Goal: Contribute content: Contribute content

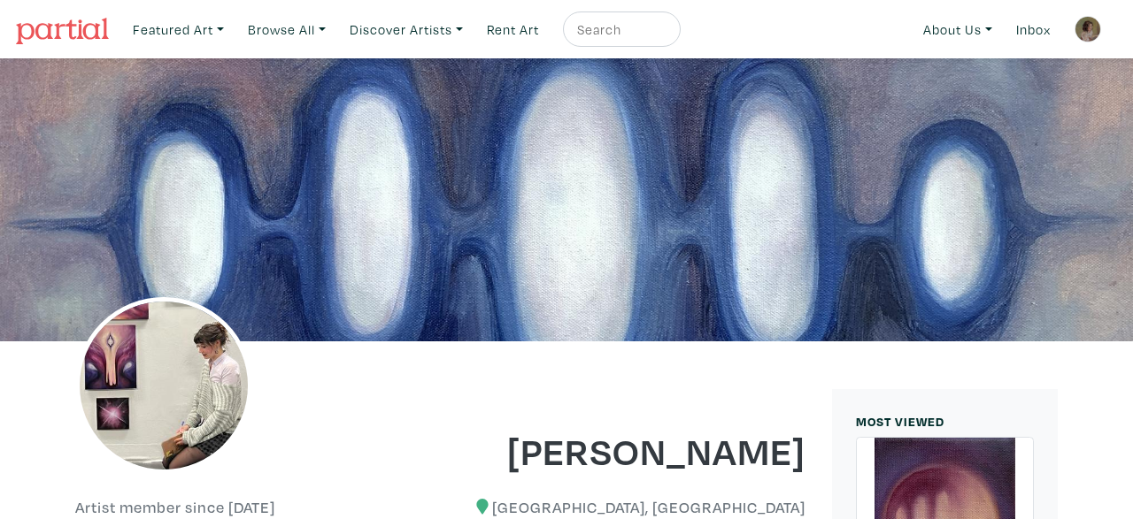
scroll to position [2184, 0]
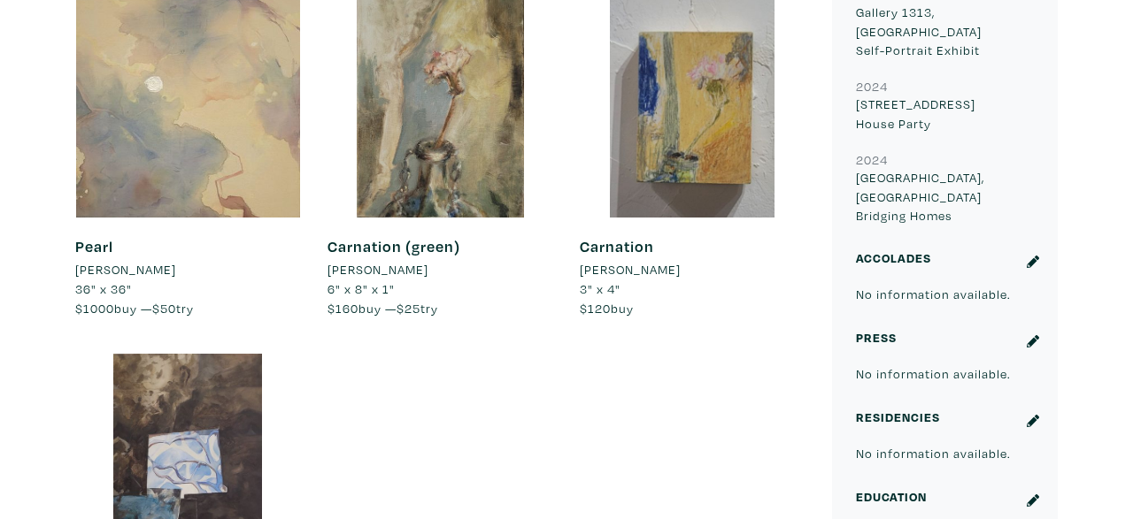
scroll to position [1374, 0]
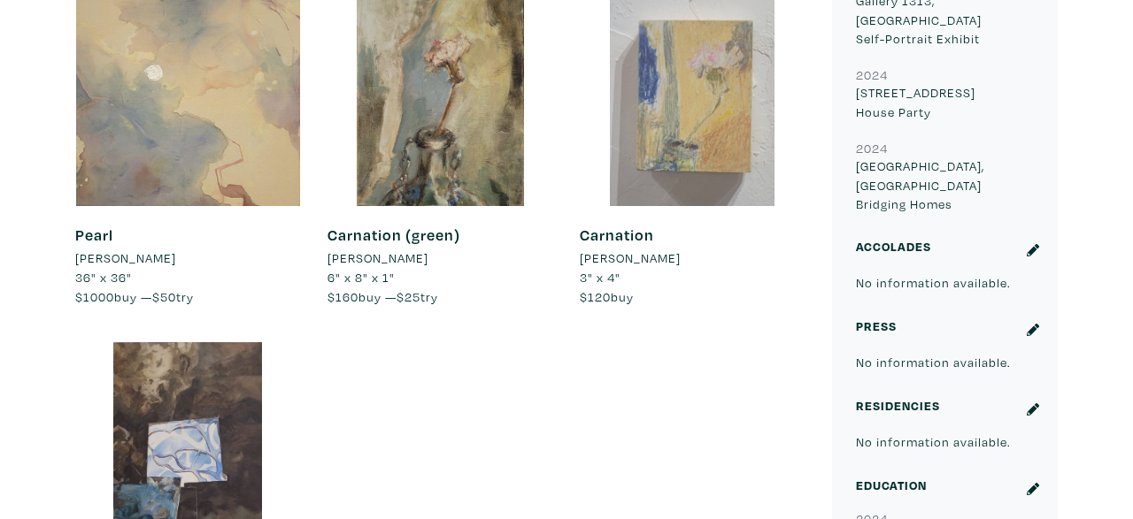
click at [698, 106] on div at bounding box center [693, 94] width 226 height 226
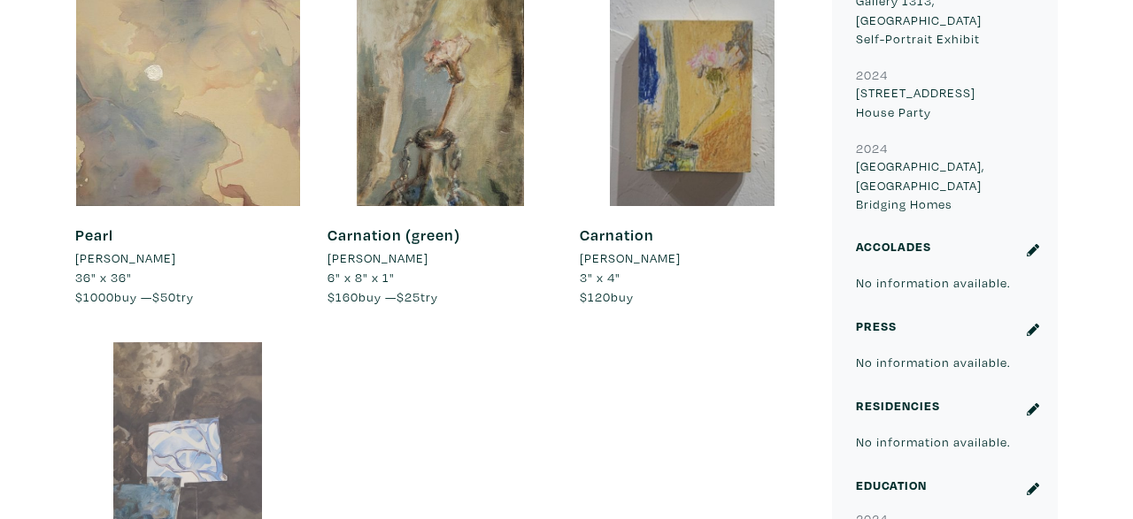
click at [220, 395] on div at bounding box center [188, 455] width 226 height 226
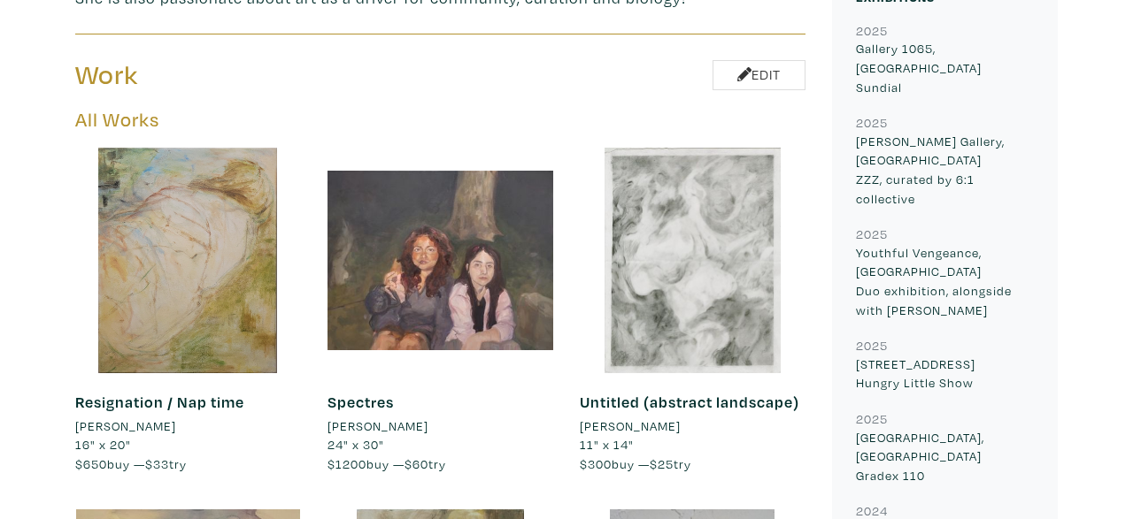
scroll to position [841, 0]
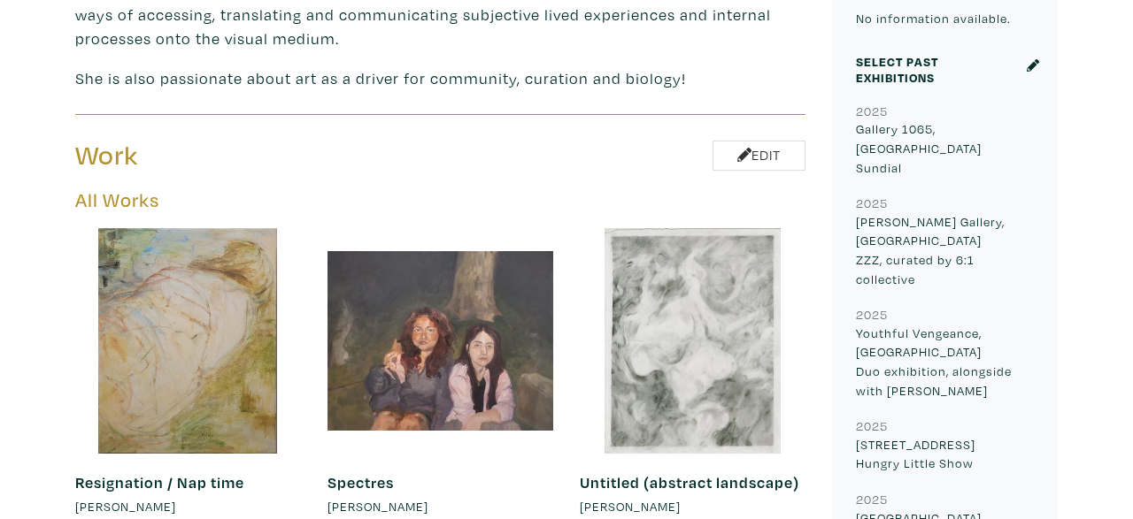
scroll to position [743, 0]
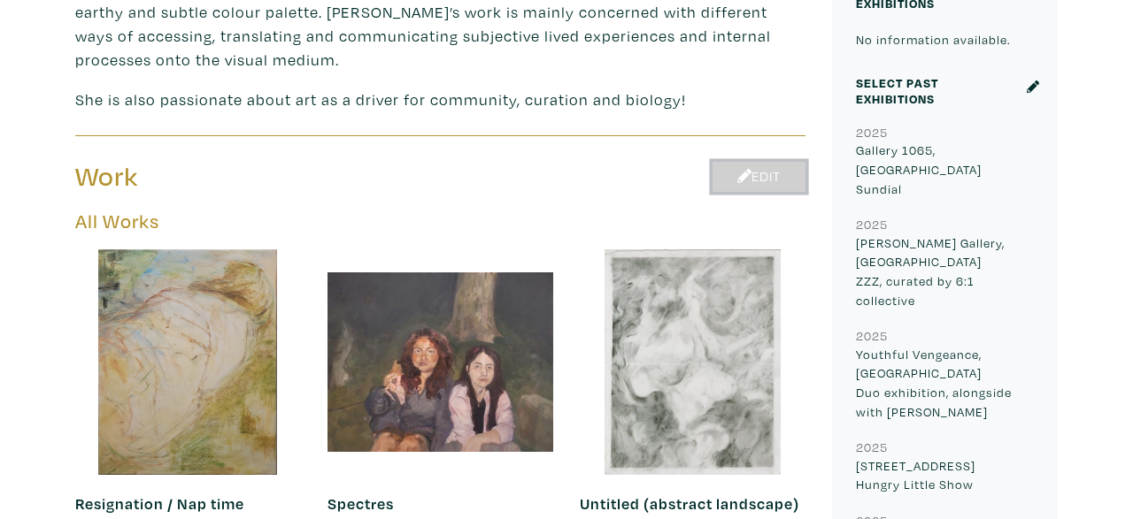
click at [767, 162] on link "Edit" at bounding box center [758, 177] width 93 height 31
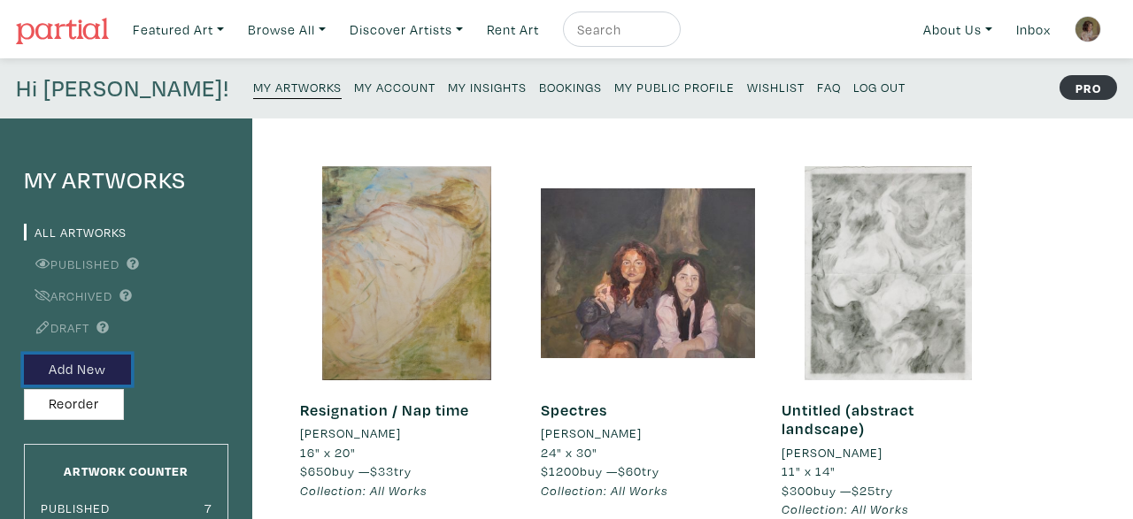
click at [114, 366] on button "Add New" at bounding box center [77, 370] width 107 height 31
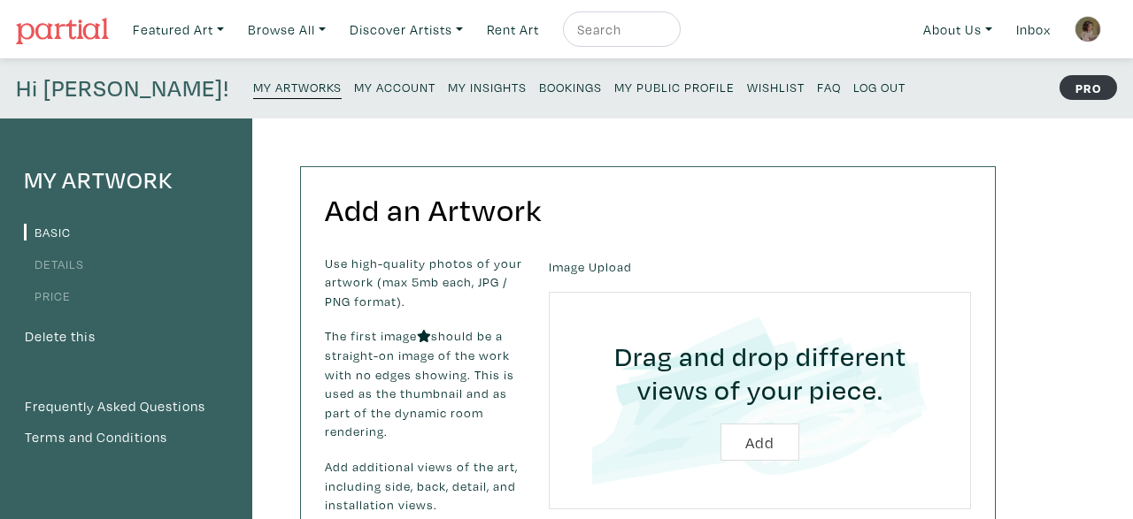
click at [762, 438] on input "file" at bounding box center [759, 401] width 373 height 168
type input "C:\fakepath\1000119197.jpg"
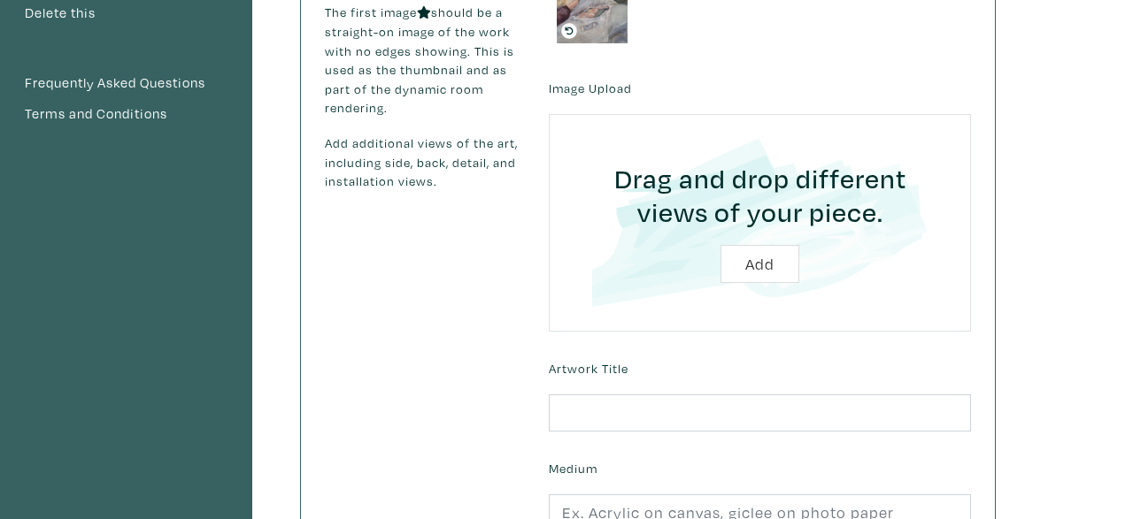
scroll to position [488, 0]
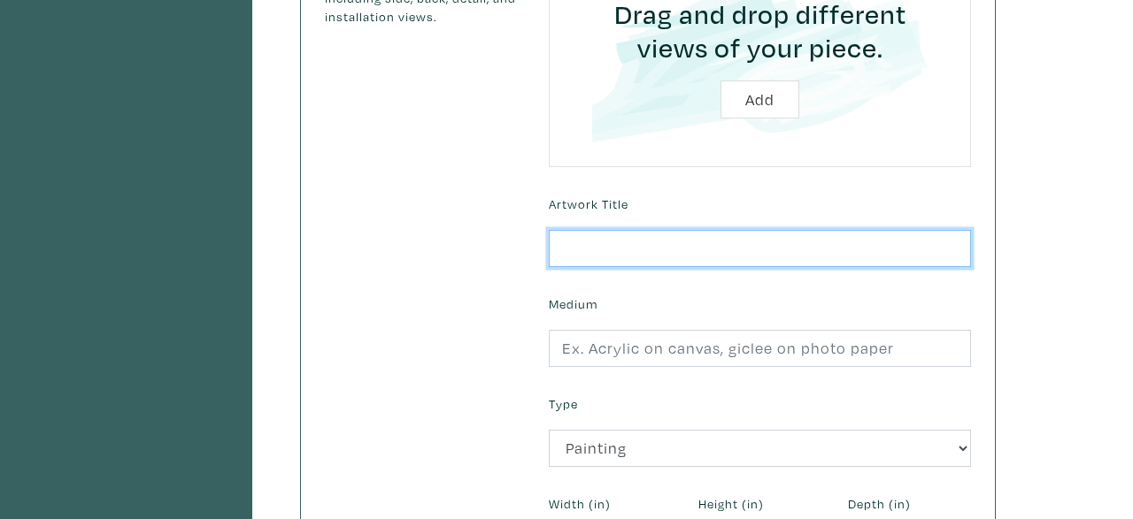
click at [787, 240] on input "text" at bounding box center [760, 249] width 422 height 38
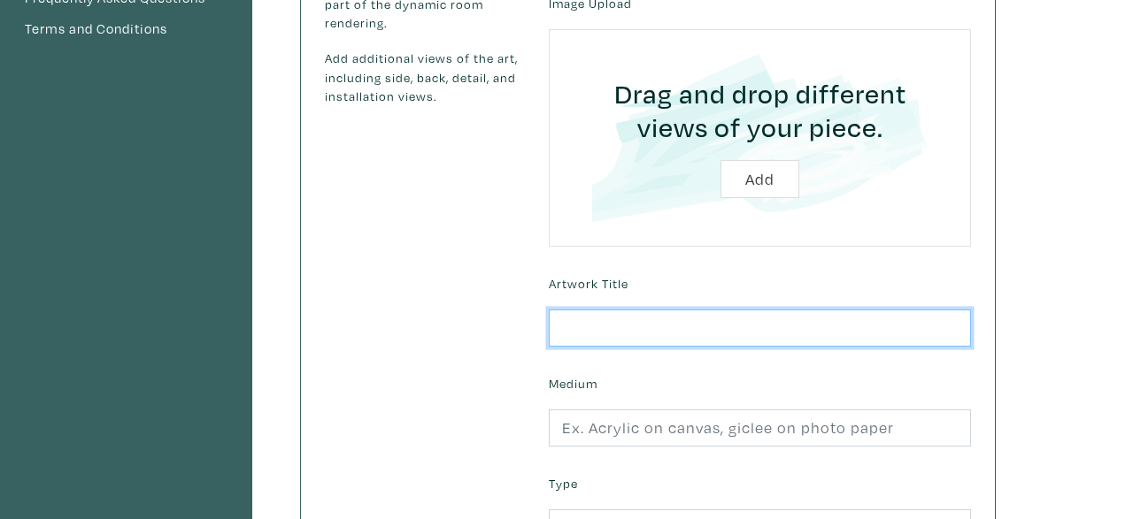
scroll to position [416, 0]
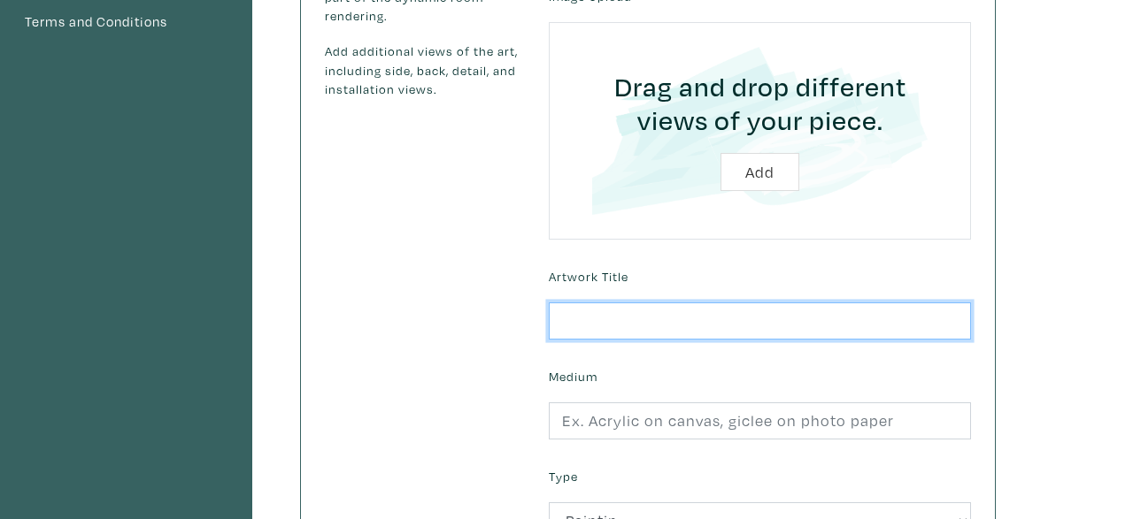
type input "R"
type input "Betrayal (ripped jacket)"
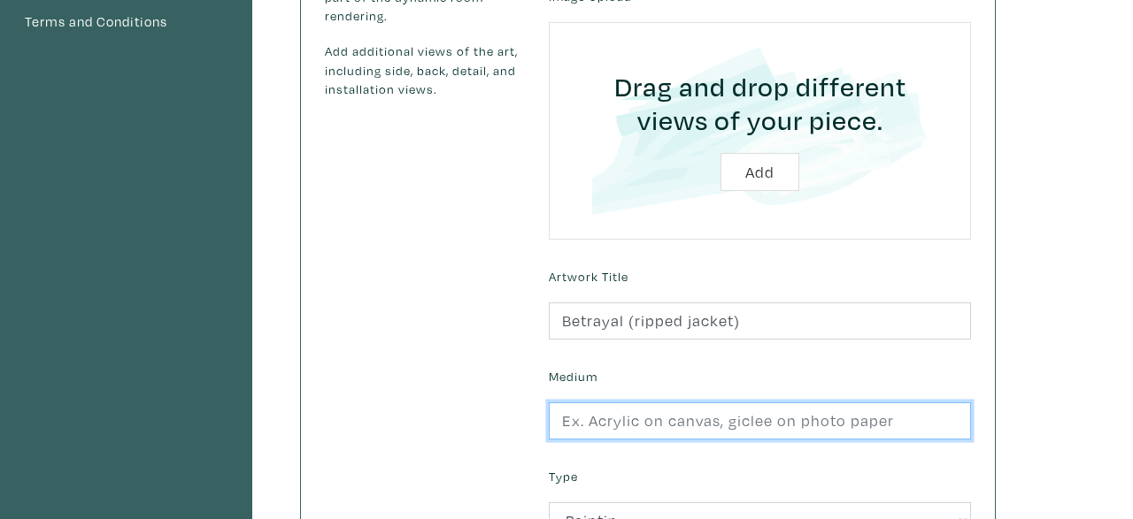
click at [774, 426] on input "text" at bounding box center [760, 422] width 422 height 38
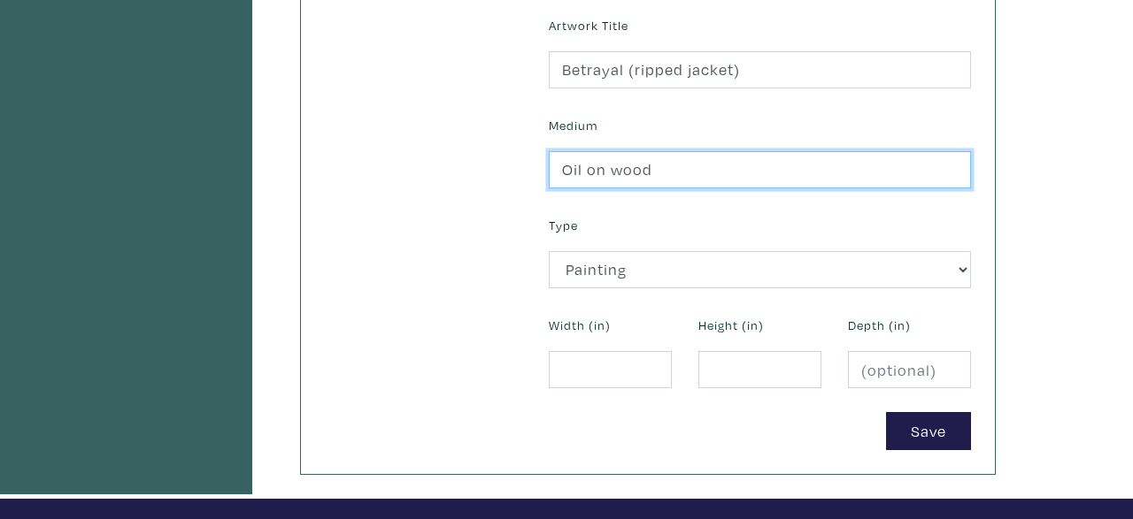
scroll to position [665, 0]
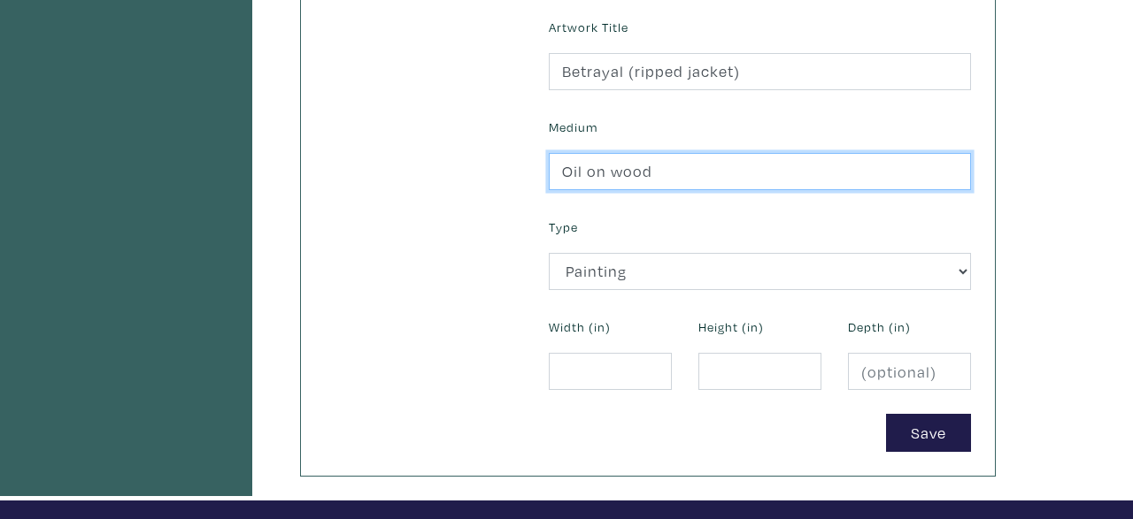
type input "Oil on wood"
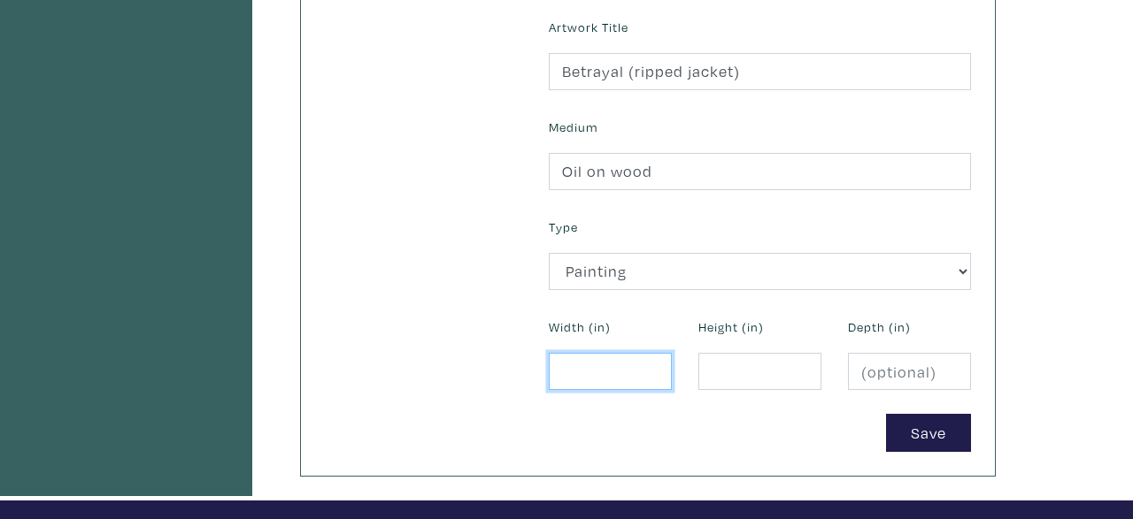
click at [606, 373] on input "number" at bounding box center [610, 372] width 123 height 38
type input "8"
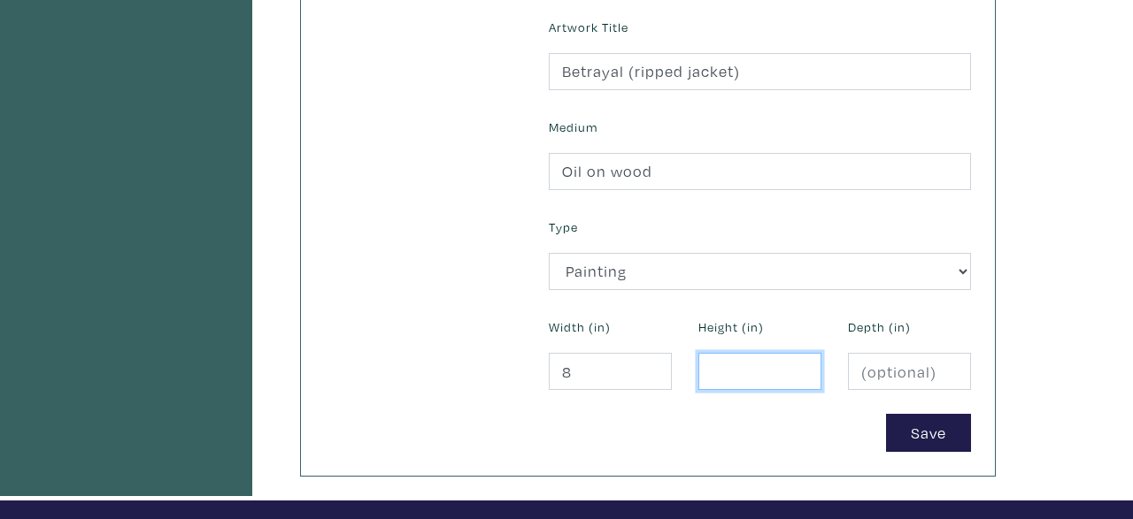
click at [710, 367] on input "number" at bounding box center [759, 372] width 123 height 38
type input "10"
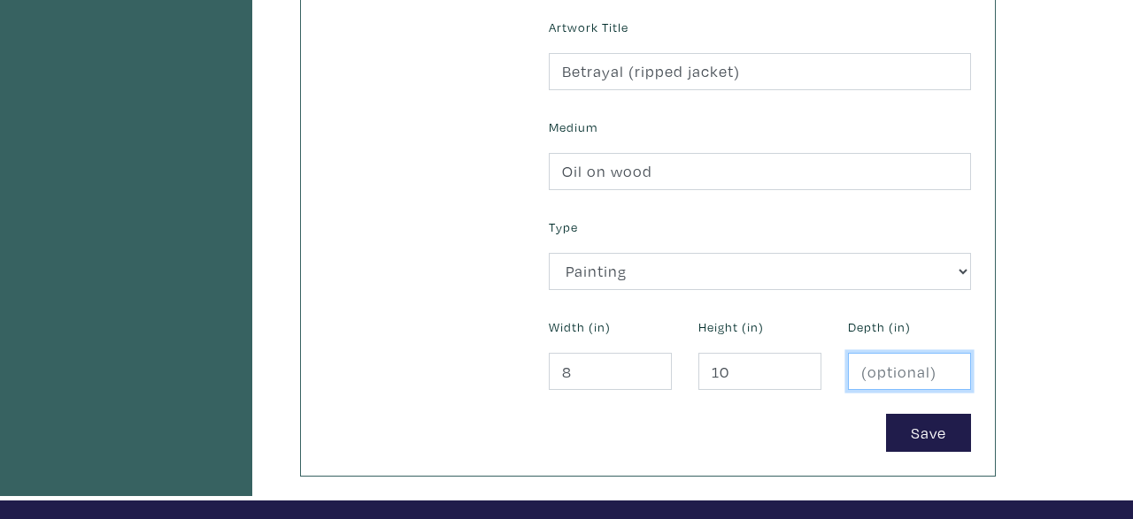
click at [891, 368] on input "number" at bounding box center [909, 372] width 123 height 38
type input "1"
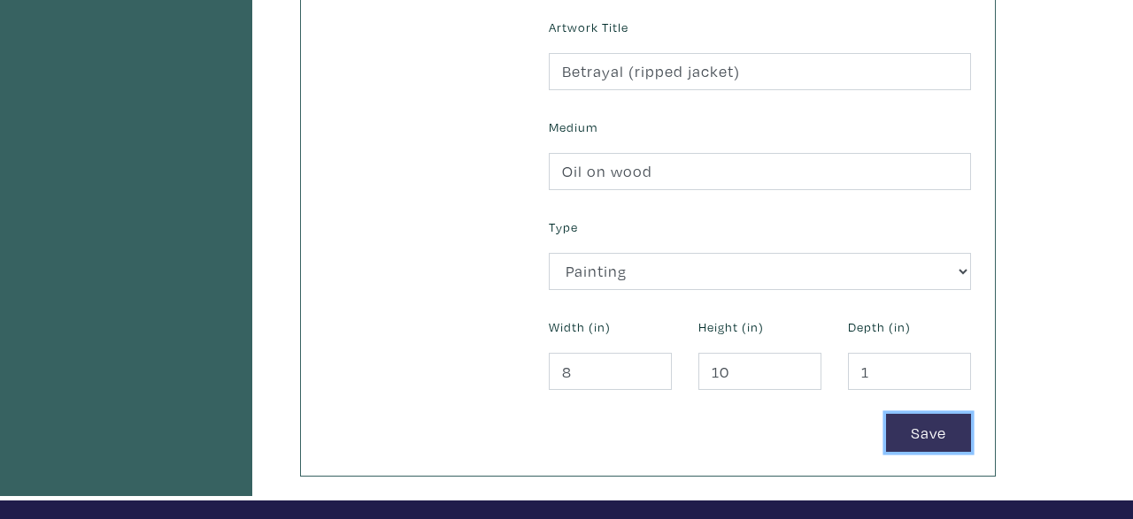
click at [951, 424] on button "Save" at bounding box center [928, 433] width 85 height 38
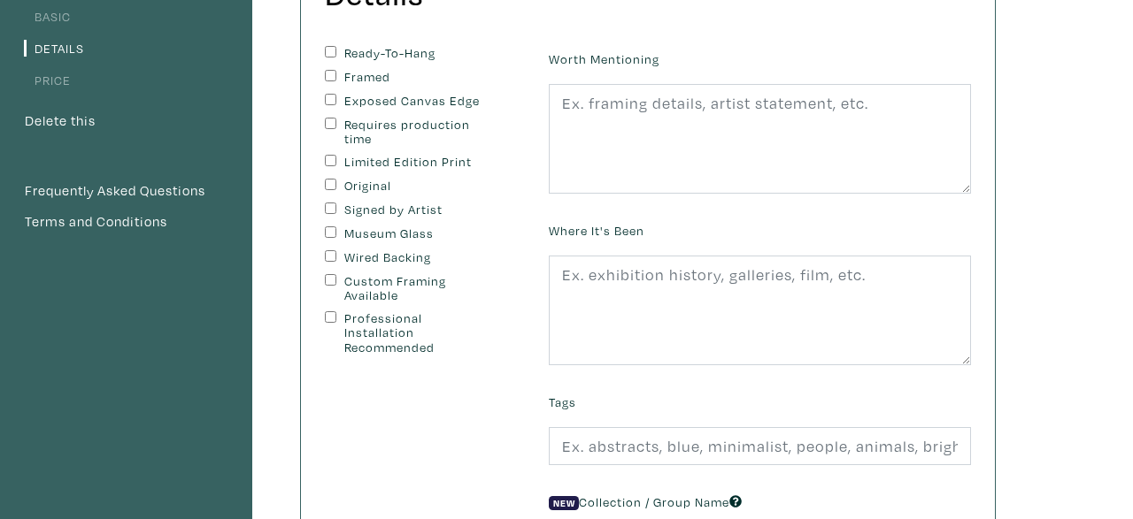
scroll to position [206, 0]
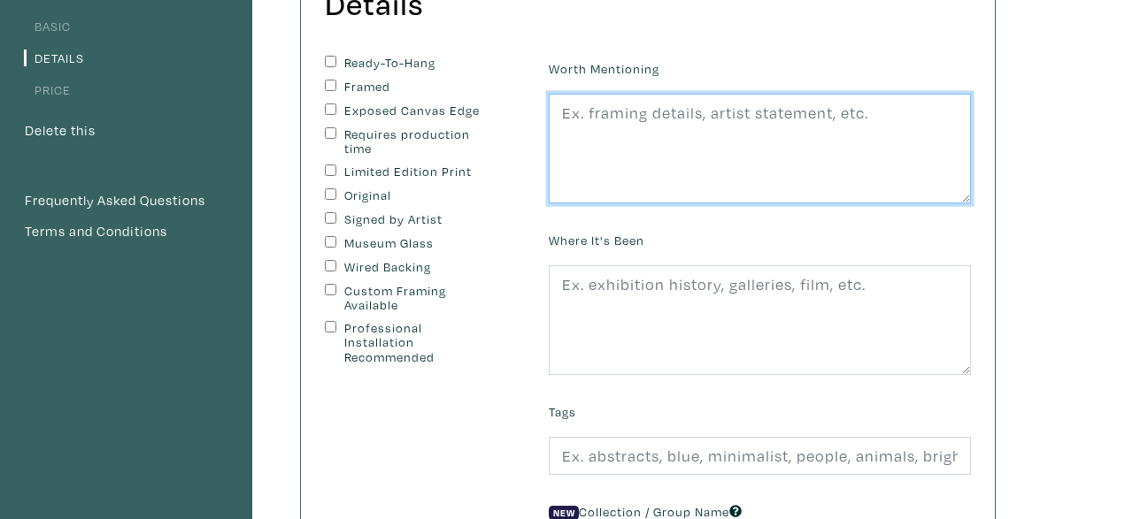
click at [801, 128] on textarea at bounding box center [760, 149] width 422 height 110
type textarea "a"
drag, startPoint x: 733, startPoint y: 122, endPoint x: 426, endPoint y: 112, distance: 308.1
click at [549, 112] on textarea "A well worn jacket" at bounding box center [760, 149] width 422 height 110
paste textarea "In a vulnerable moment, the simple ripping of a well-loved jacket can carry a h…"
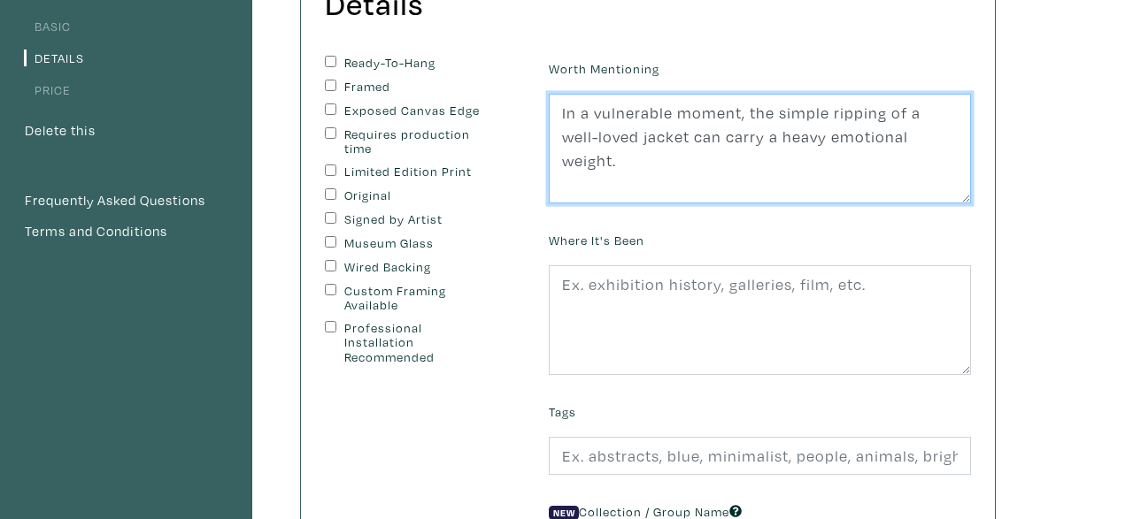
drag, startPoint x: 879, startPoint y: 112, endPoint x: 826, endPoint y: 110, distance: 54.0
click at [826, 110] on textarea "In a vulnerable moment, the simple ripping of a well-loved jacket can carry a h…" at bounding box center [760, 149] width 422 height 110
drag, startPoint x: 789, startPoint y: 135, endPoint x: 656, endPoint y: 134, distance: 133.6
click at [656, 134] on textarea "In a vulnerable moment, the simple tearing of a well-loved jacket can carry a h…" at bounding box center [760, 149] width 422 height 110
click at [802, 140] on textarea "In a vulnerable moment, the simple tearing of a well-loved jacket can carry a h…" at bounding box center [760, 149] width 422 height 110
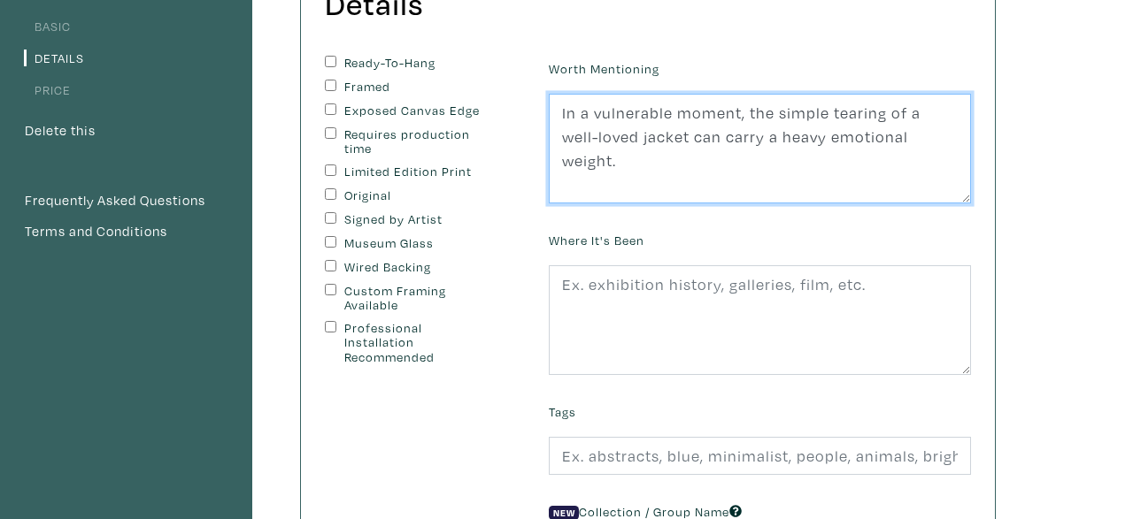
drag, startPoint x: 652, startPoint y: 134, endPoint x: 729, endPoint y: 140, distance: 77.2
click at [729, 140] on textarea "In a vulnerable moment, the simple tearing of a well-loved jacket can carry a h…" at bounding box center [760, 149] width 422 height 110
drag, startPoint x: 771, startPoint y: 142, endPoint x: 709, endPoint y: 139, distance: 62.0
click at [709, 139] on textarea "In a vulnerable moment, the simple tearing of a well-loved jacket carries a hea…" at bounding box center [760, 149] width 422 height 110
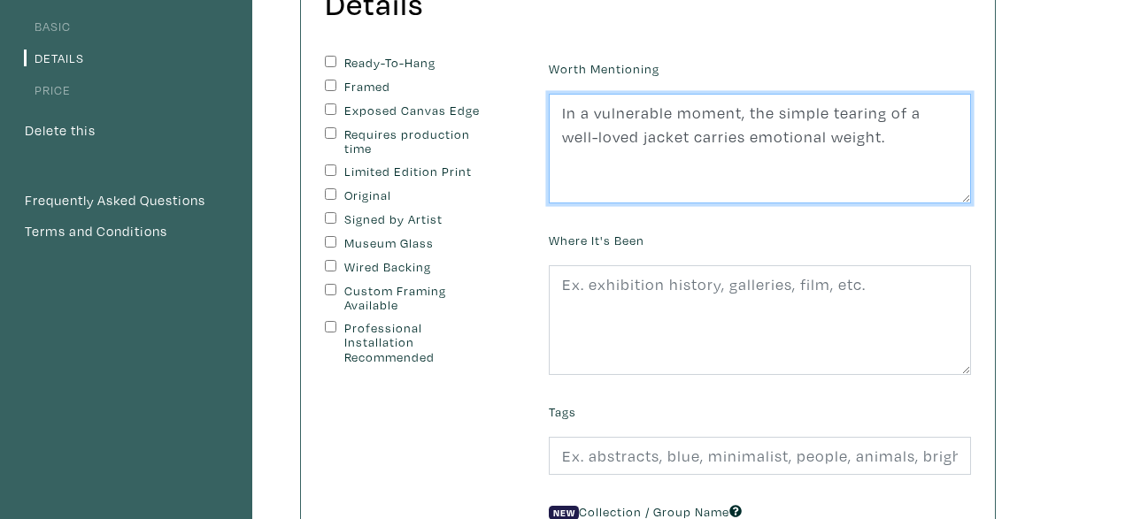
click at [709, 139] on textarea "In a vulnerable moment, the simple tearing of a well-loved jacket carries emoti…" at bounding box center [760, 149] width 422 height 110
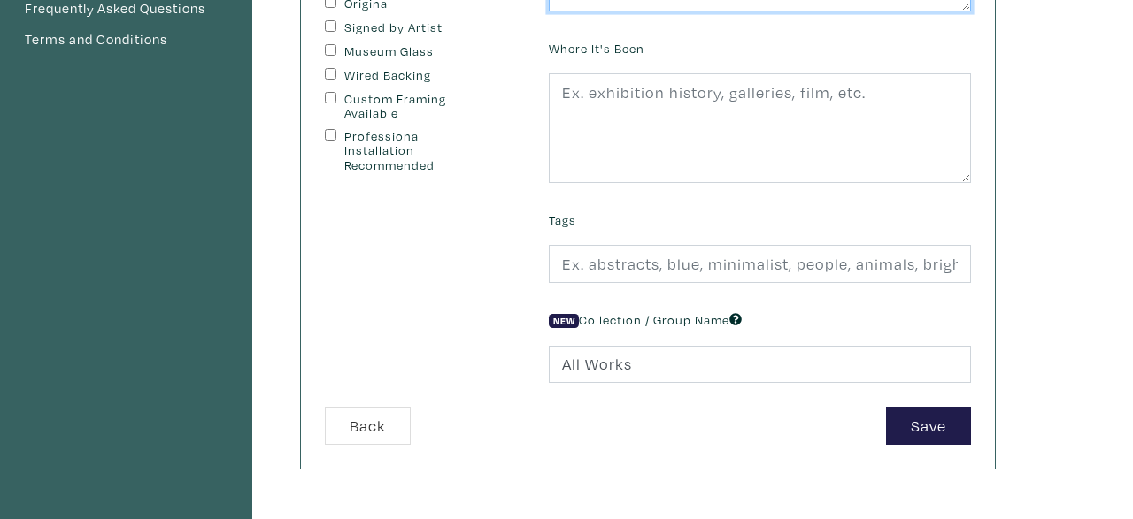
scroll to position [411, 0]
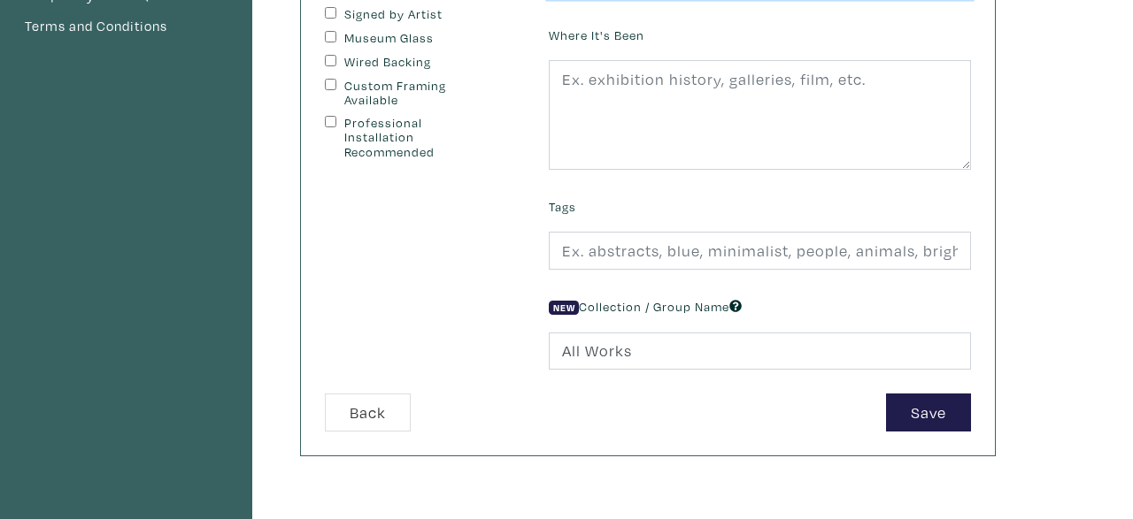
type textarea "In a vulnerable moment, the simple tearing of a well-loved jacket carries emoti…"
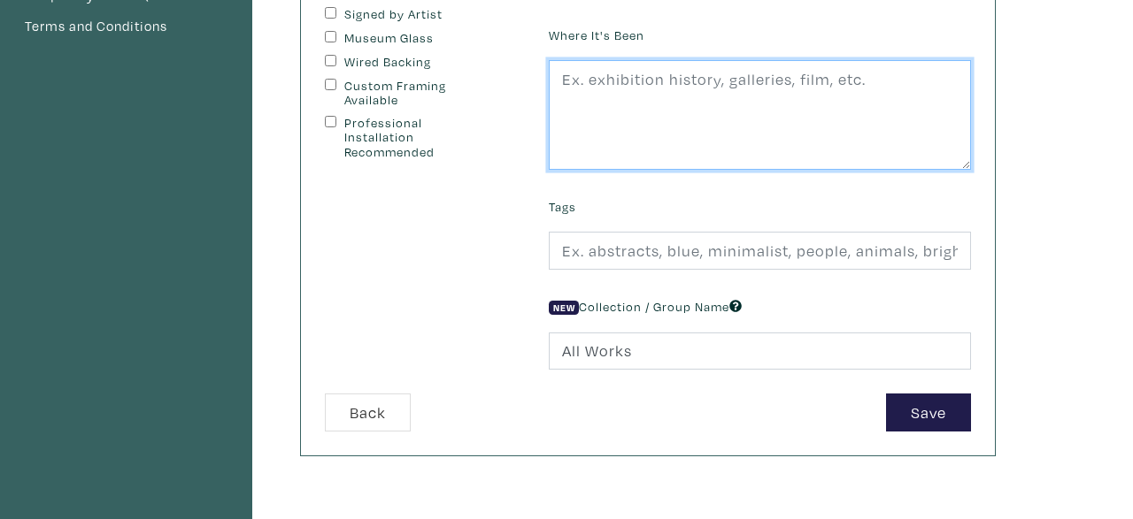
click at [774, 120] on textarea at bounding box center [760, 115] width 422 height 110
type textarea "G"
type textarea "Gradex 110 (2025), OCAD University"
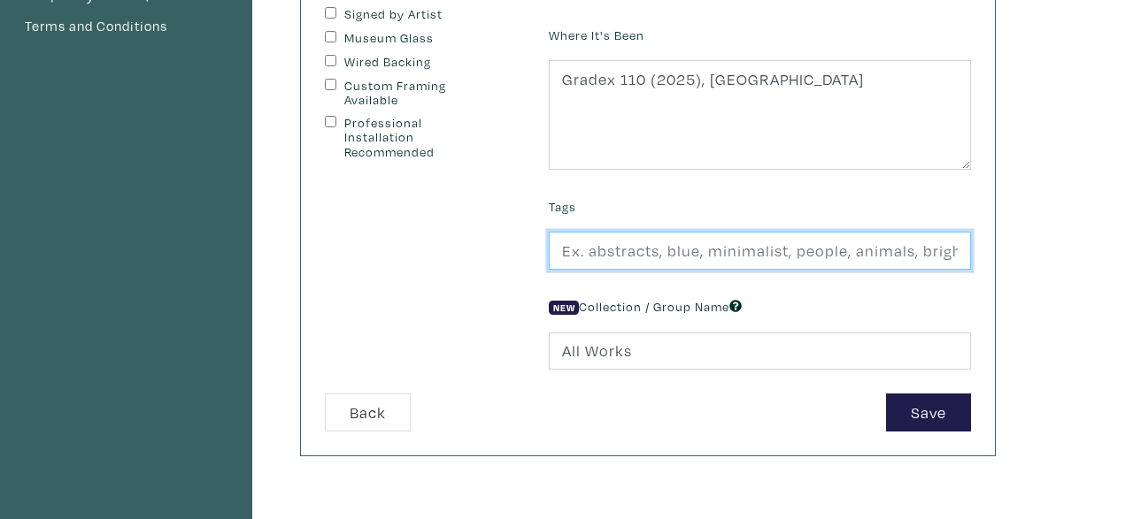
click at [657, 251] on input "text" at bounding box center [760, 251] width 422 height 38
type input "muted colours, green, blue, fabric, still-life"
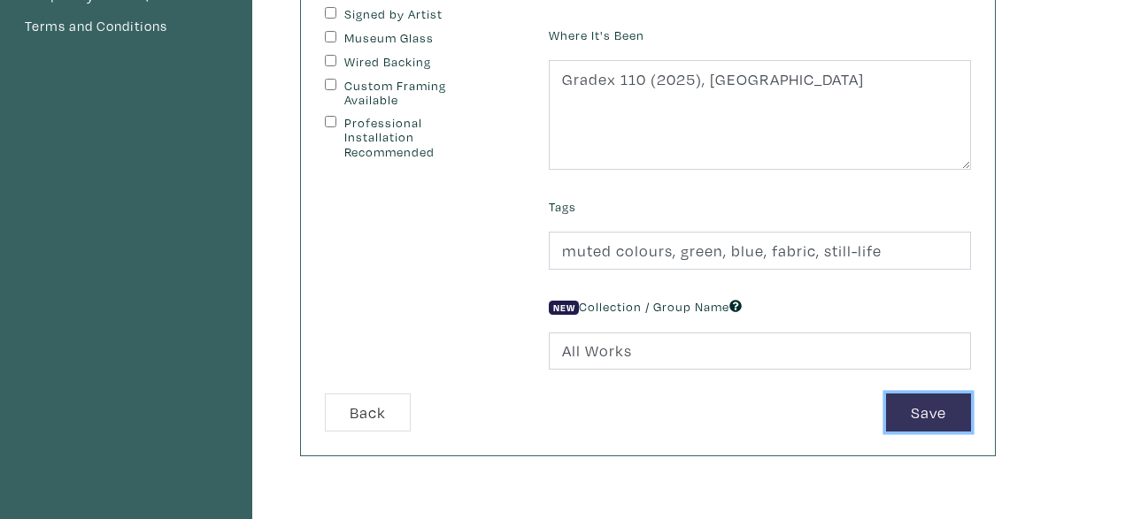
click at [932, 421] on button "Save" at bounding box center [928, 413] width 85 height 38
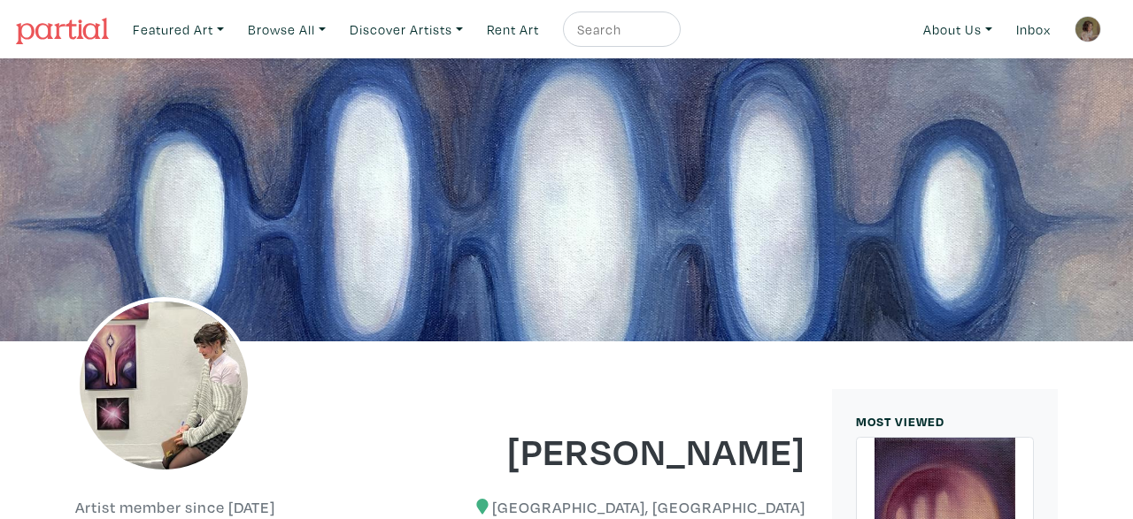
scroll to position [2184, 0]
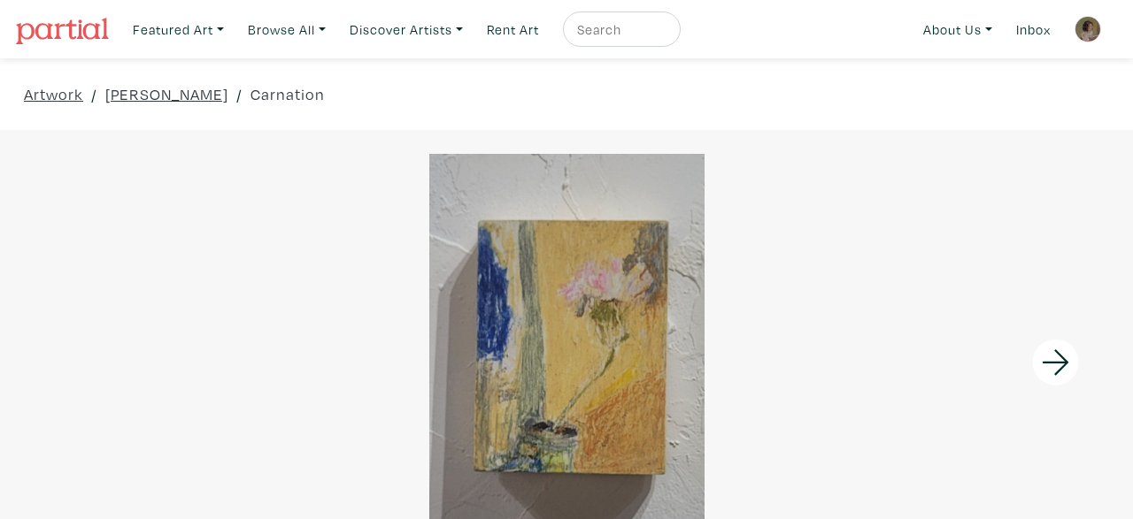
click at [1060, 398] on div at bounding box center [990, 362] width 283 height 465
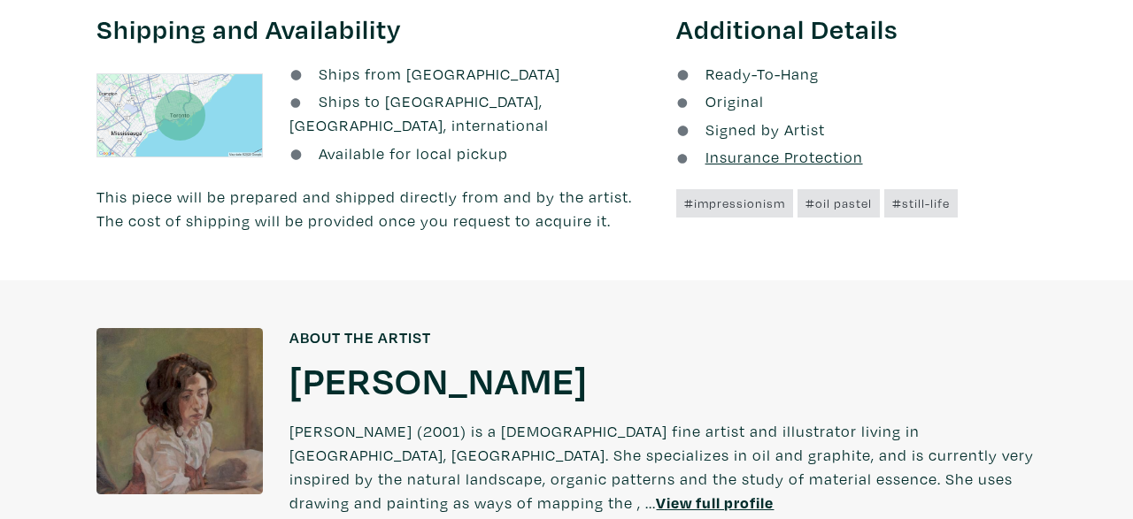
scroll to position [1467, 0]
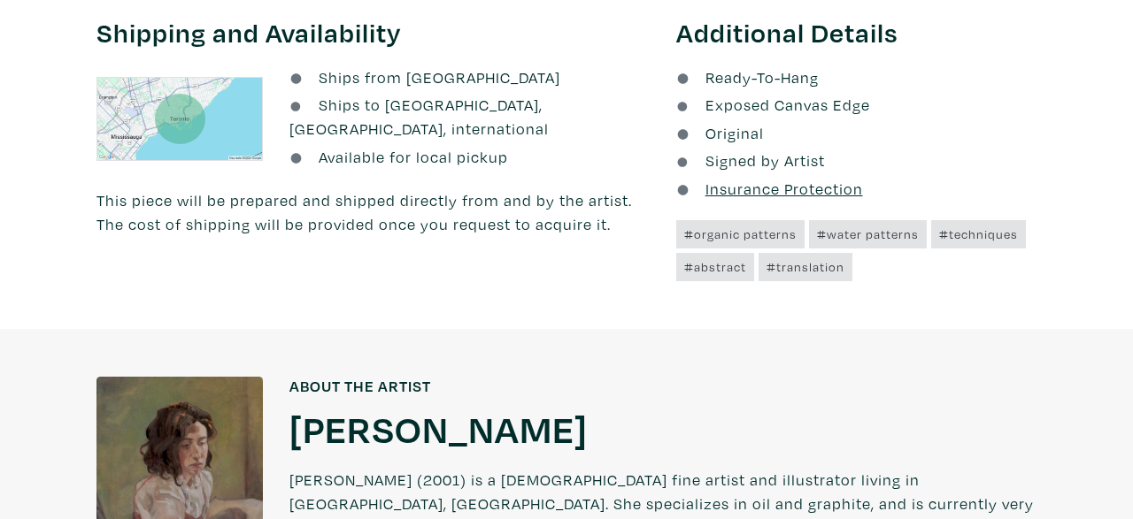
scroll to position [1002, 0]
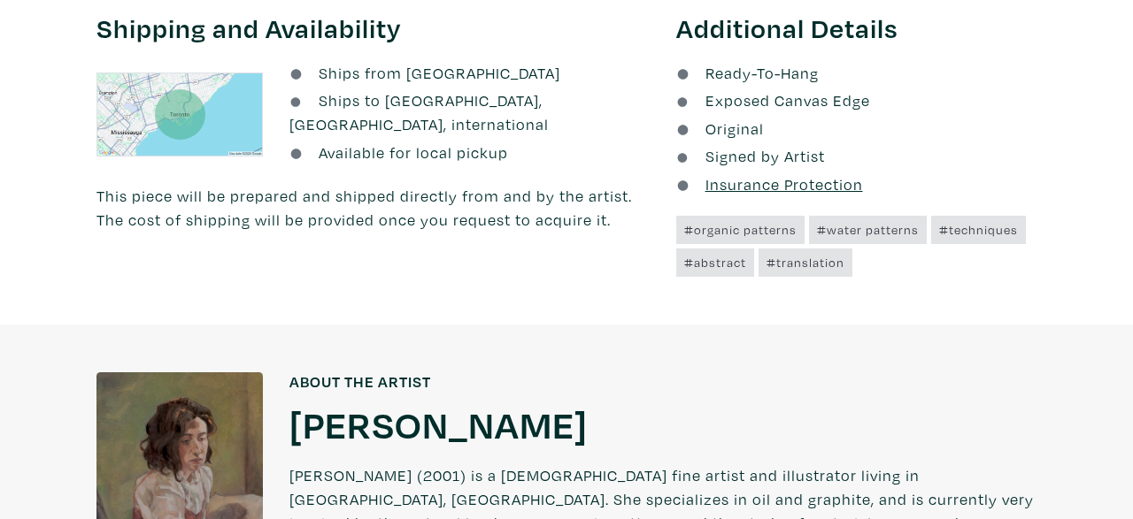
click at [823, 182] on u "Insurance Protection" at bounding box center [783, 184] width 157 height 20
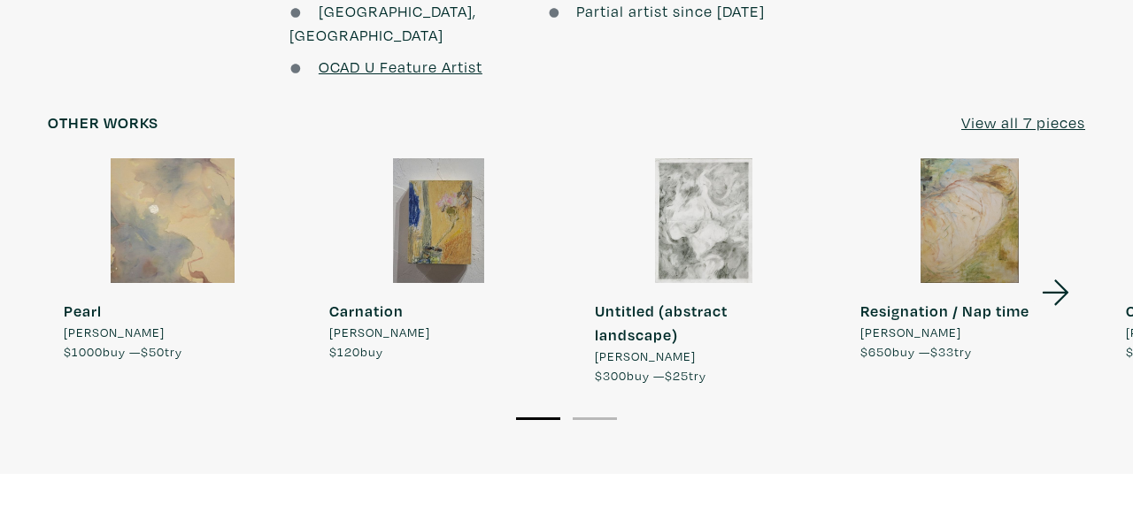
scroll to position [1583, 0]
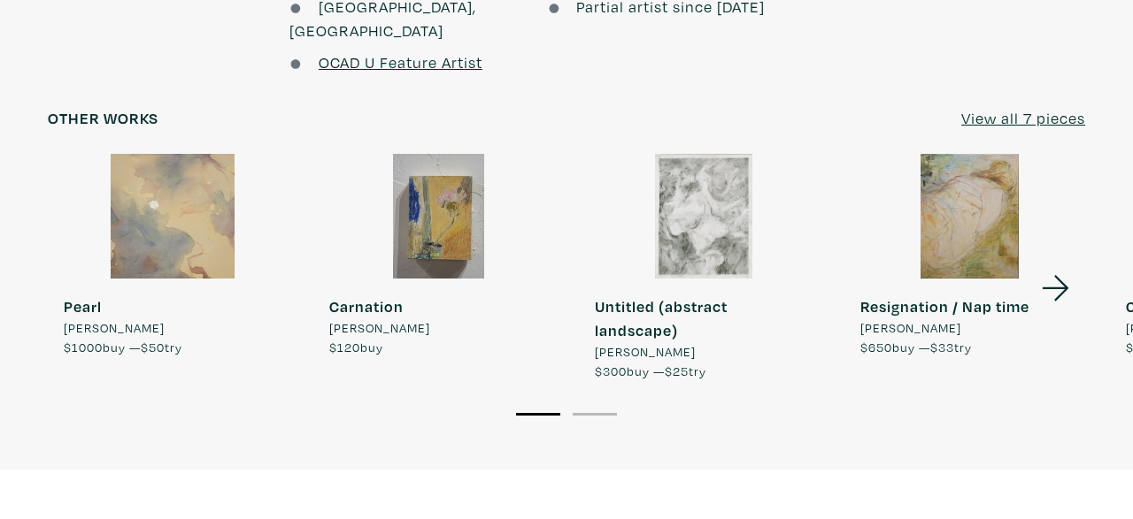
click at [1048, 265] on icon at bounding box center [1055, 289] width 60 height 48
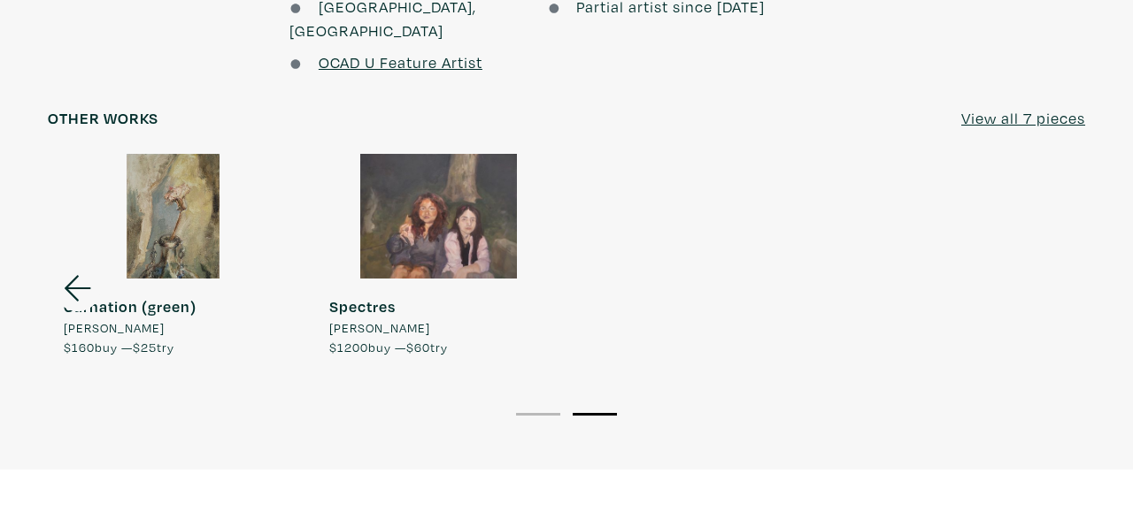
scroll to position [1587, 0]
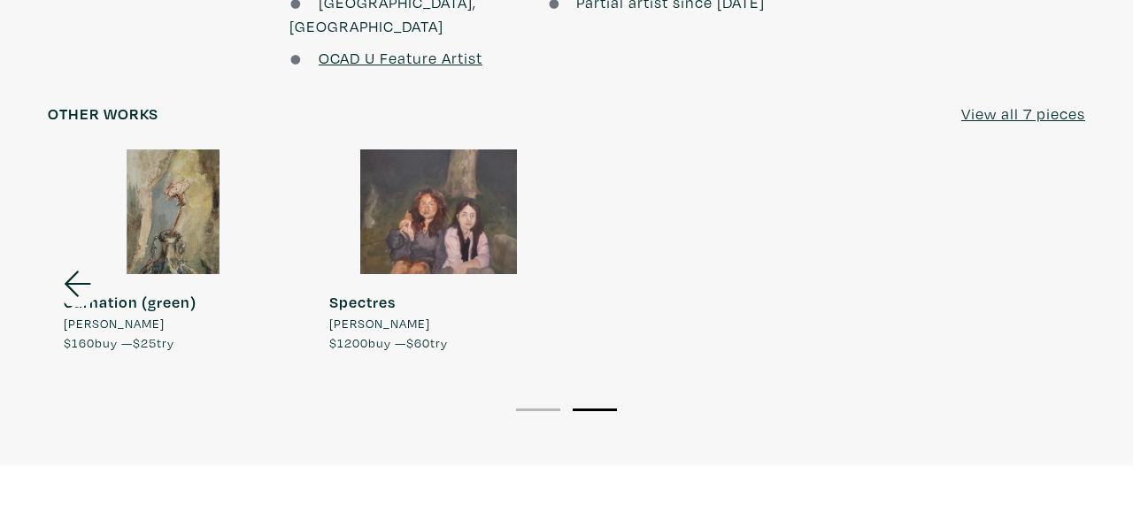
click at [67, 273] on icon at bounding box center [78, 284] width 60 height 48
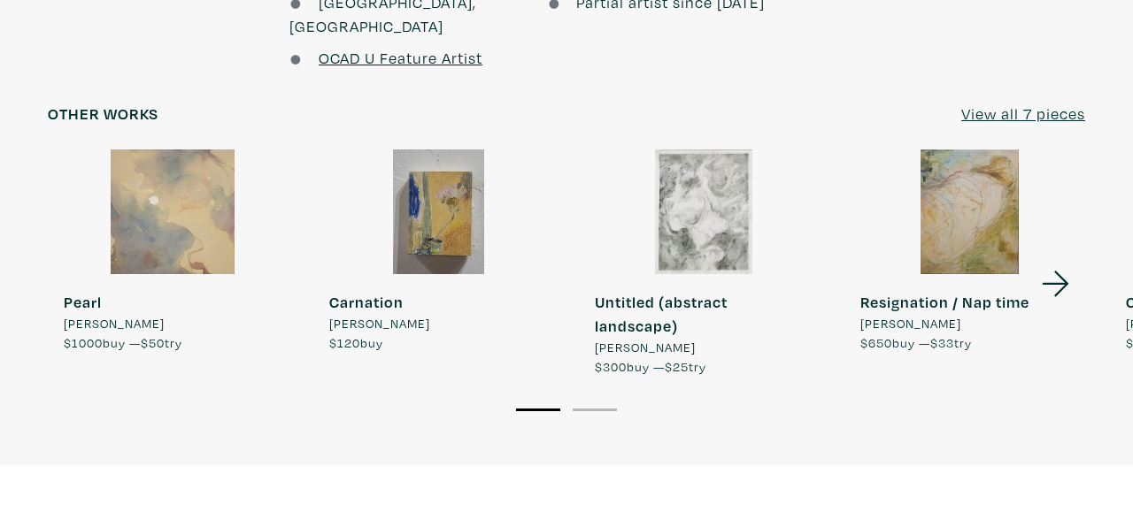
click at [67, 292] on strong "Pearl" at bounding box center [83, 302] width 38 height 20
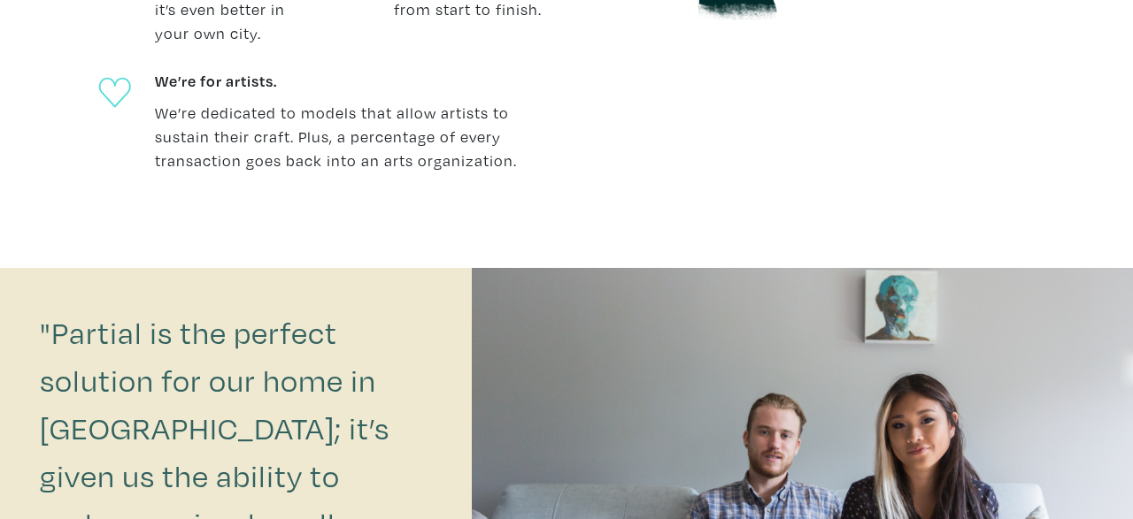
scroll to position [488, 0]
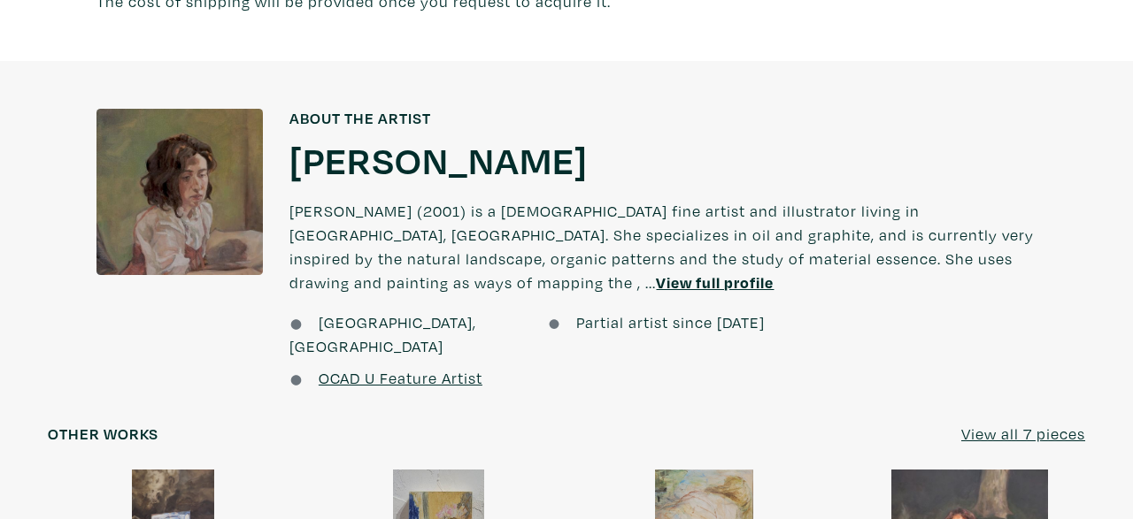
scroll to position [1218, 0]
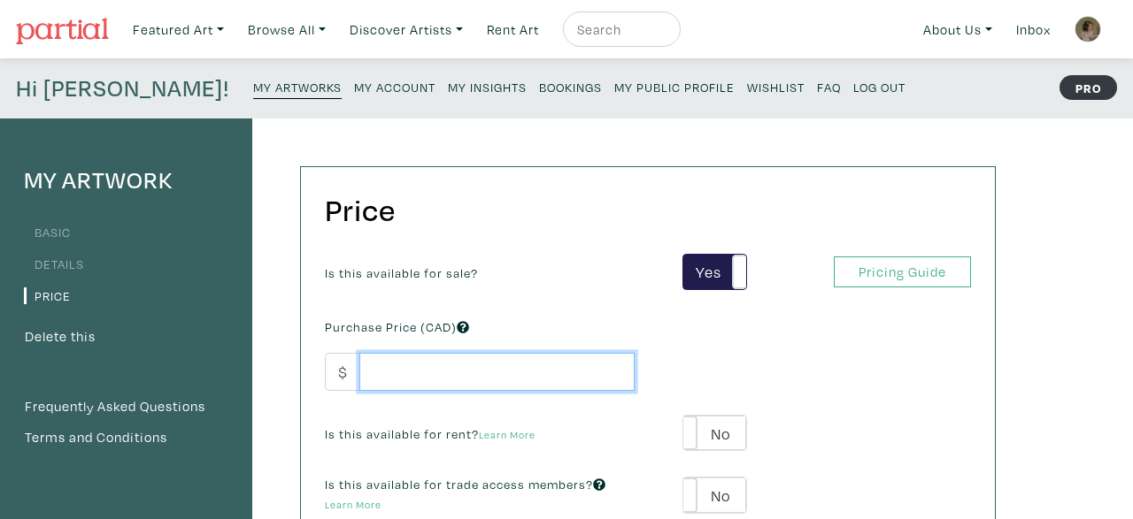
click at [516, 380] on input "number" at bounding box center [496, 372] width 275 height 38
type input "9"
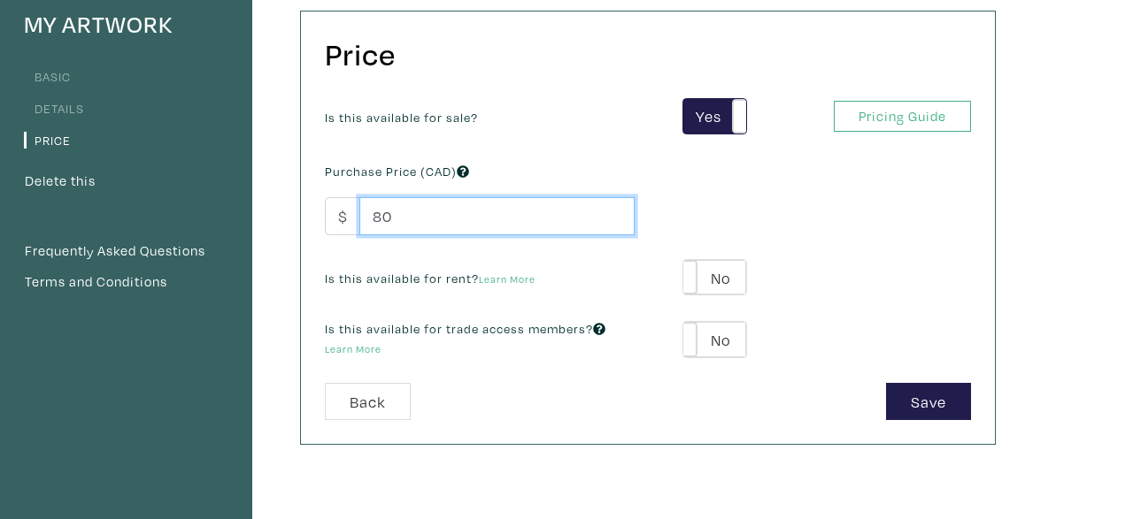
scroll to position [163, 0]
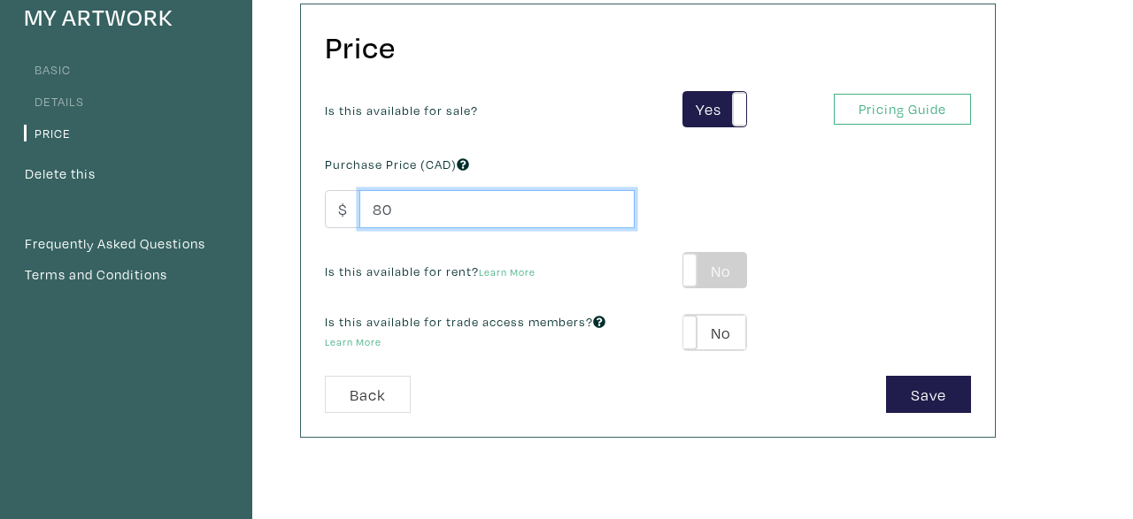
type input "80"
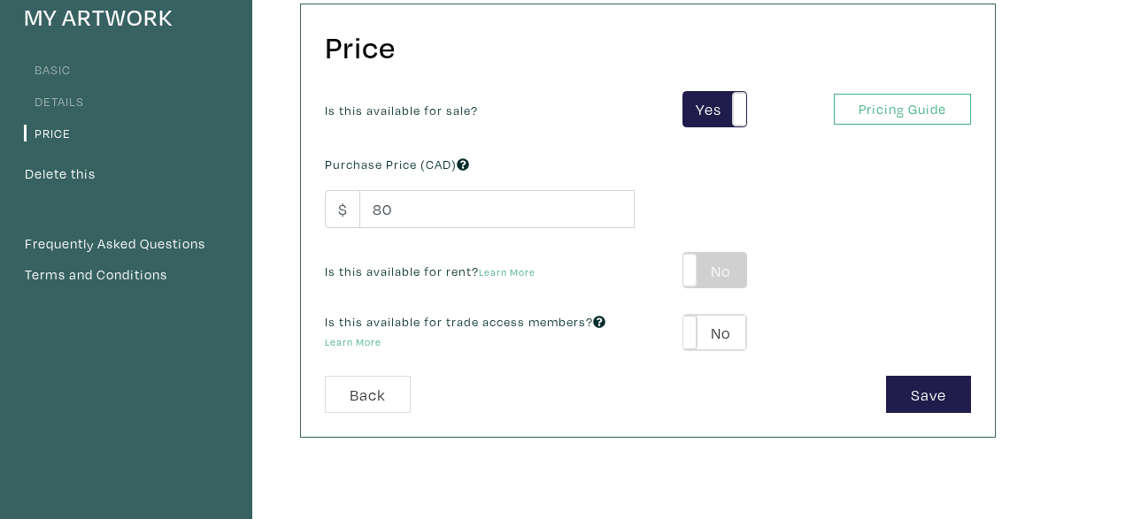
click at [705, 269] on label "No" at bounding box center [714, 270] width 63 height 35
type input "25"
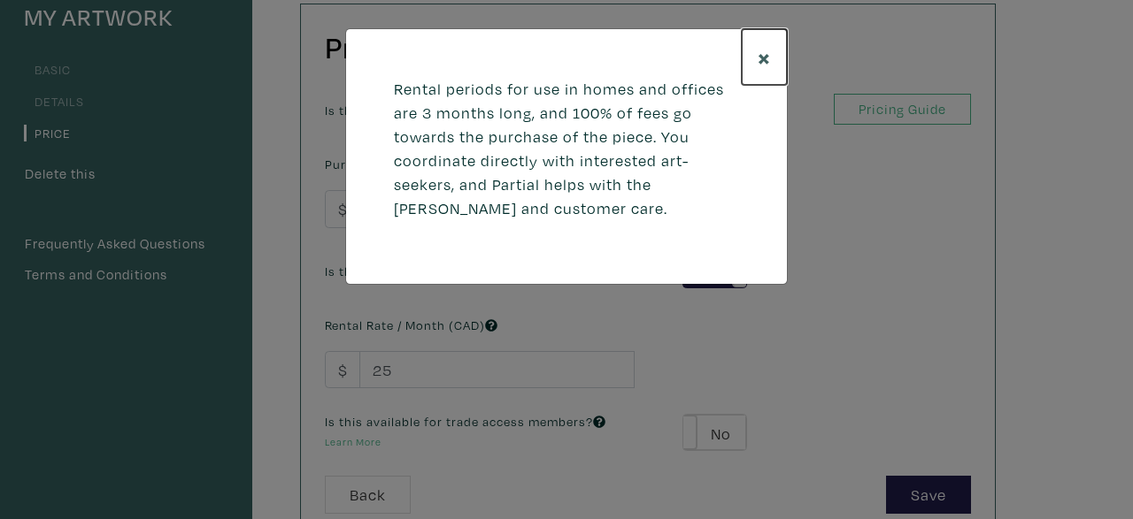
click at [757, 55] on button "×" at bounding box center [763, 57] width 45 height 56
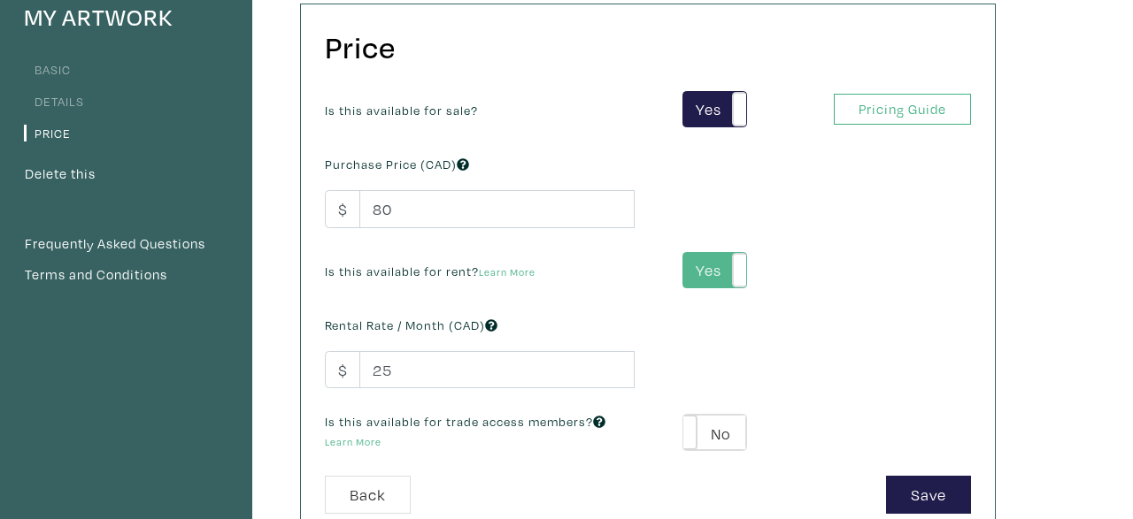
click at [726, 269] on label "Yes" at bounding box center [714, 270] width 63 height 35
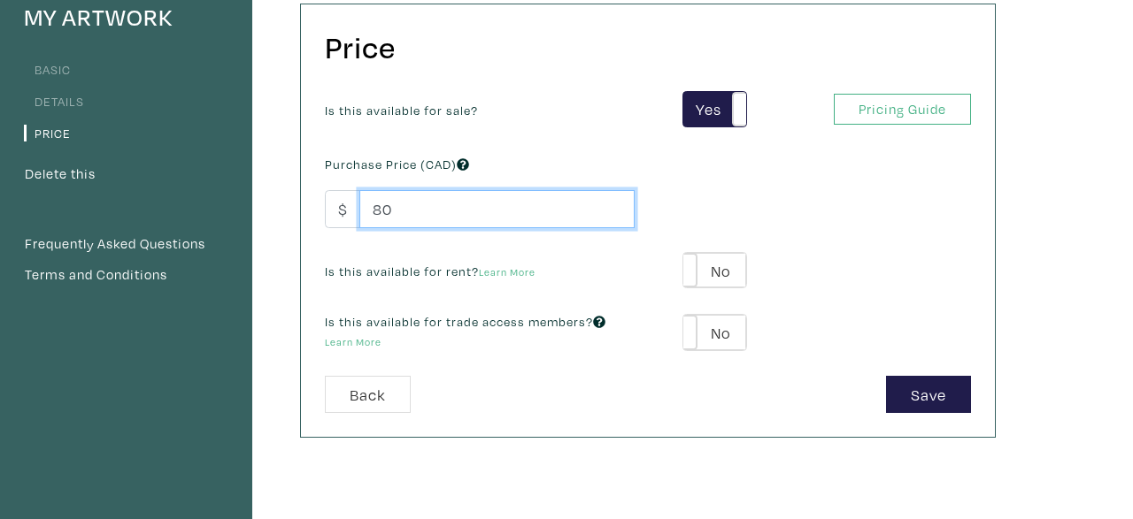
click at [470, 207] on input "80" at bounding box center [496, 209] width 275 height 38
type input "8"
type input "90"
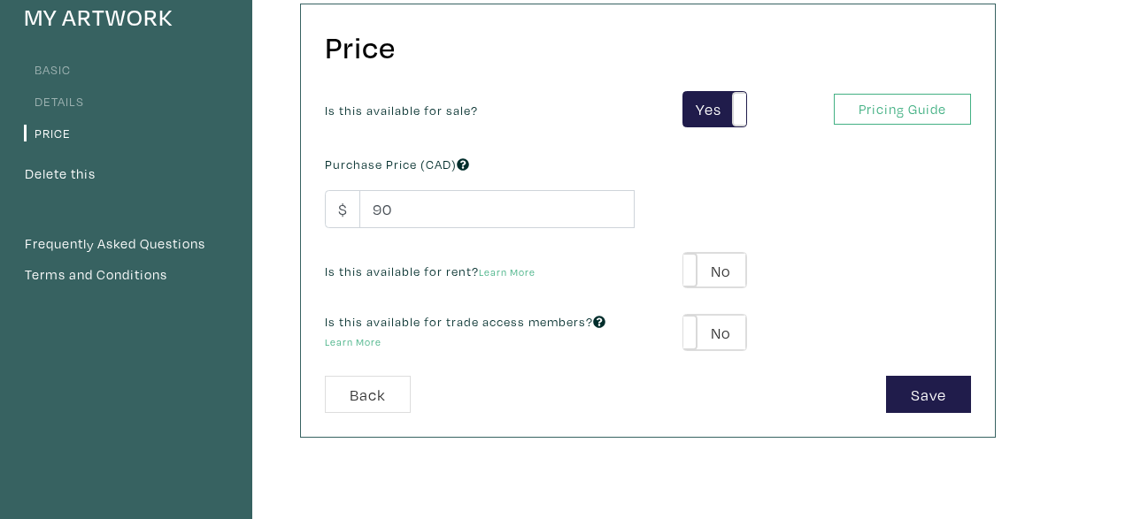
click at [770, 212] on div "Is this available for sale? Yes No Yes No Pricing Guide PRO Purchase Price (CAD…" at bounding box center [647, 233] width 672 height 285
click at [915, 387] on button "Save" at bounding box center [928, 395] width 85 height 38
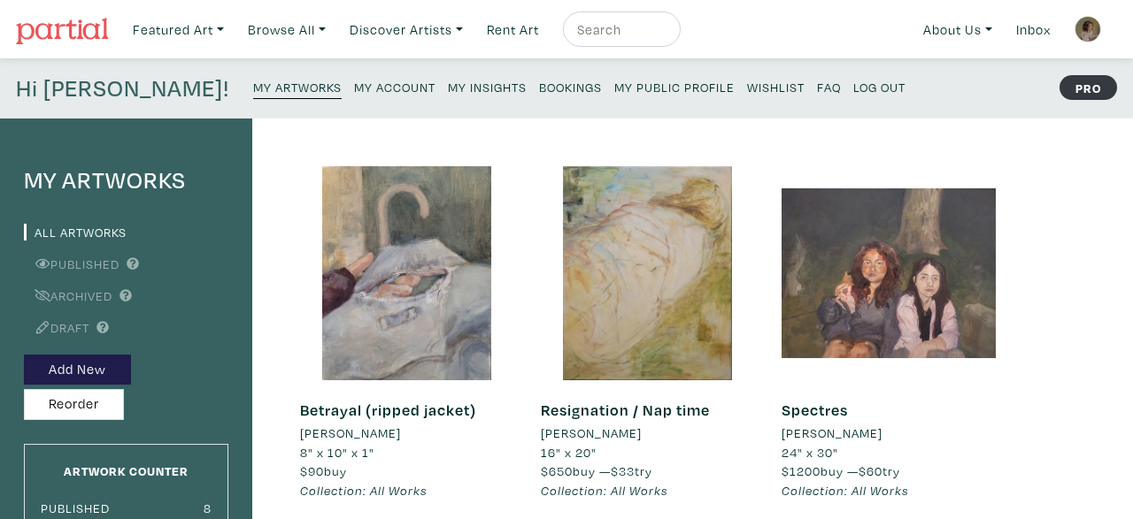
click at [332, 465] on span "$90 buy" at bounding box center [323, 471] width 47 height 17
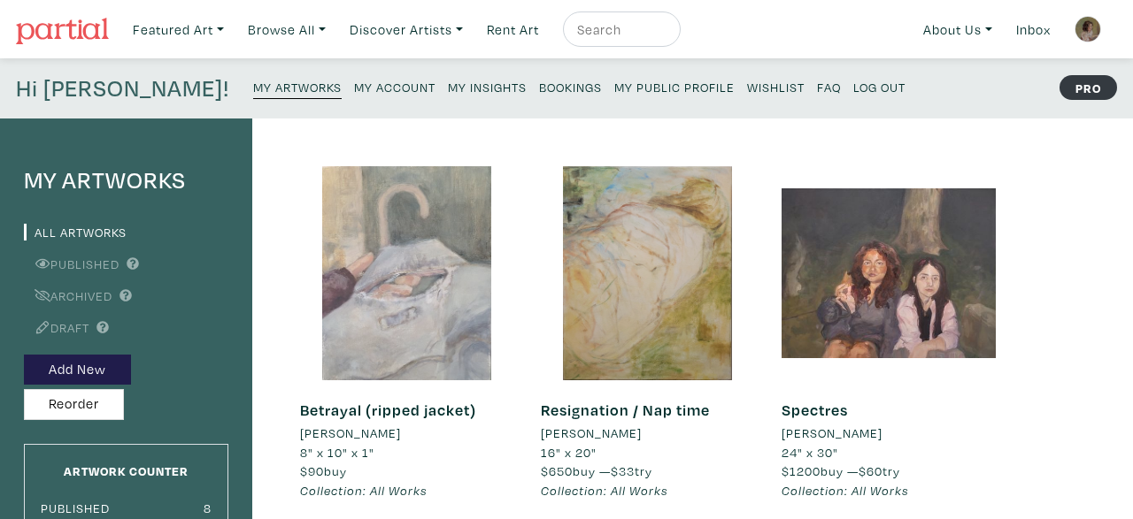
click at [383, 357] on div at bounding box center [407, 273] width 214 height 214
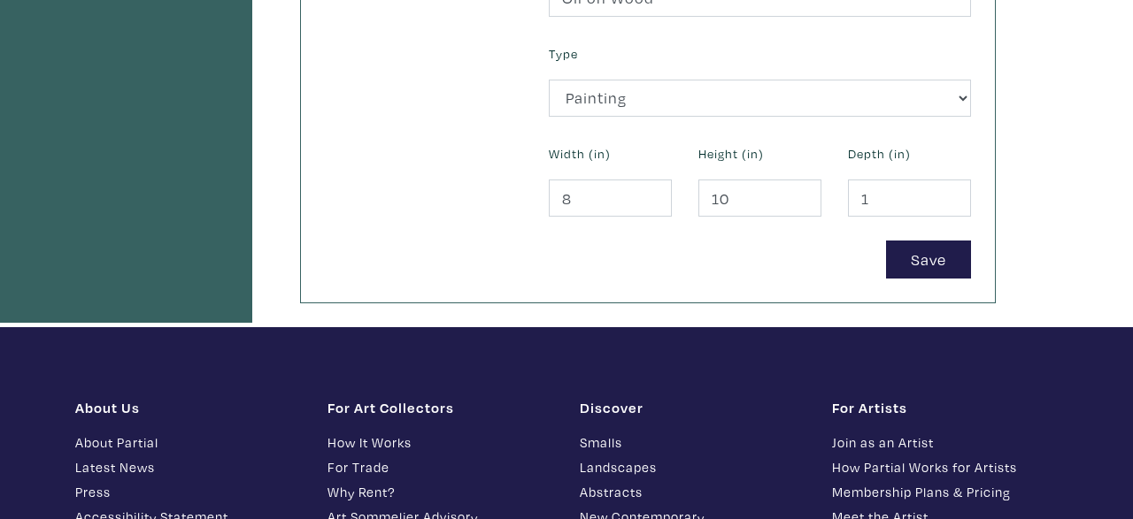
scroll to position [847, 0]
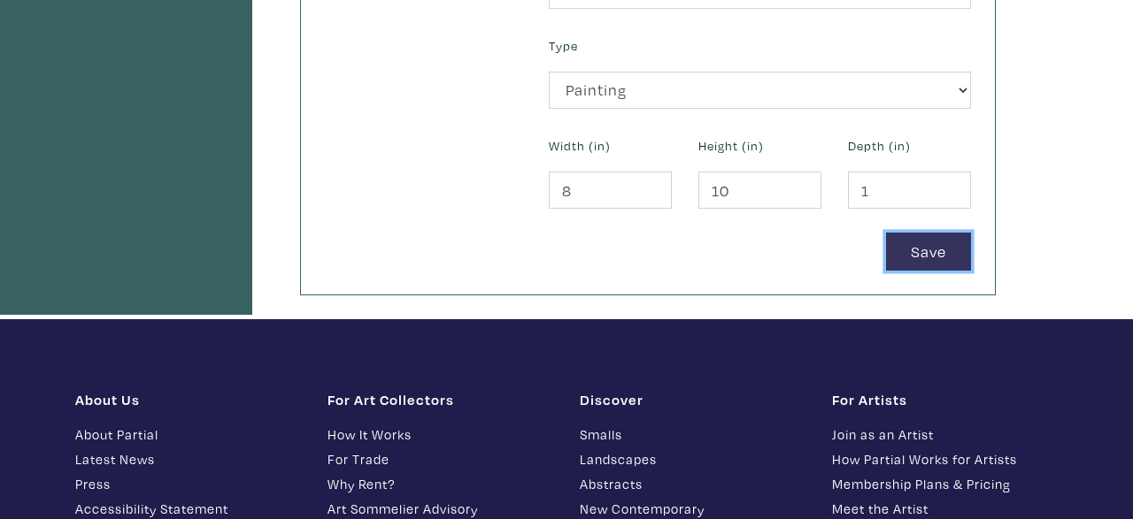
click at [929, 251] on button "Save" at bounding box center [928, 252] width 85 height 38
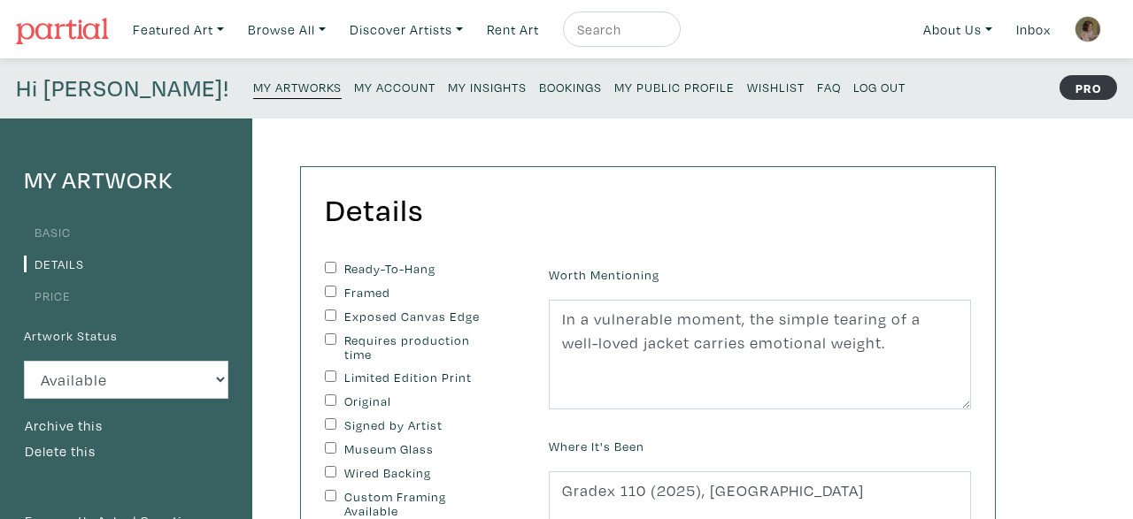
scroll to position [488, 0]
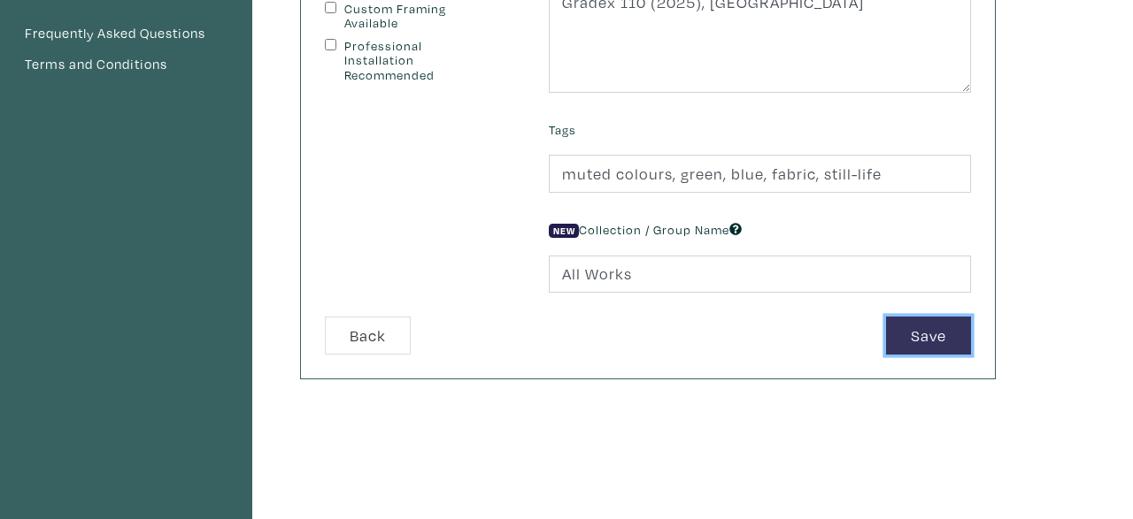
click at [931, 317] on button "Save" at bounding box center [928, 336] width 85 height 38
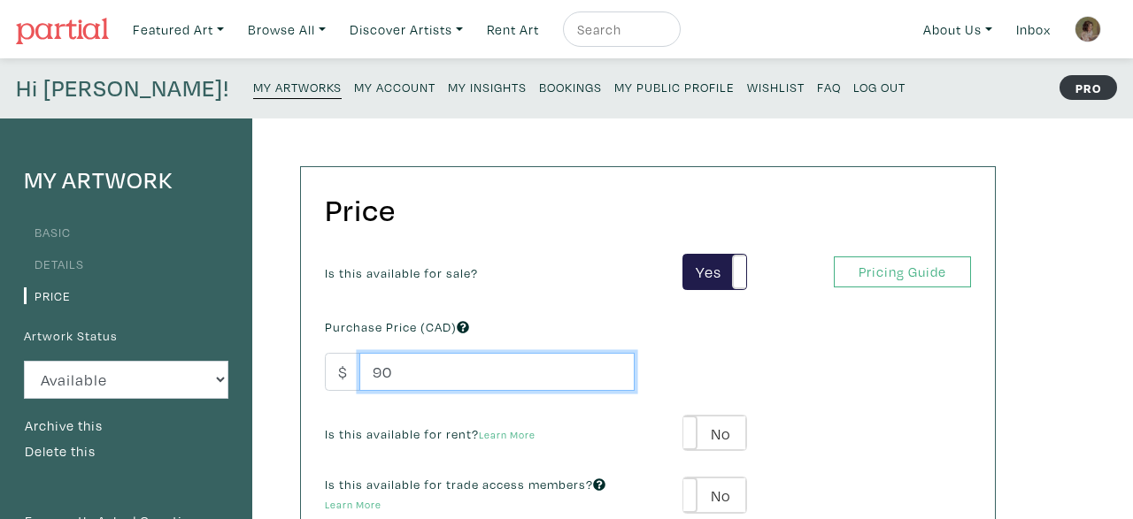
click at [432, 366] on input "90" at bounding box center [496, 372] width 275 height 38
type input "9"
drag, startPoint x: 407, startPoint y: 369, endPoint x: 360, endPoint y: 374, distance: 47.2
click at [360, 374] on input "100" at bounding box center [496, 372] width 275 height 38
type input "200"
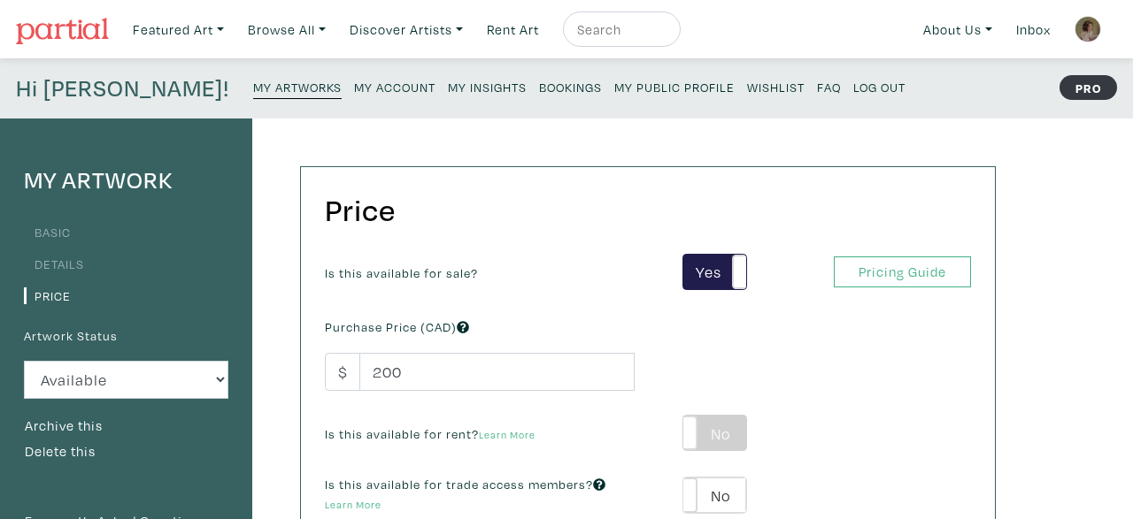
click at [724, 426] on label "No" at bounding box center [714, 433] width 63 height 35
type input "25"
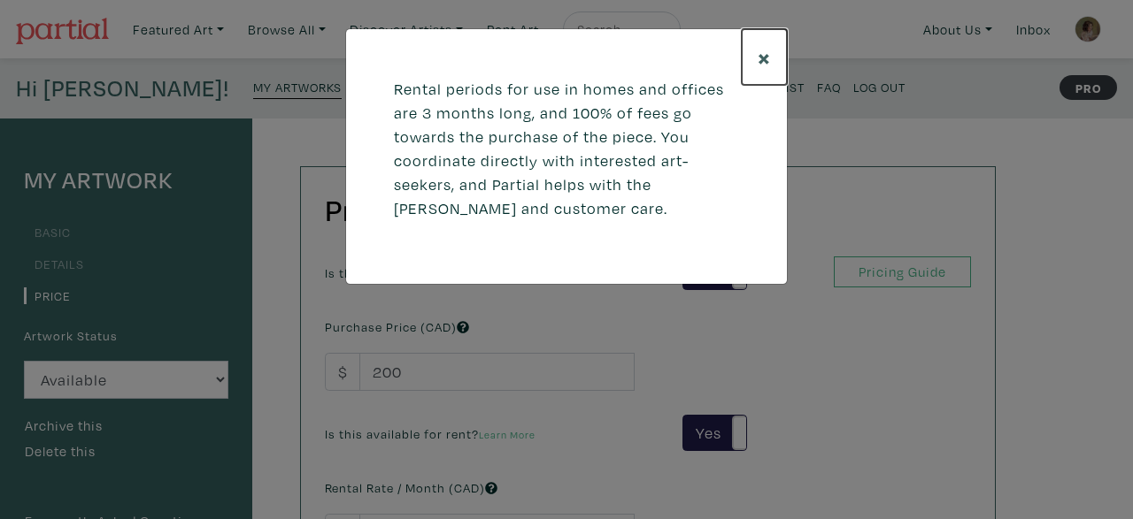
click at [765, 61] on span "×" at bounding box center [763, 57] width 13 height 31
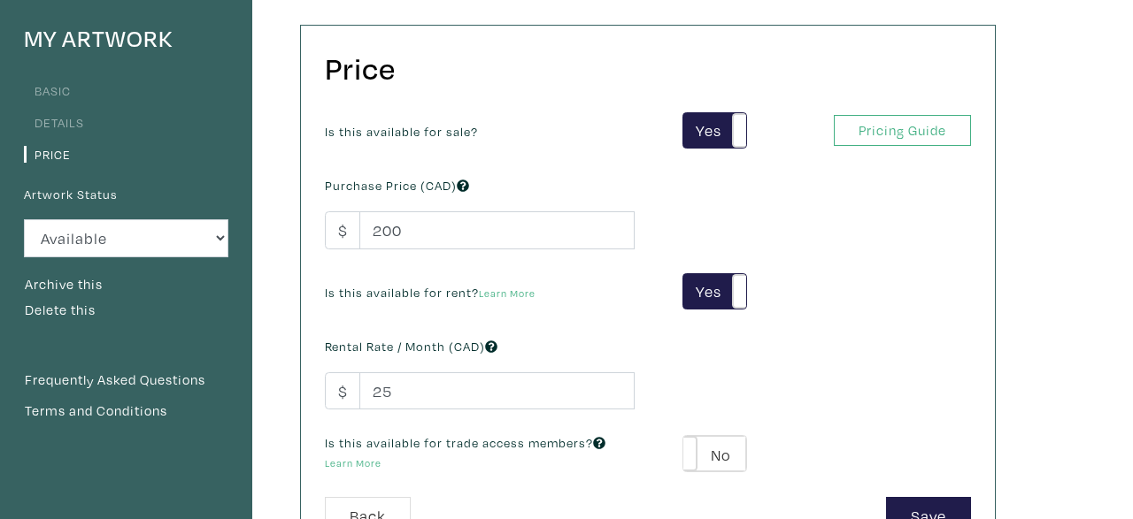
scroll to position [166, 0]
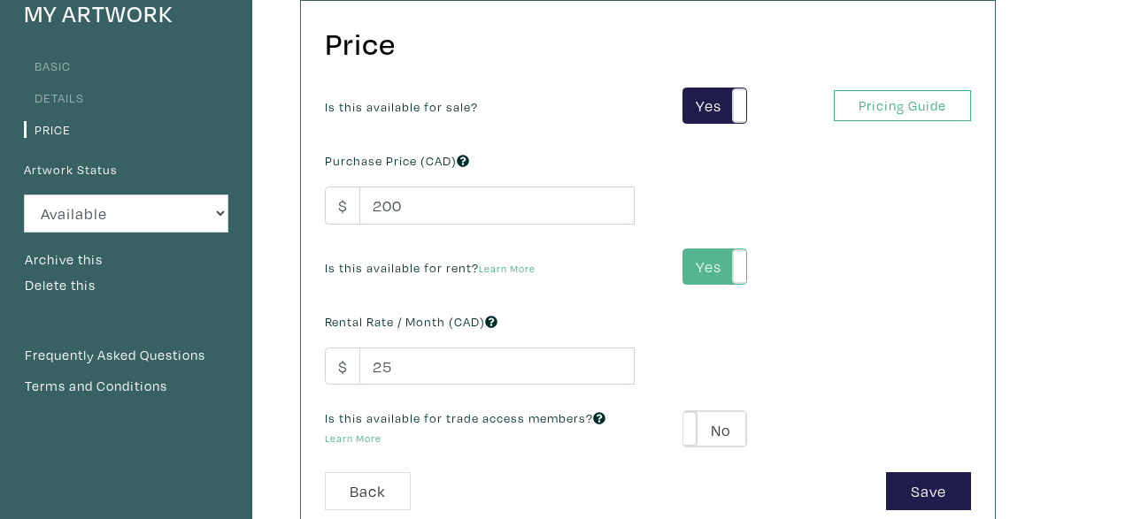
click at [703, 255] on label "Yes" at bounding box center [714, 267] width 63 height 35
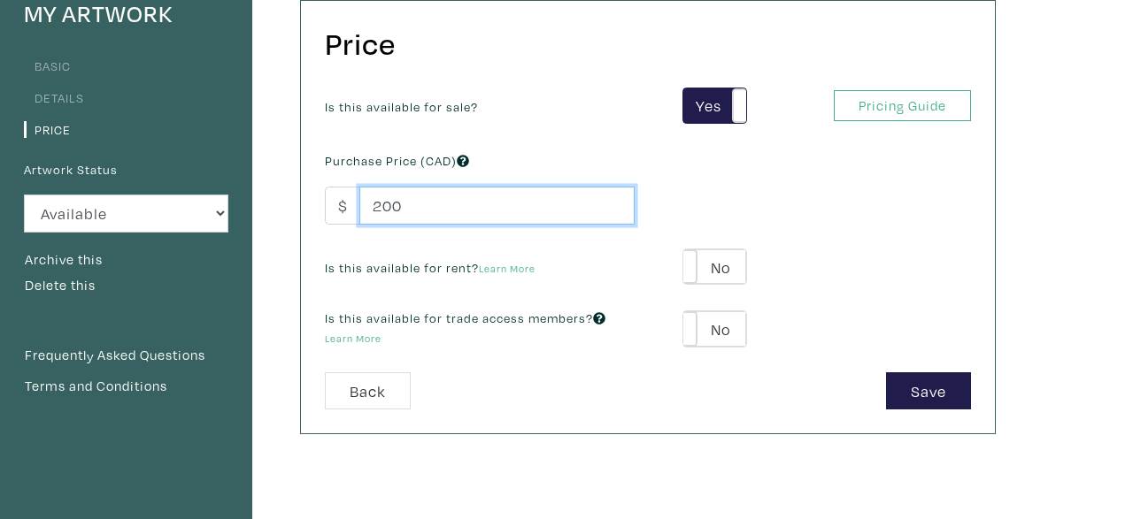
drag, startPoint x: 413, startPoint y: 201, endPoint x: 336, endPoint y: 202, distance: 77.0
click at [359, 202] on input "200" at bounding box center [496, 206] width 275 height 38
type input "150"
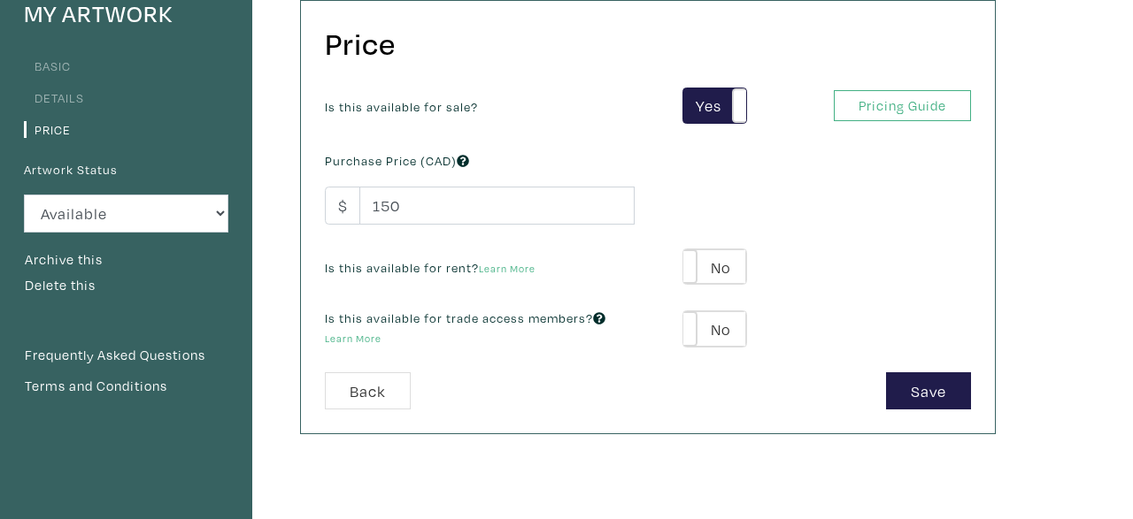
click at [725, 191] on div "Is this available for sale? Yes No Yes No Pricing Guide PRO Purchase Price (CAD…" at bounding box center [647, 230] width 672 height 285
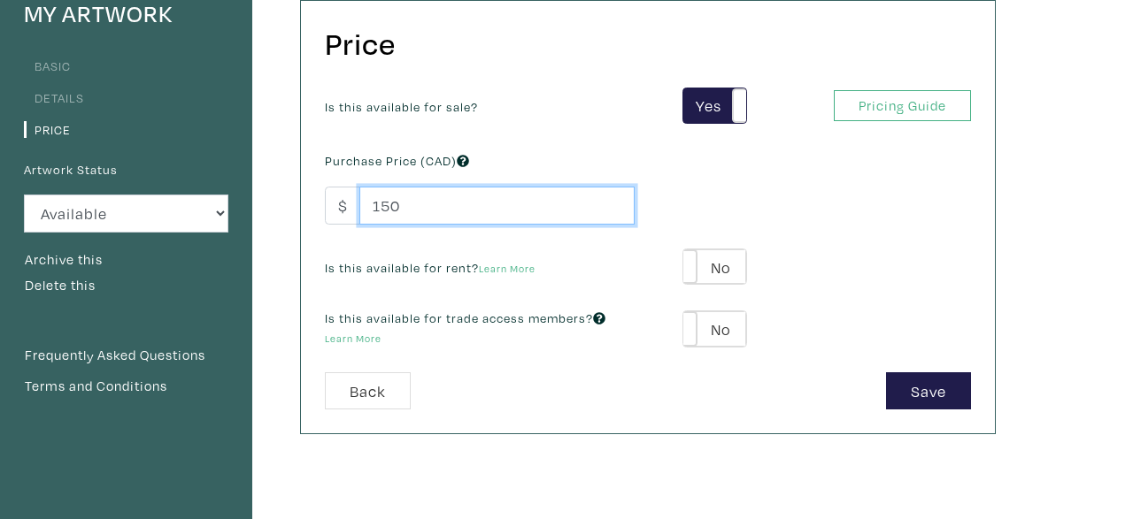
drag, startPoint x: 410, startPoint y: 202, endPoint x: 323, endPoint y: 196, distance: 86.9
click at [359, 196] on input "150" at bounding box center [496, 206] width 275 height 38
type input "1"
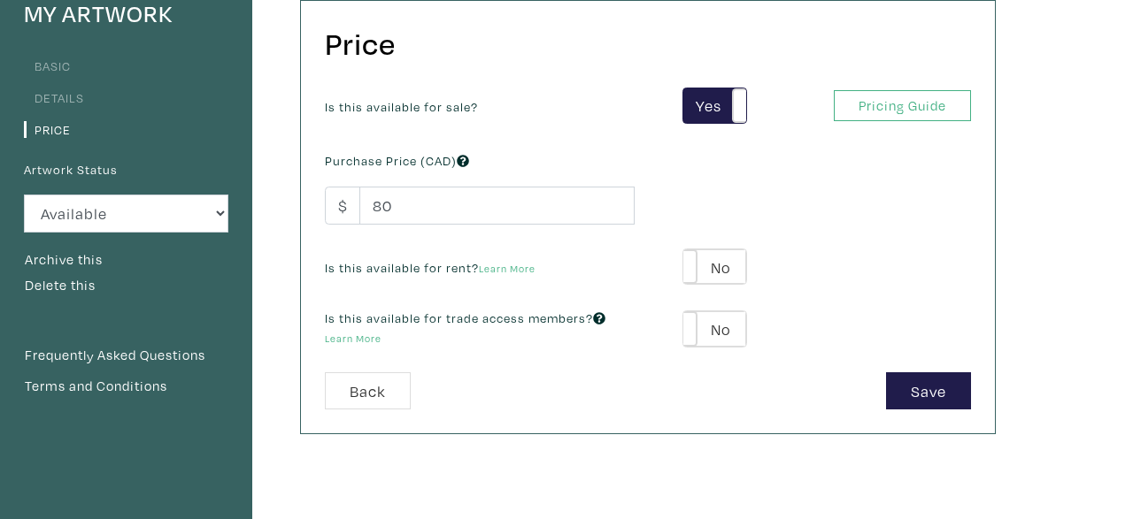
click at [897, 298] on div "Is this available for sale? Yes No Yes No Pricing Guide PRO Purchase Price (CAD…" at bounding box center [647, 230] width 672 height 285
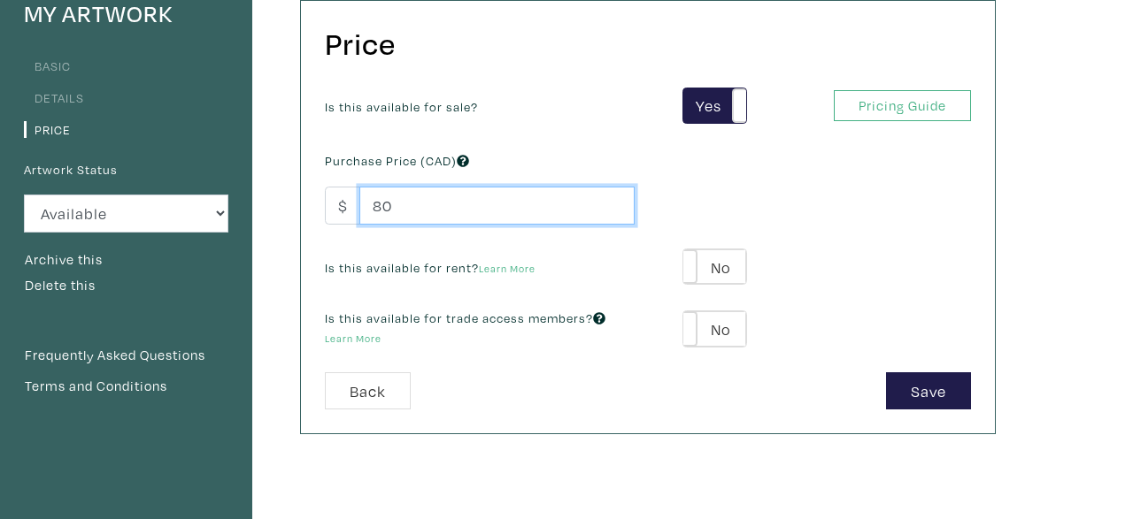
drag, startPoint x: 415, startPoint y: 198, endPoint x: 249, endPoint y: 167, distance: 169.2
click at [359, 187] on input "80" at bounding box center [496, 206] width 275 height 38
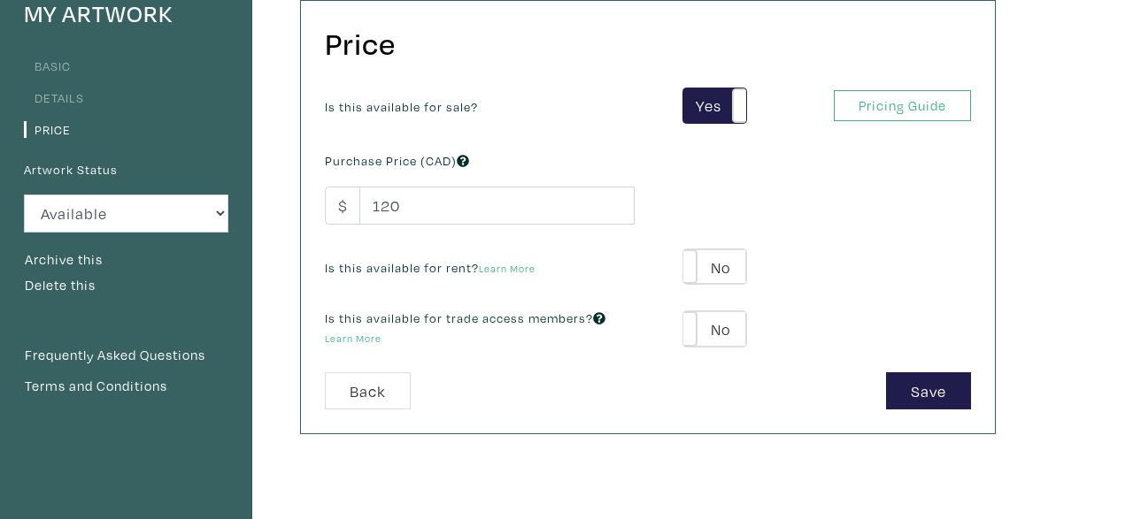
click at [693, 170] on div "Is this available for sale? Yes No Yes No Pricing Guide PRO Purchase Price (CAD…" at bounding box center [647, 230] width 672 height 285
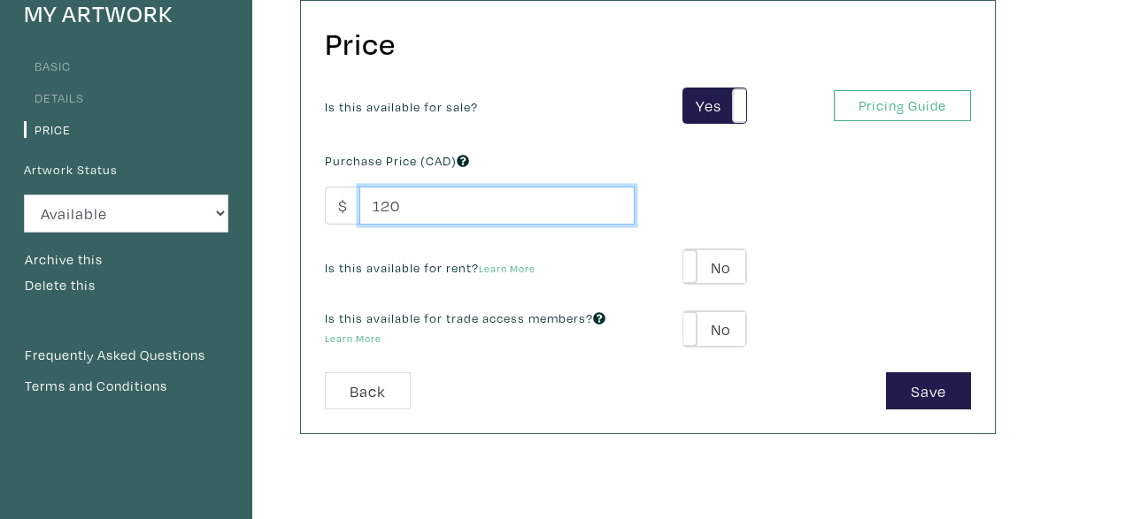
click at [574, 204] on input "120" at bounding box center [496, 206] width 275 height 38
type input "100"
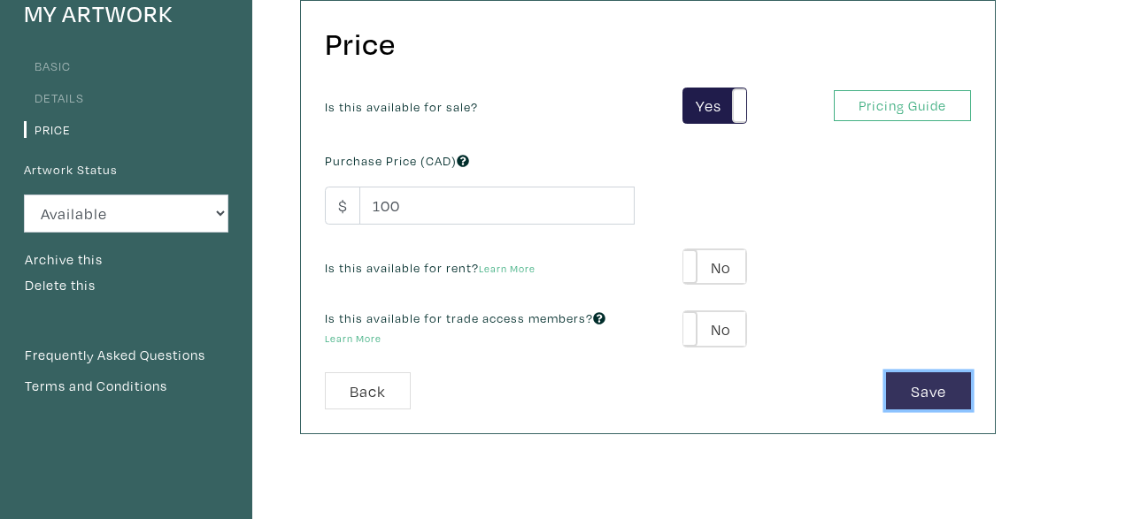
click at [925, 388] on button "Save" at bounding box center [928, 392] width 85 height 38
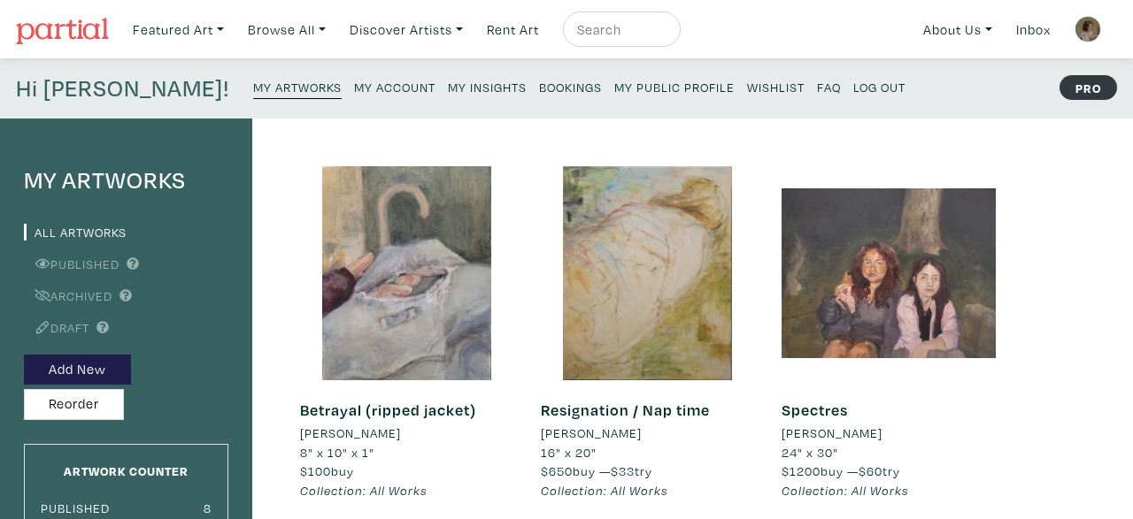
click at [1093, 22] on img at bounding box center [1087, 29] width 27 height 27
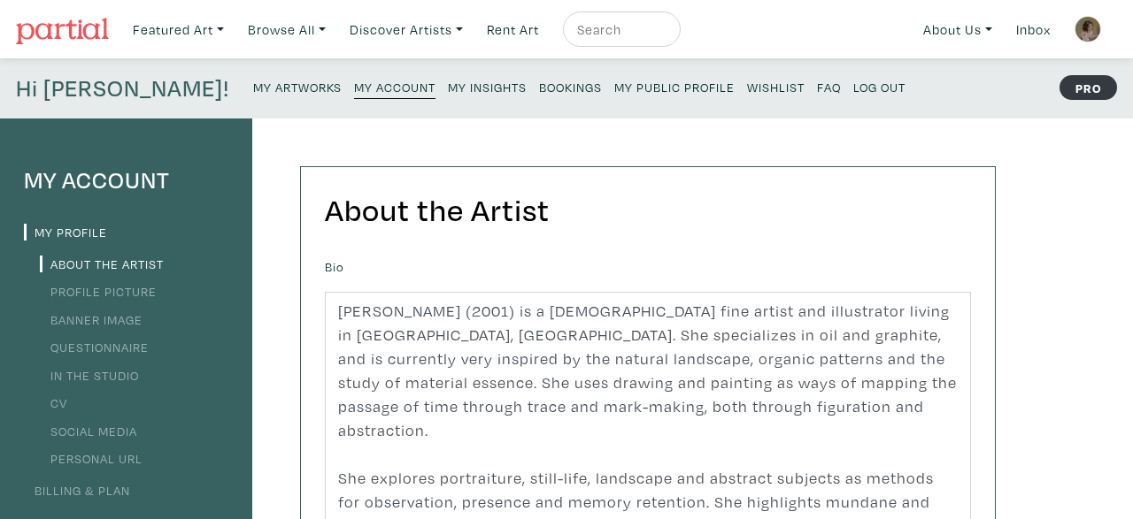
click at [253, 94] on small "My Artworks" at bounding box center [297, 87] width 88 height 17
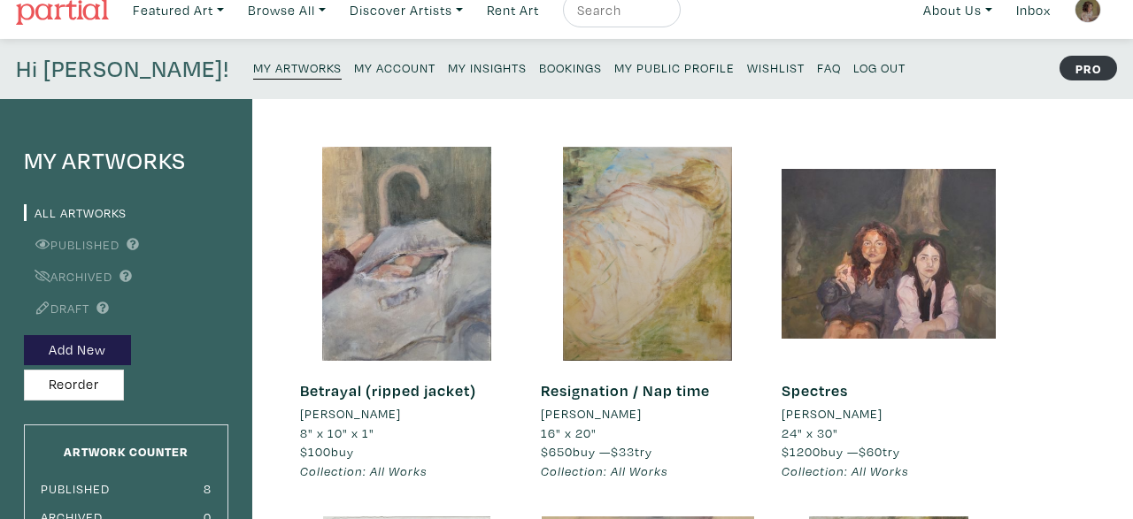
scroll to position [4, 0]
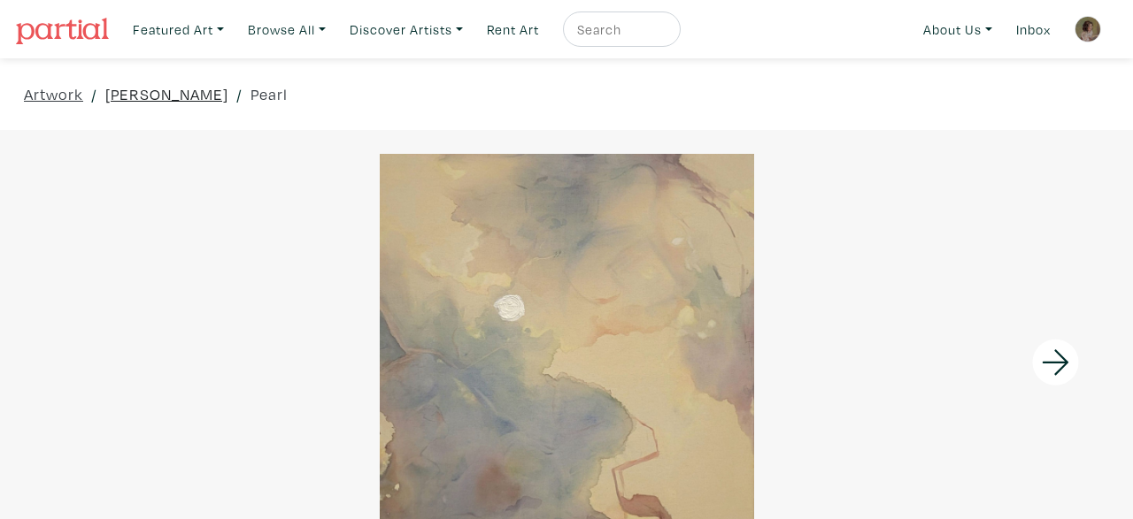
click at [148, 88] on link "[PERSON_NAME]" at bounding box center [166, 94] width 123 height 24
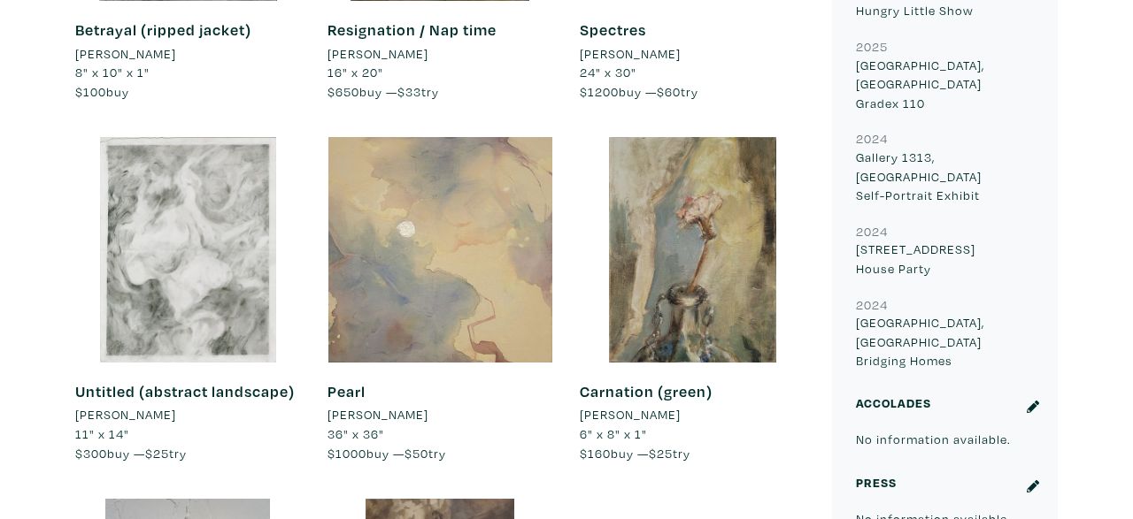
scroll to position [1225, 0]
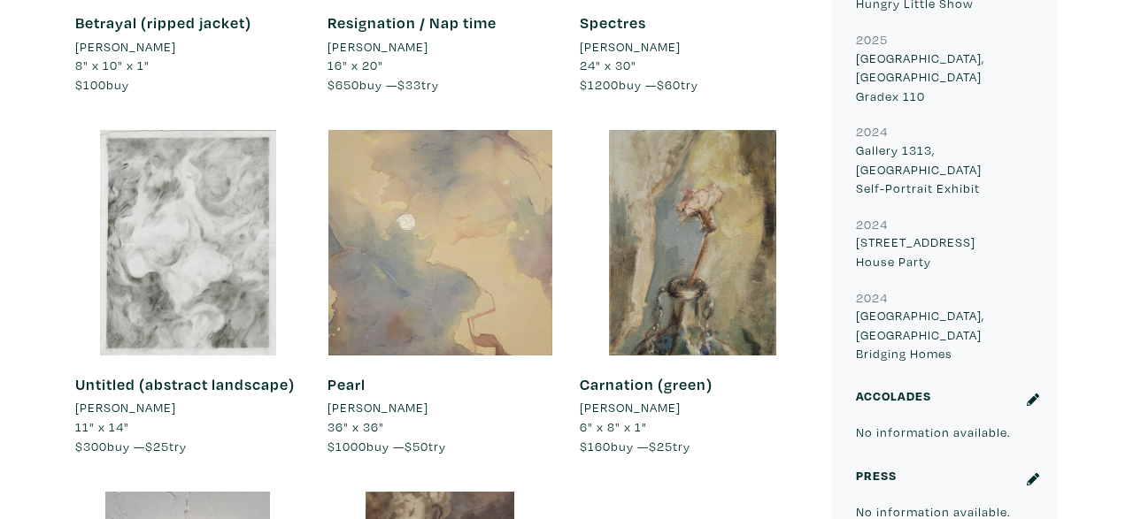
click at [660, 449] on div "All Works Betrayal (ripped jacket) [PERSON_NAME] 8" x 10" x 1" $100 buy #muted …" at bounding box center [440, 290] width 757 height 1125
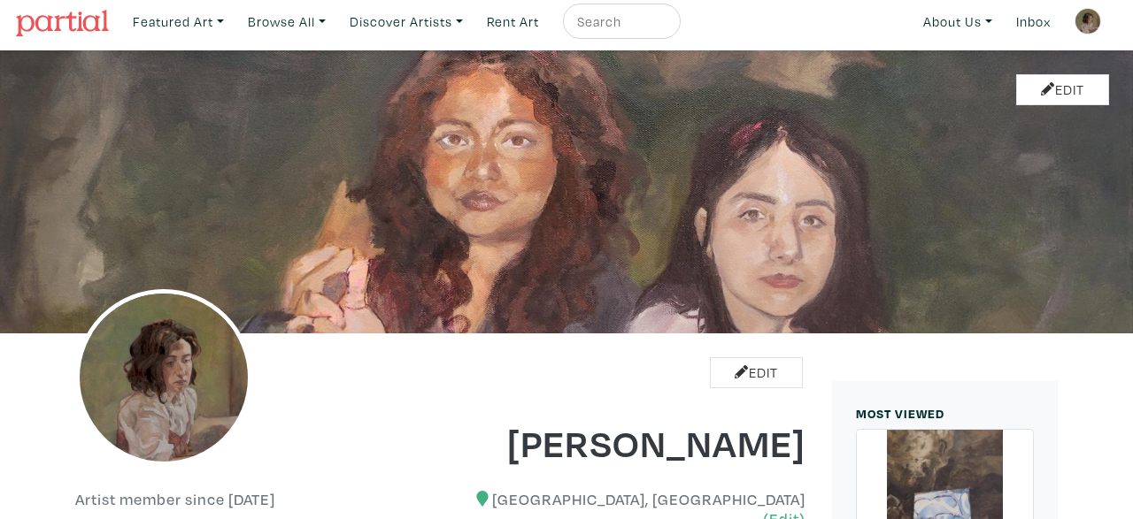
scroll to position [0, 0]
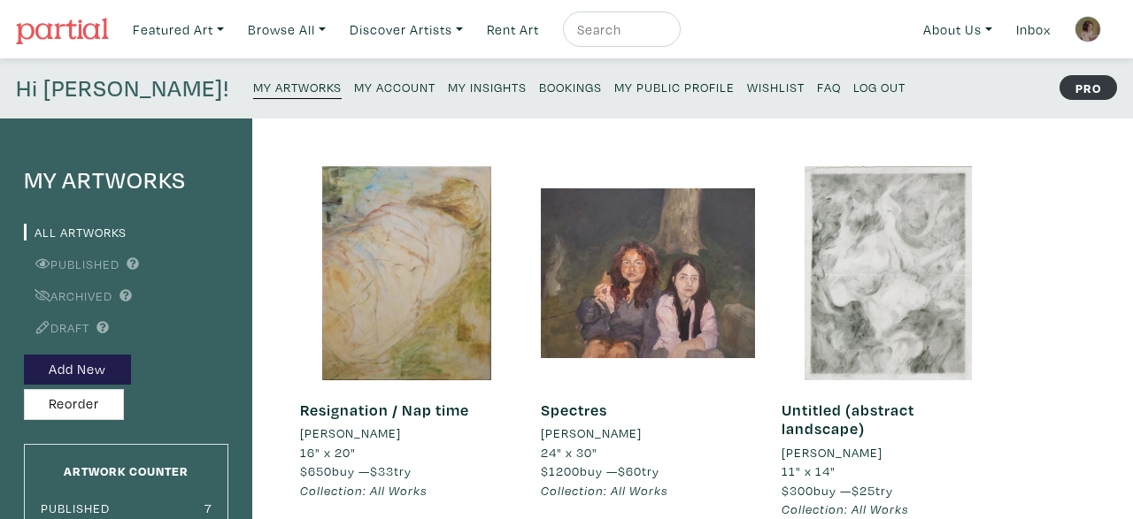
click at [354, 91] on small "My Account" at bounding box center [394, 87] width 81 height 17
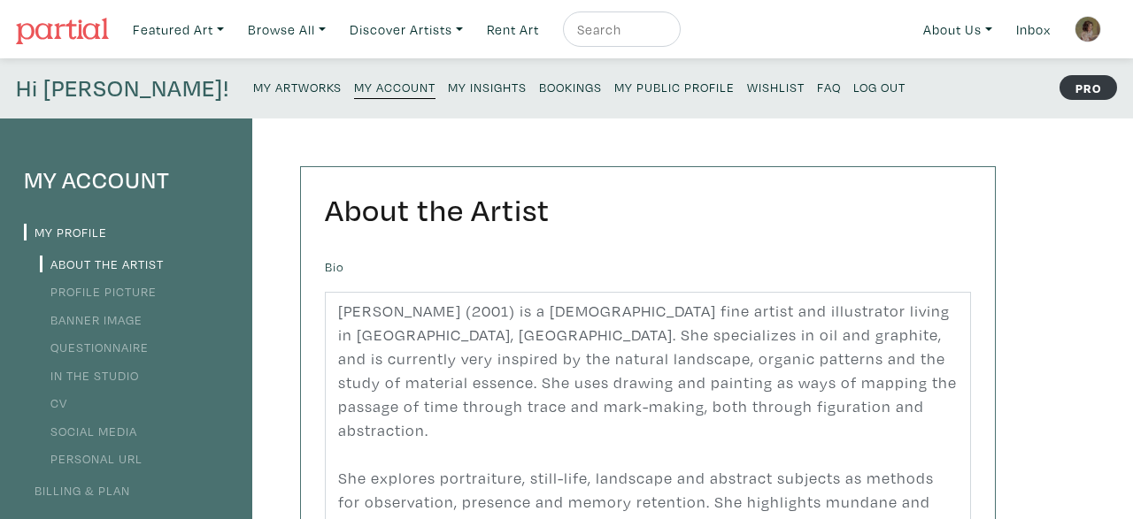
click at [253, 86] on small "My Artworks" at bounding box center [297, 87] width 88 height 17
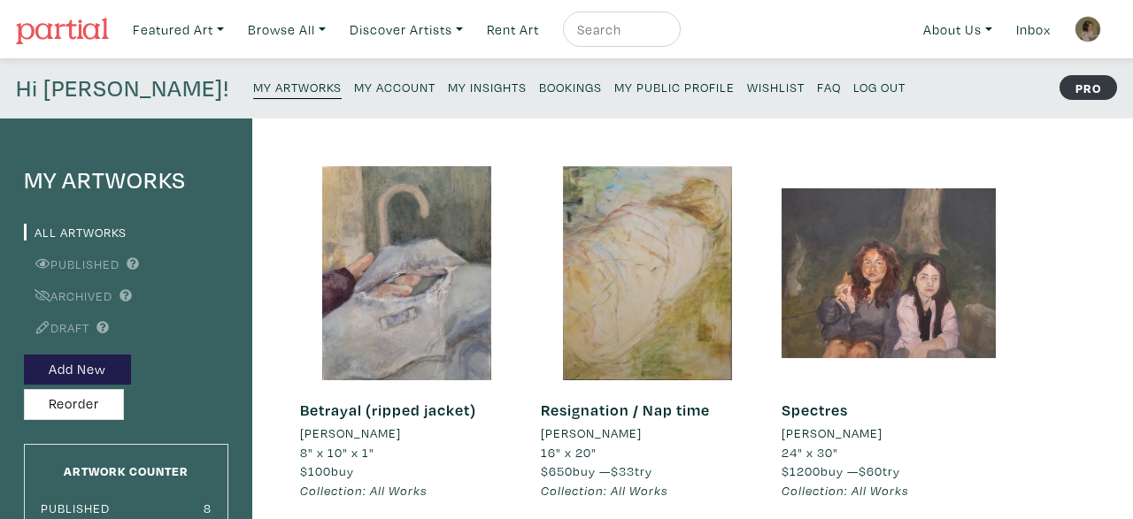
click at [614, 88] on small "My Public Profile" at bounding box center [674, 87] width 120 height 17
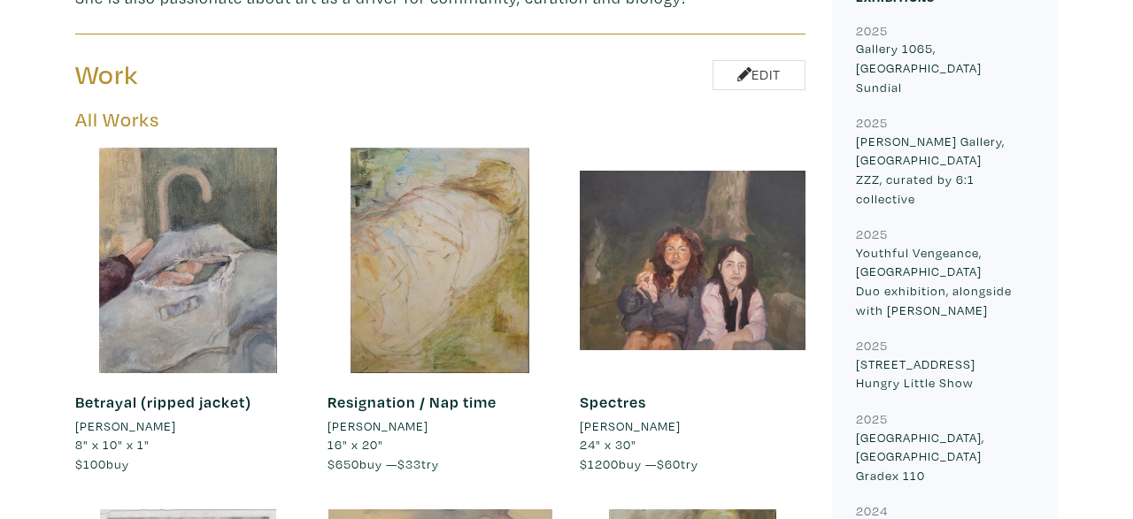
scroll to position [841, 0]
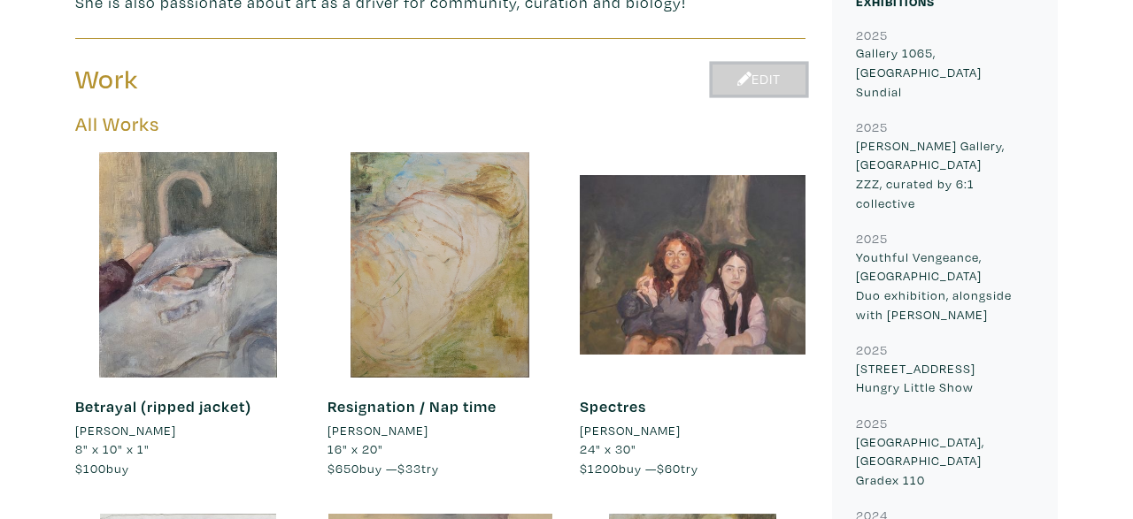
click at [749, 65] on link "Edit" at bounding box center [758, 80] width 93 height 31
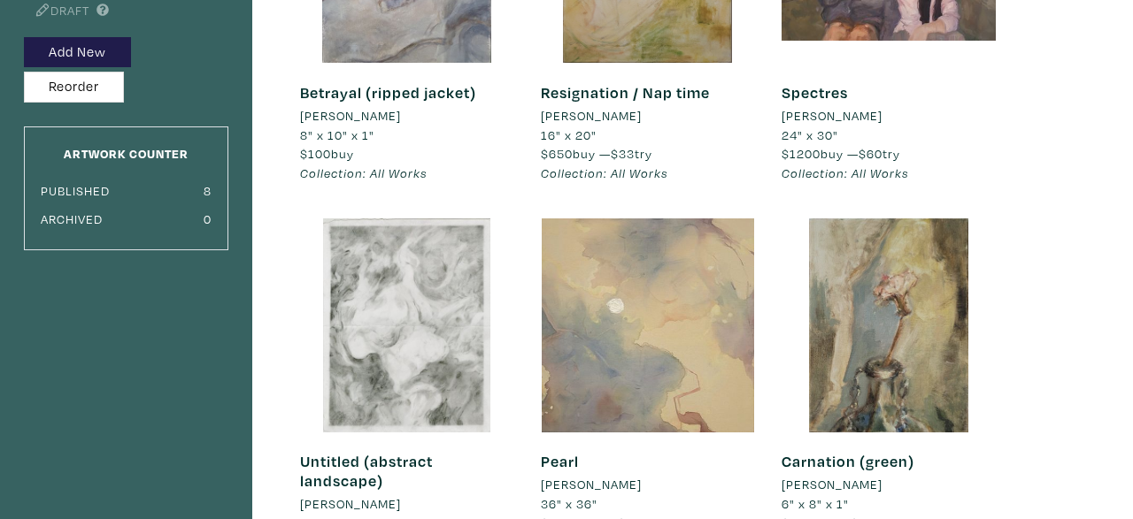
scroll to position [134, 0]
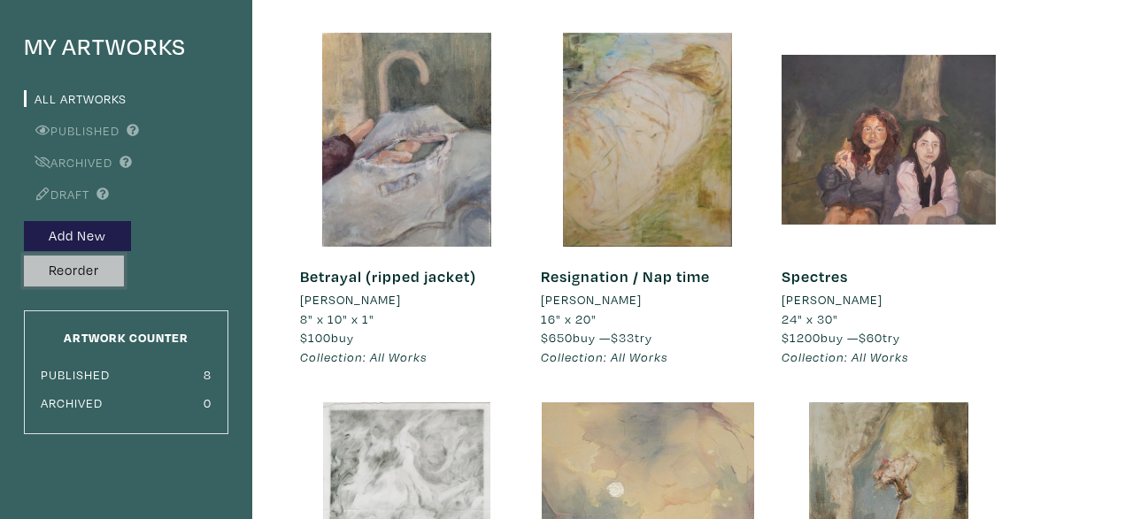
click at [91, 275] on button "Reorder" at bounding box center [74, 271] width 100 height 31
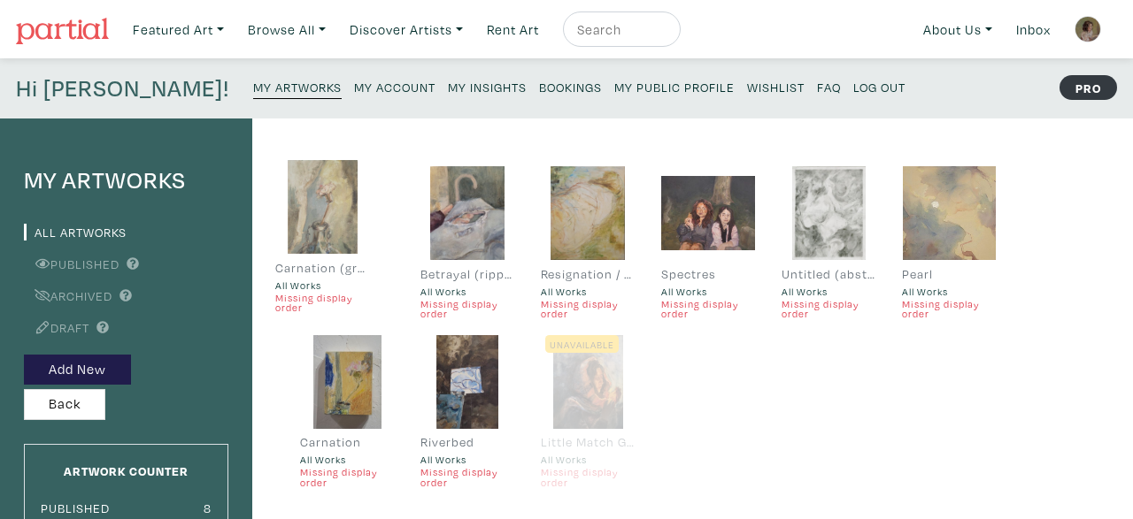
drag, startPoint x: 937, startPoint y: 225, endPoint x: 318, endPoint y: 221, distance: 619.4
click at [318, 221] on div at bounding box center [322, 207] width 94 height 94
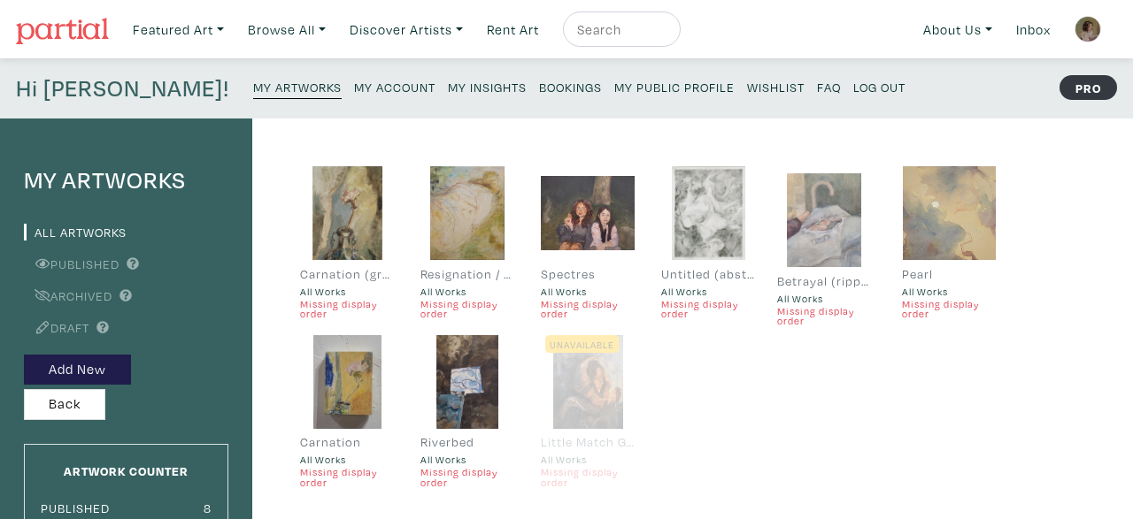
drag, startPoint x: 468, startPoint y: 221, endPoint x: 832, endPoint y: 227, distance: 363.7
click at [832, 227] on div at bounding box center [824, 220] width 94 height 94
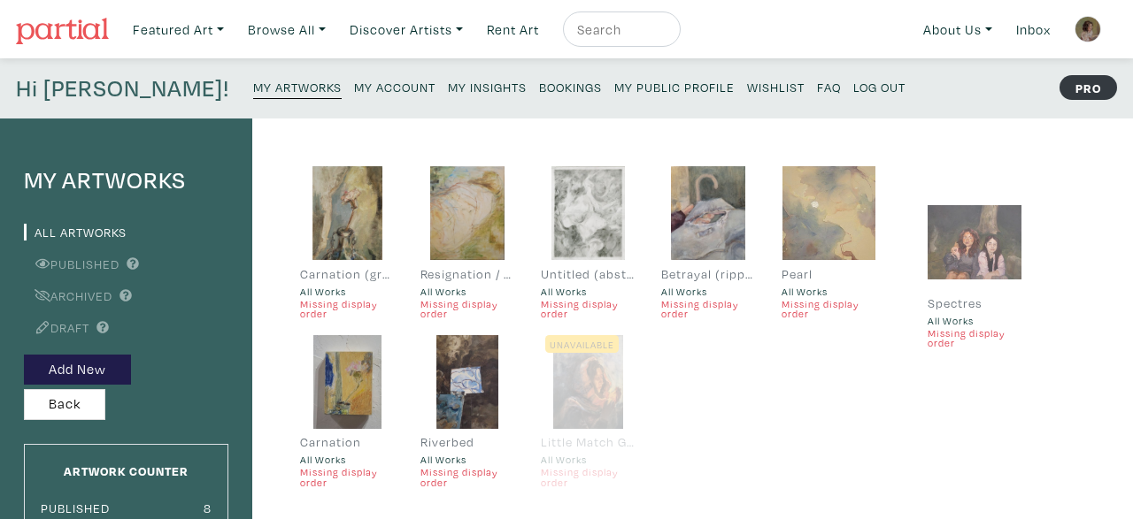
drag, startPoint x: 618, startPoint y: 227, endPoint x: 1010, endPoint y: 250, distance: 392.6
click at [1010, 250] on div at bounding box center [974, 243] width 94 height 94
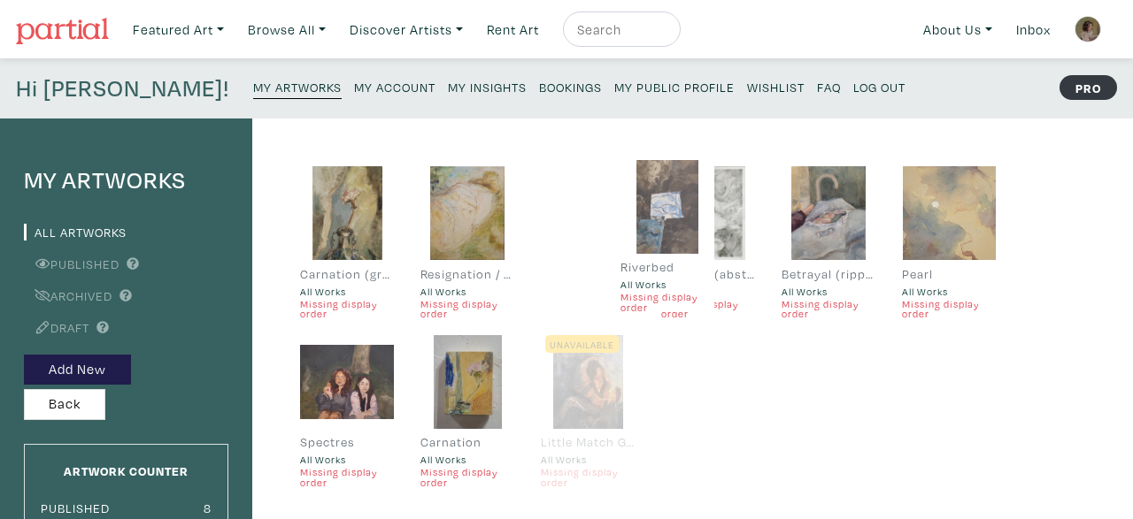
drag, startPoint x: 442, startPoint y: 380, endPoint x: 642, endPoint y: 204, distance: 265.9
click at [642, 204] on div at bounding box center [667, 207] width 94 height 94
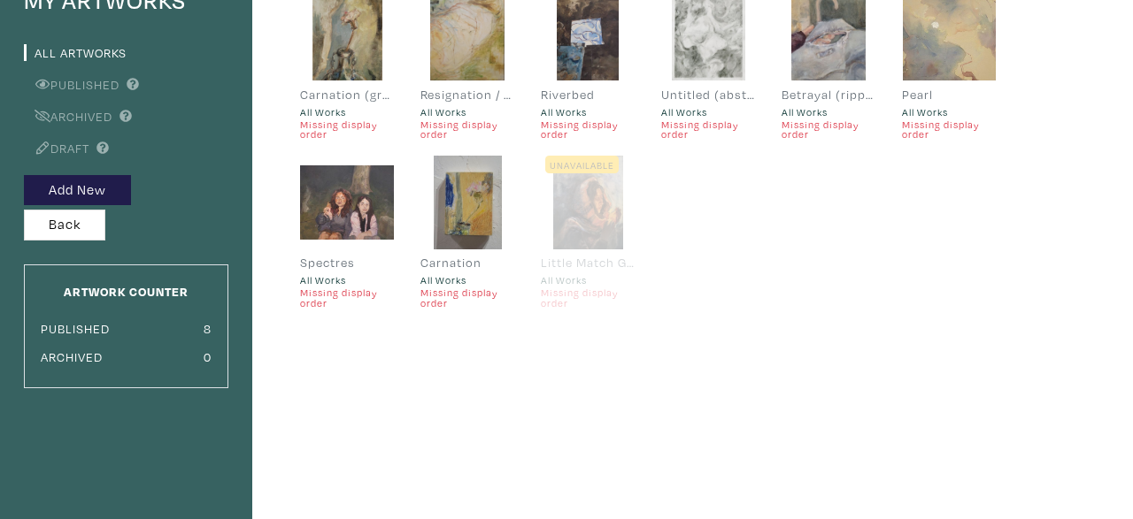
scroll to position [168, 0]
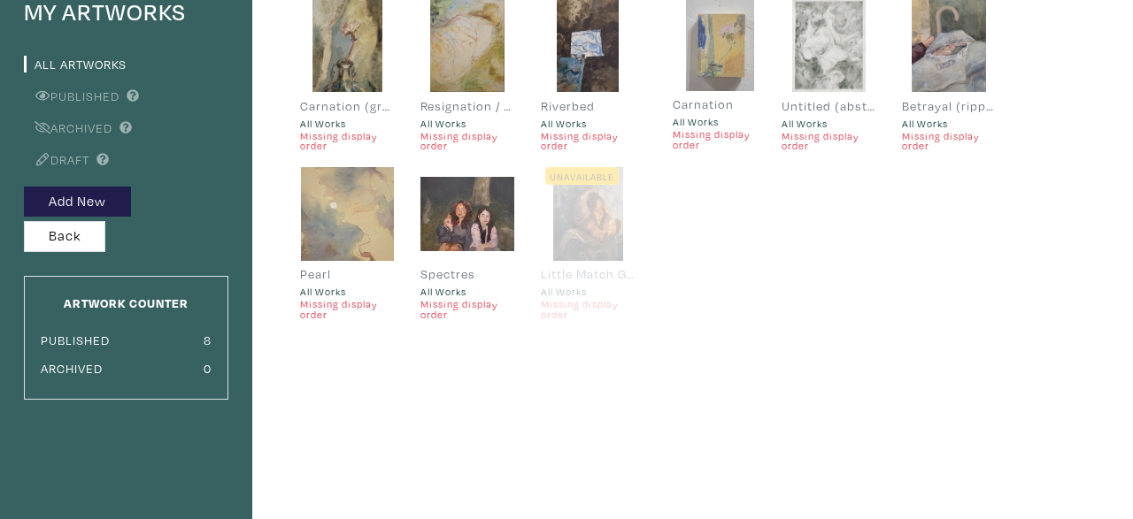
drag, startPoint x: 476, startPoint y: 207, endPoint x: 723, endPoint y: 40, distance: 298.2
click at [723, 40] on div at bounding box center [719, 44] width 94 height 94
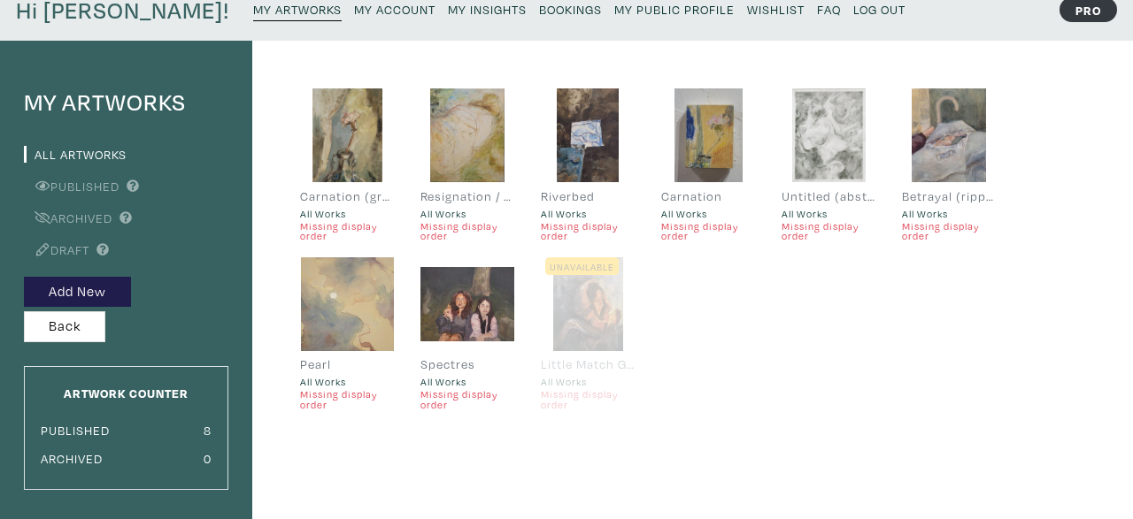
scroll to position [70, 0]
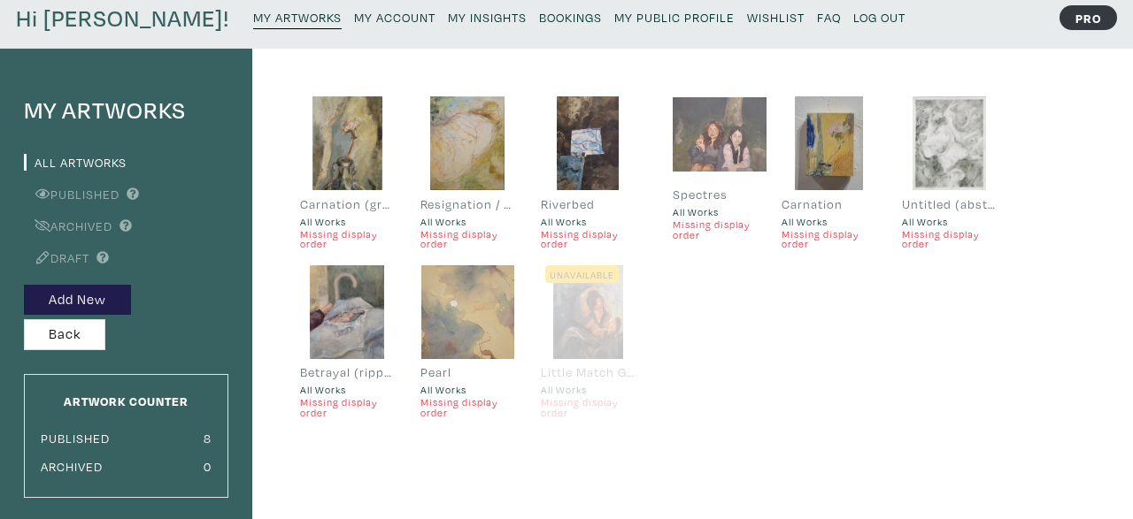
drag, startPoint x: 491, startPoint y: 337, endPoint x: 741, endPoint y: 160, distance: 305.9
click at [741, 160] on div at bounding box center [719, 135] width 94 height 94
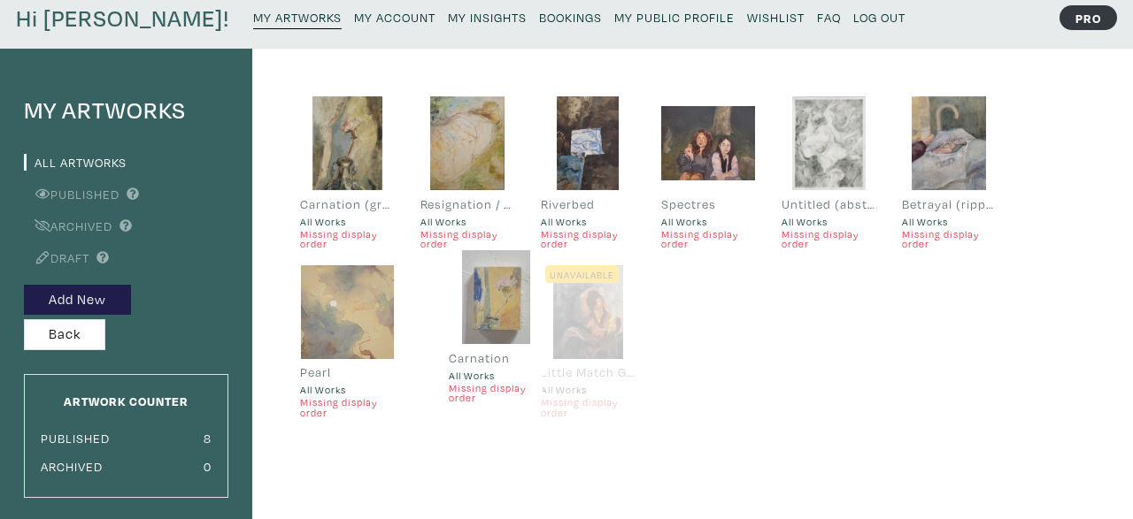
drag, startPoint x: 838, startPoint y: 158, endPoint x: 505, endPoint y: 312, distance: 366.6
click at [505, 312] on div at bounding box center [496, 297] width 94 height 94
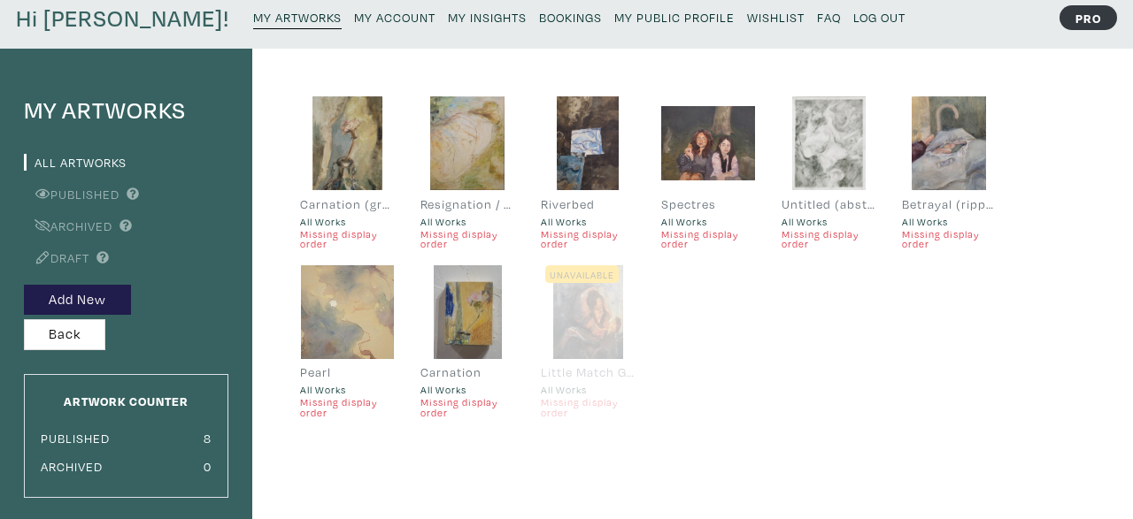
click at [614, 18] on small "My Public Profile" at bounding box center [674, 17] width 120 height 17
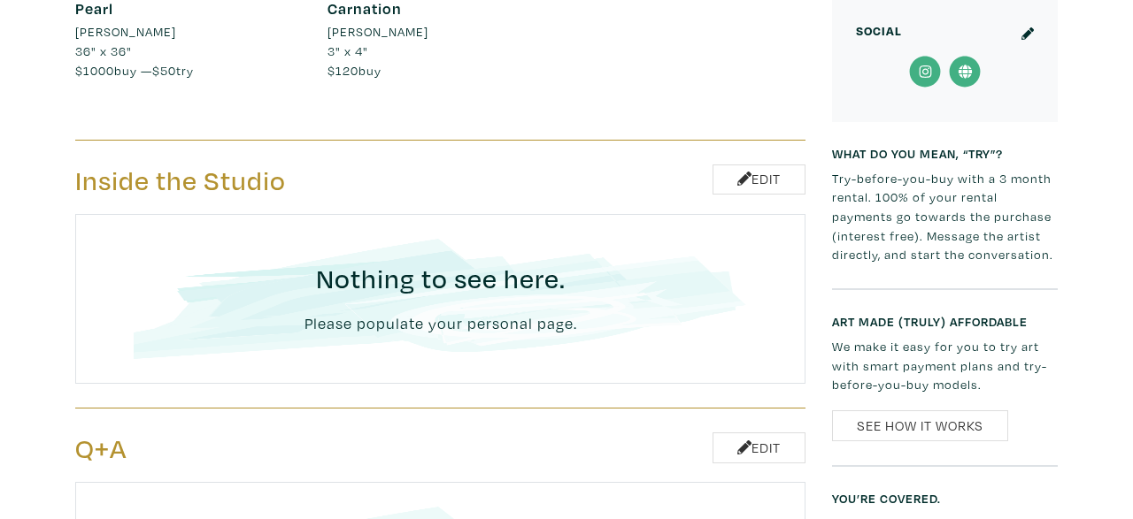
scroll to position [1950, 0]
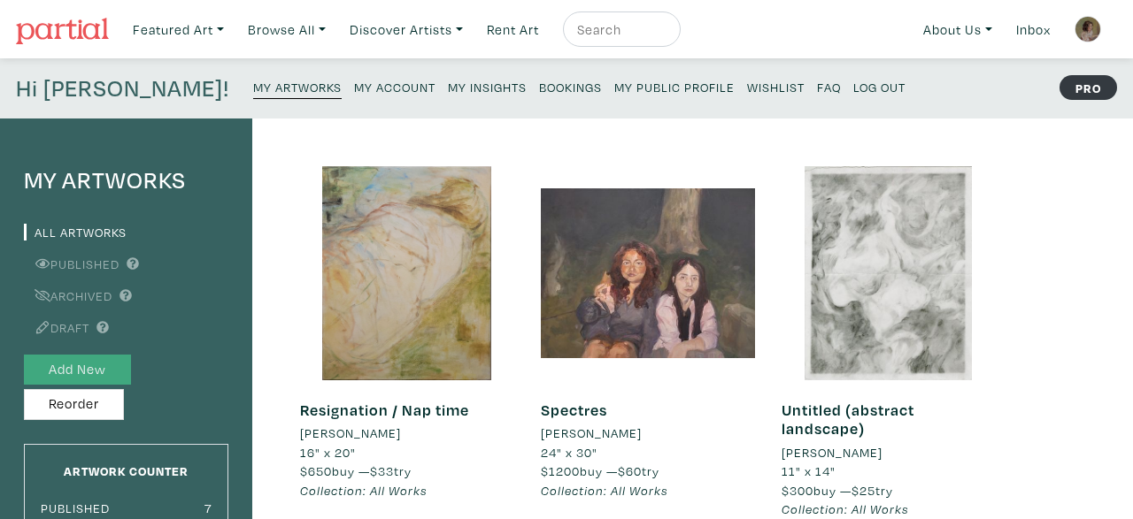
scroll to position [146, 0]
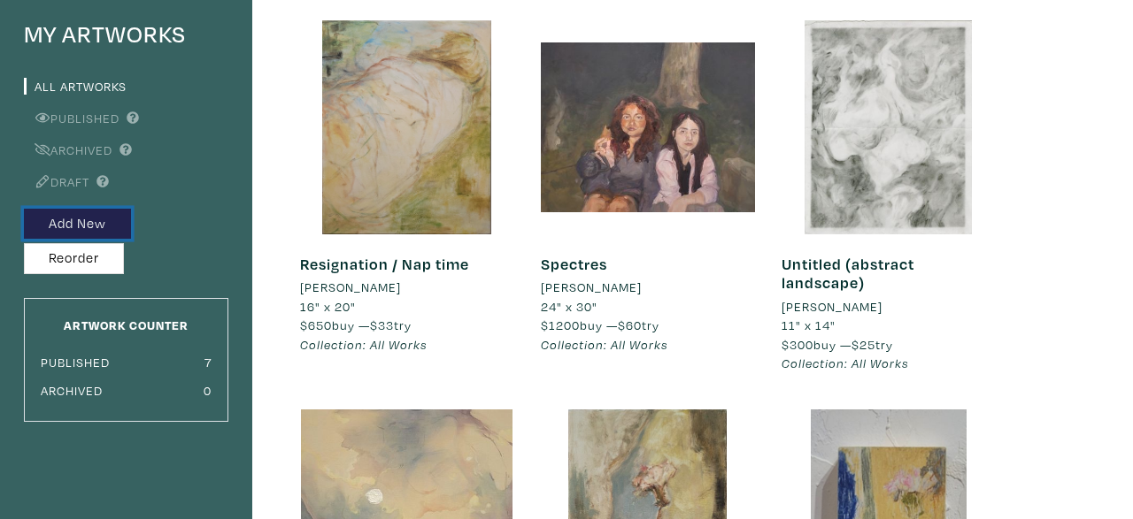
click at [104, 220] on button "Add New" at bounding box center [77, 224] width 107 height 31
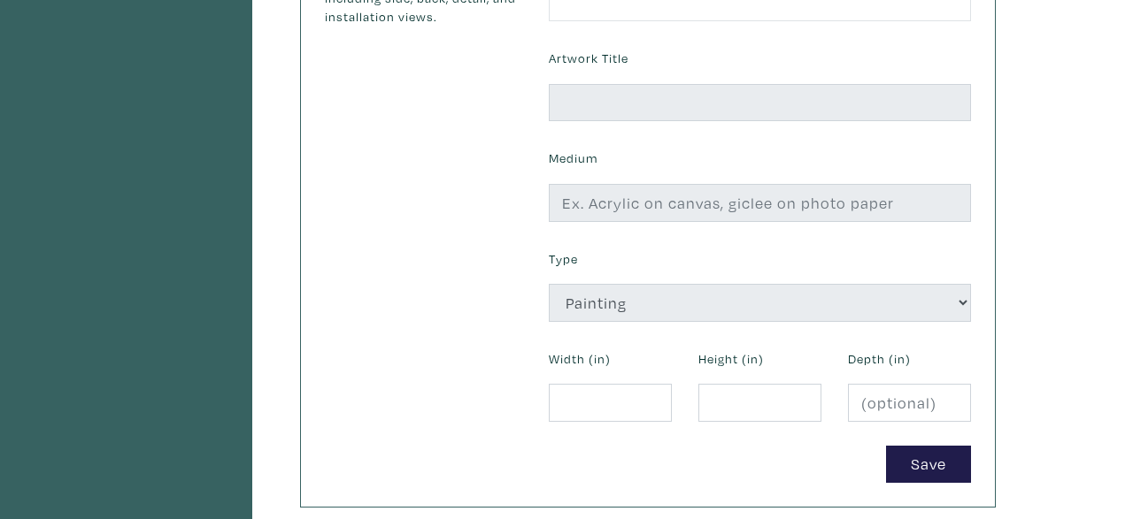
scroll to position [229, 0]
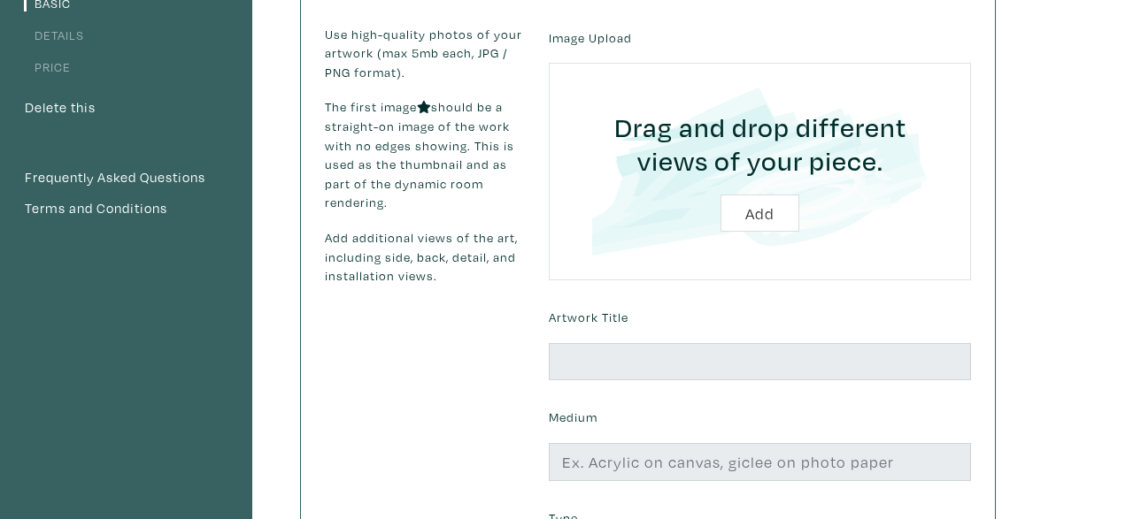
click at [732, 219] on input "file" at bounding box center [759, 172] width 373 height 168
type input "C:\fakepath\Sleep states.jpg"
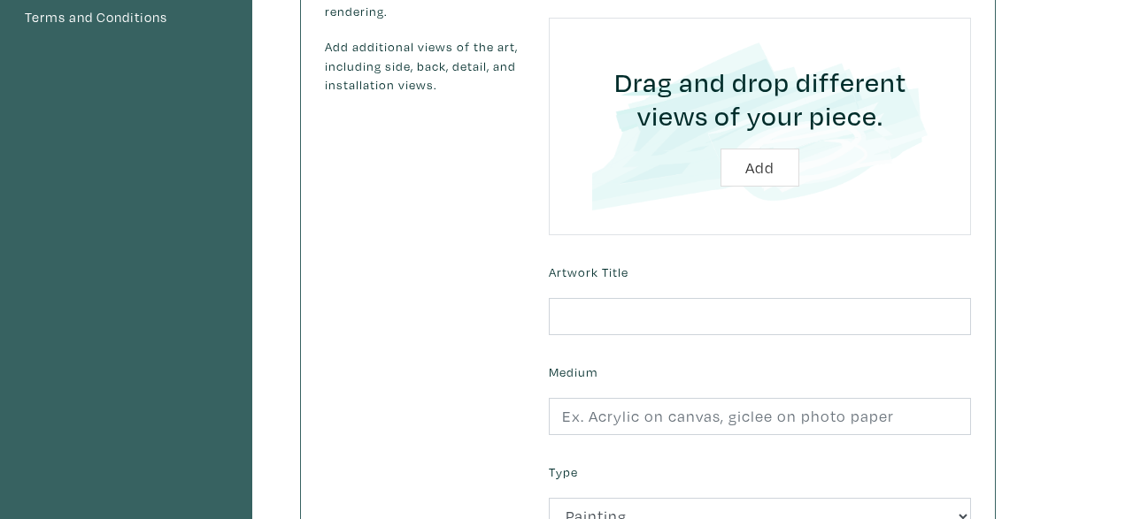
scroll to position [434, 0]
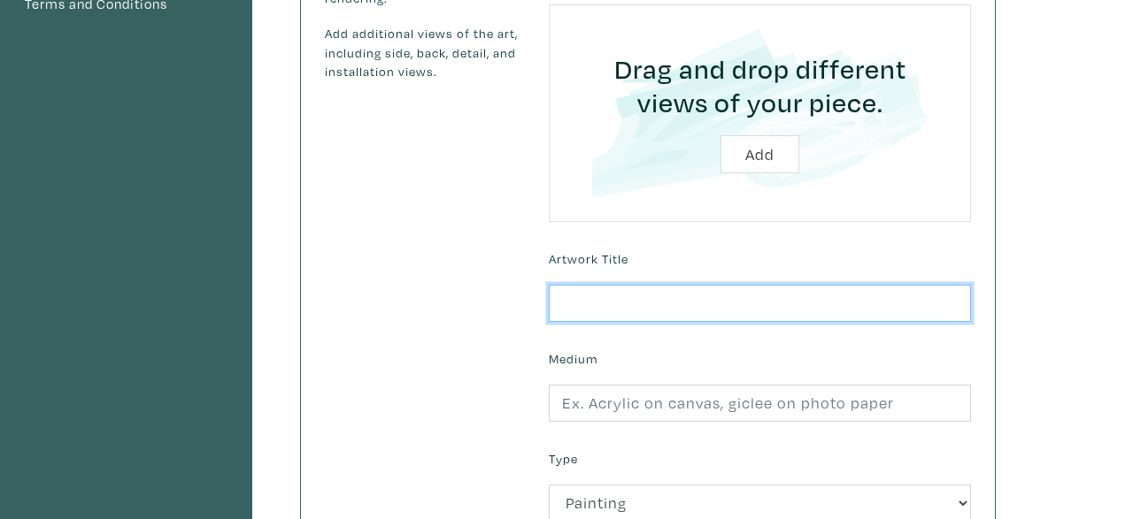
click at [805, 296] on input "text" at bounding box center [760, 304] width 422 height 38
click at [720, 135] on button "Add" at bounding box center [759, 154] width 79 height 38
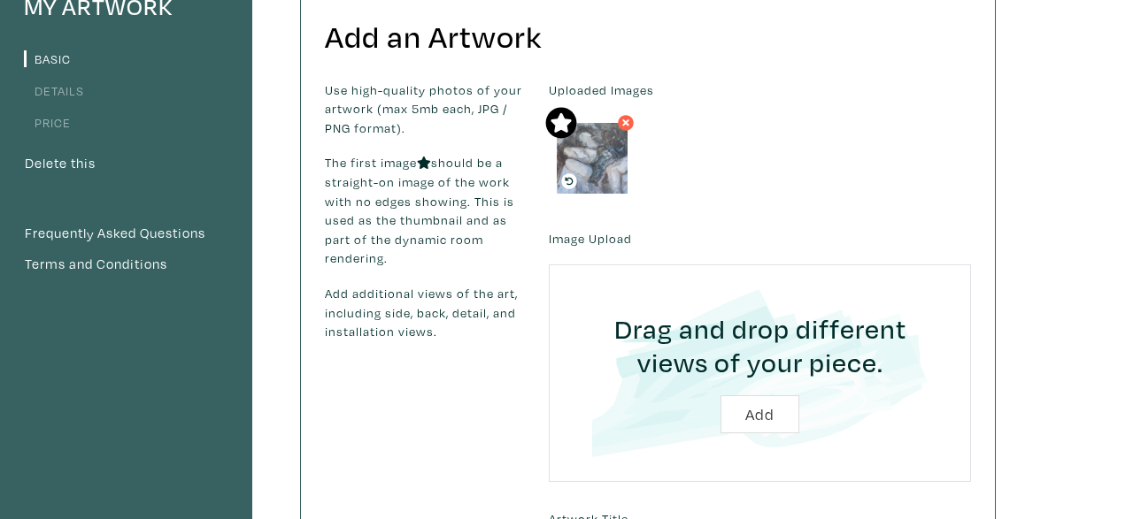
scroll to position [0, 0]
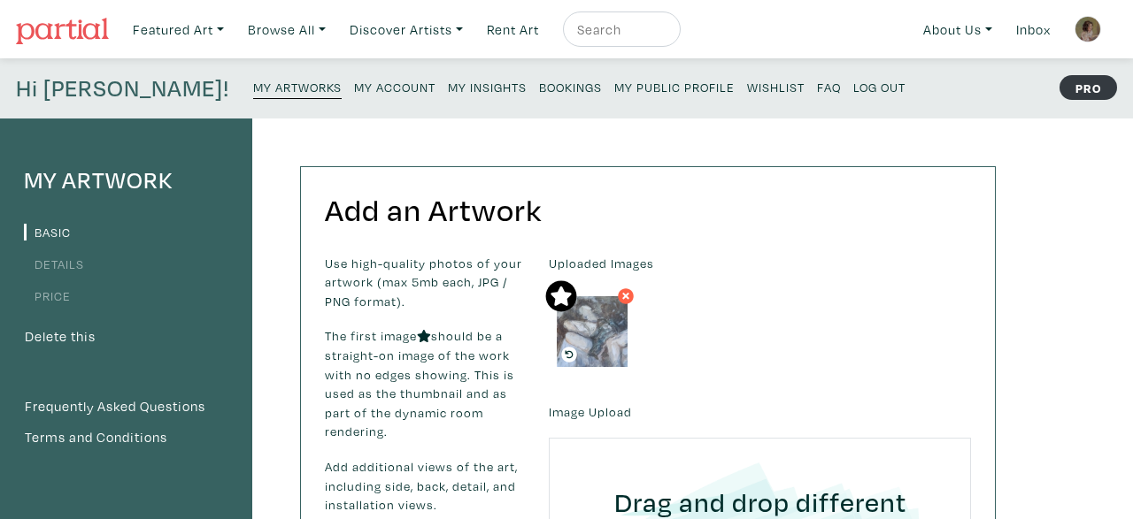
type input "Sleep states"
click at [81, 259] on link "Details" at bounding box center [54, 264] width 60 height 17
click at [253, 89] on small "My Artworks" at bounding box center [297, 87] width 88 height 17
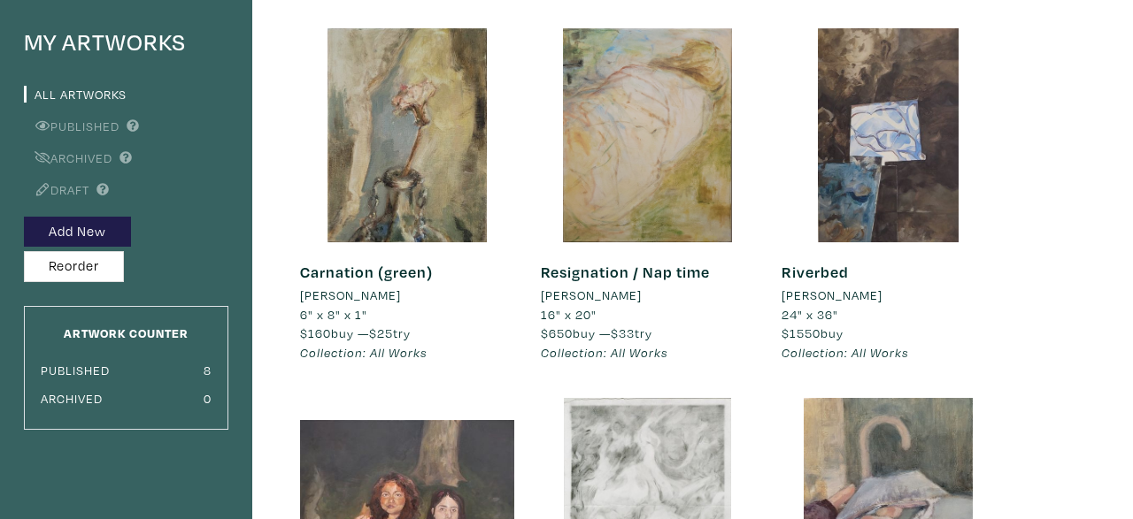
scroll to position [144, 0]
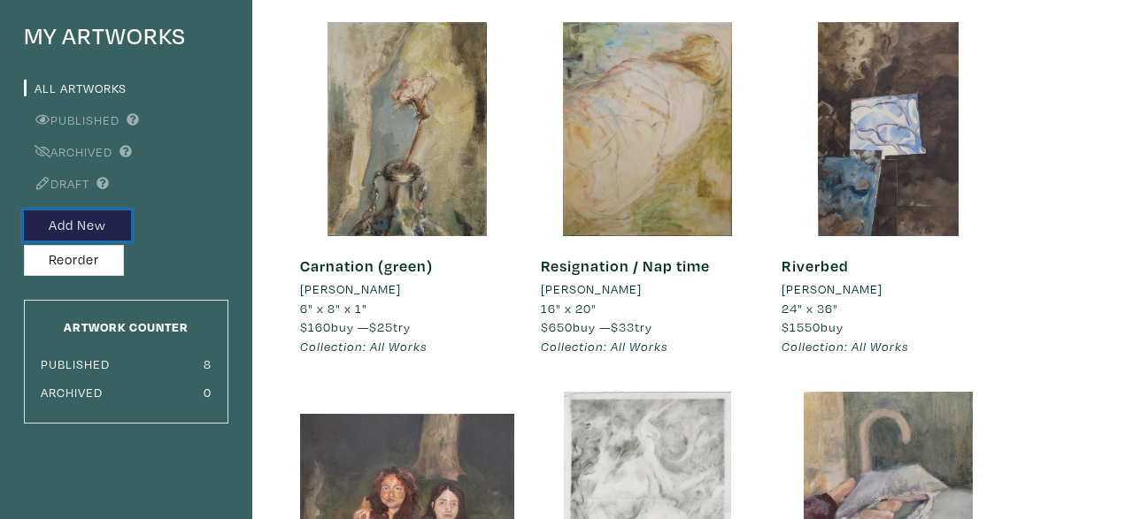
click at [115, 230] on button "Add New" at bounding box center [77, 226] width 107 height 31
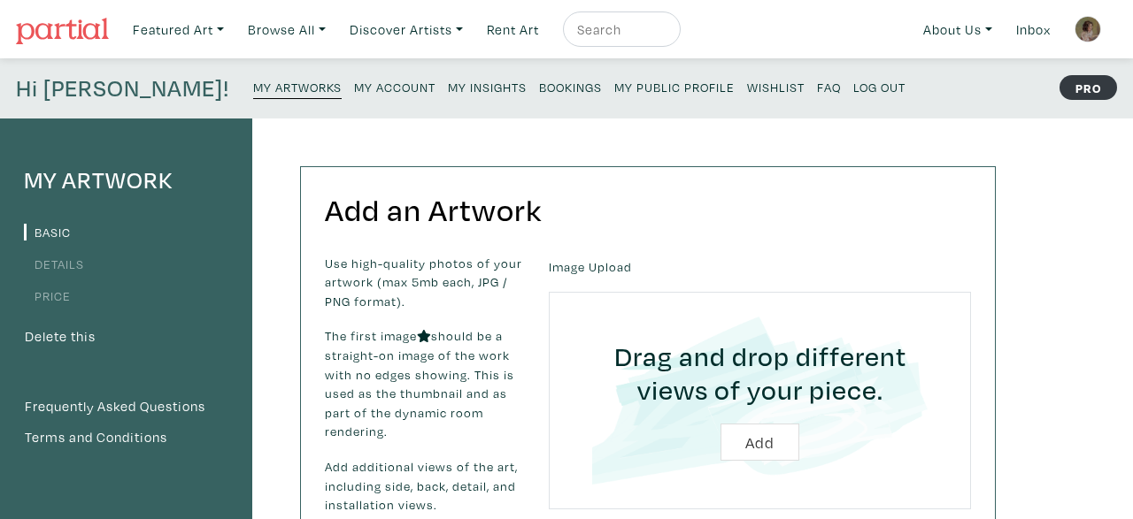
click at [780, 422] on input "file" at bounding box center [759, 401] width 373 height 168
type input "C:\fakepath\IMG_20191205_223059.jpg"
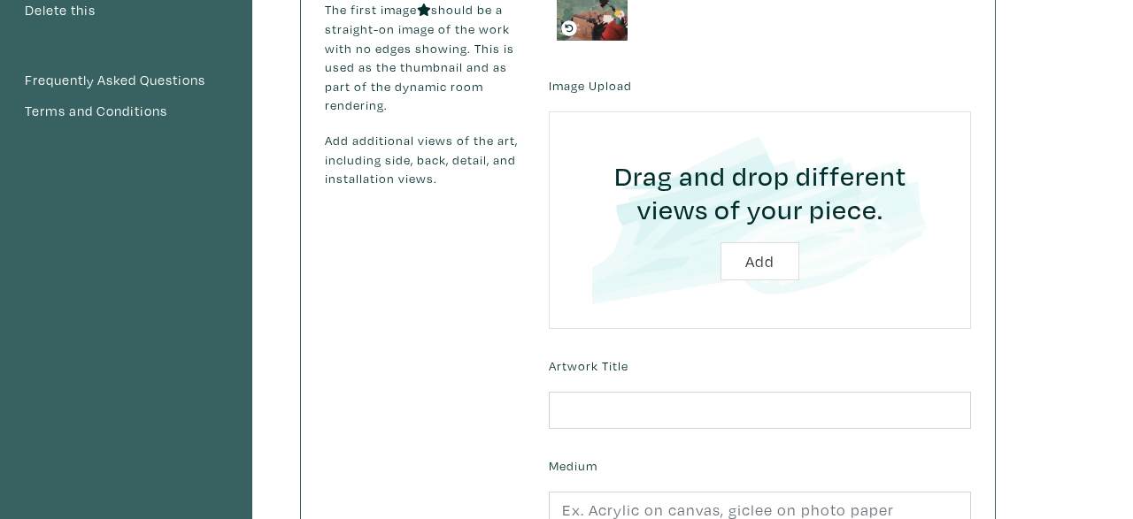
scroll to position [352, 0]
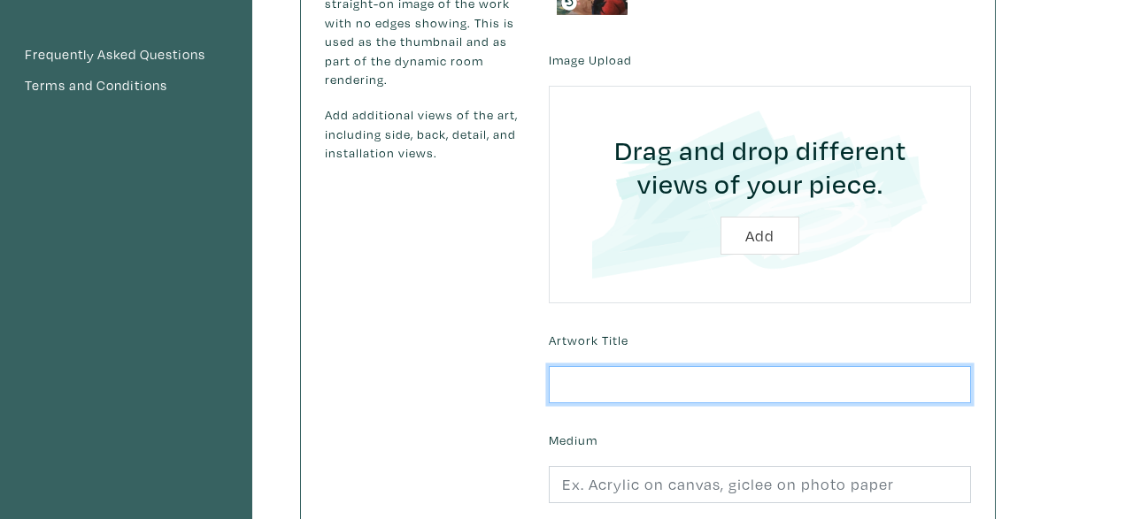
click at [749, 388] on input "text" at bounding box center [760, 385] width 422 height 38
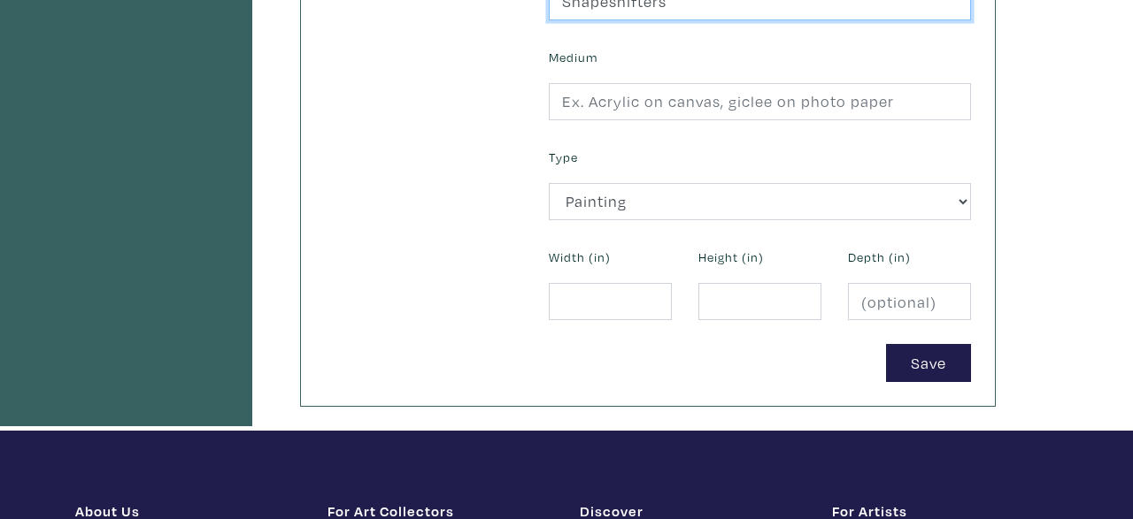
scroll to position [743, 0]
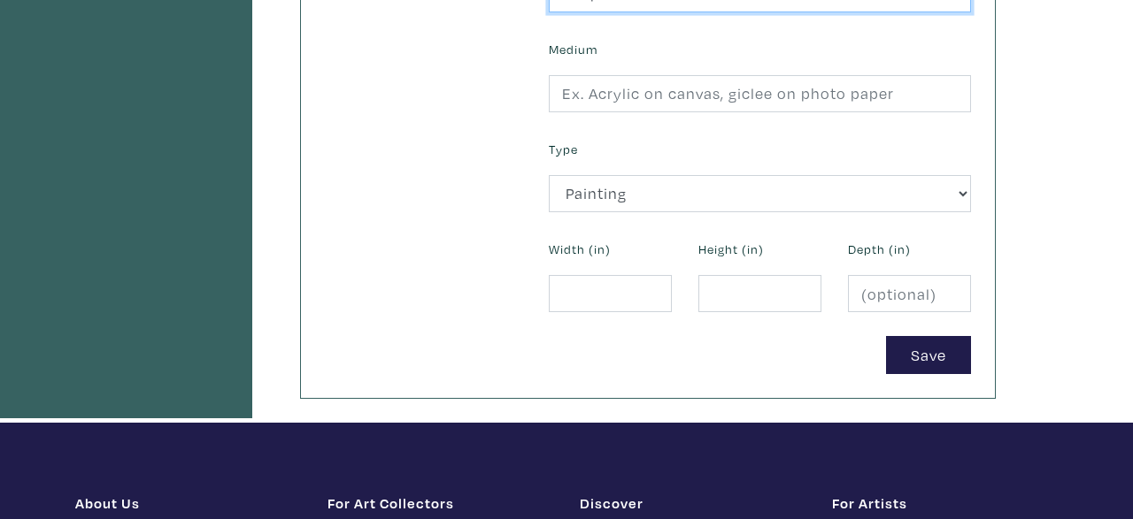
type input "Shapeshifters"
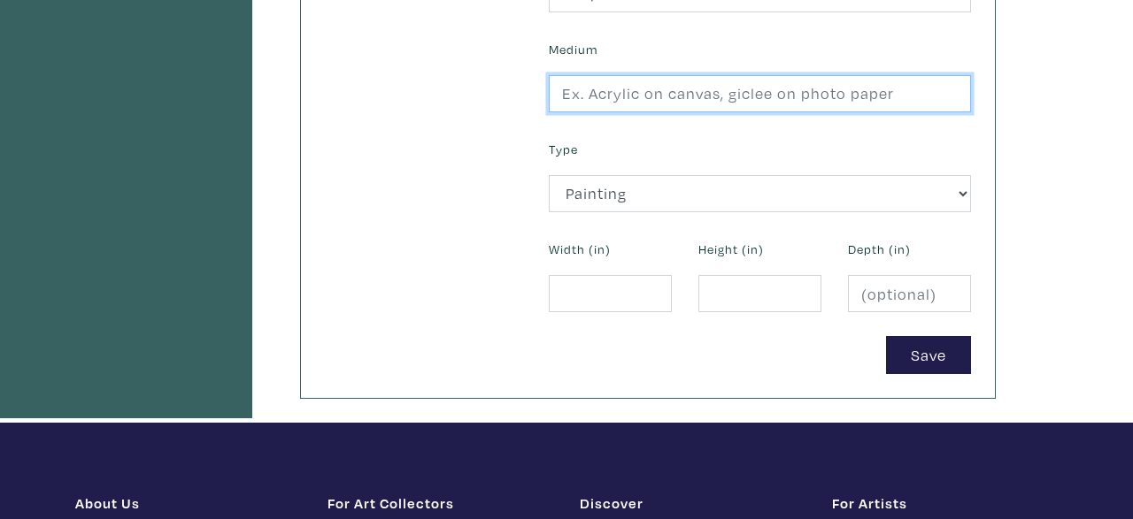
click at [841, 92] on input "text" at bounding box center [760, 94] width 422 height 38
type input "Acrylic on canvas"
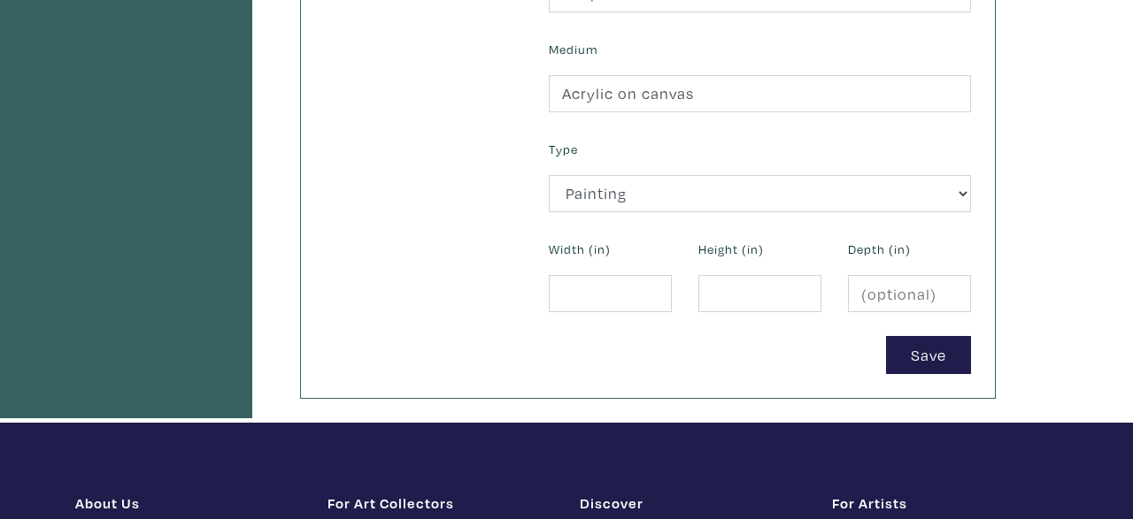
click at [604, 286] on input "number" at bounding box center [610, 294] width 123 height 38
type input "36"
click at [733, 303] on input "number" at bounding box center [759, 294] width 123 height 38
type input "30"
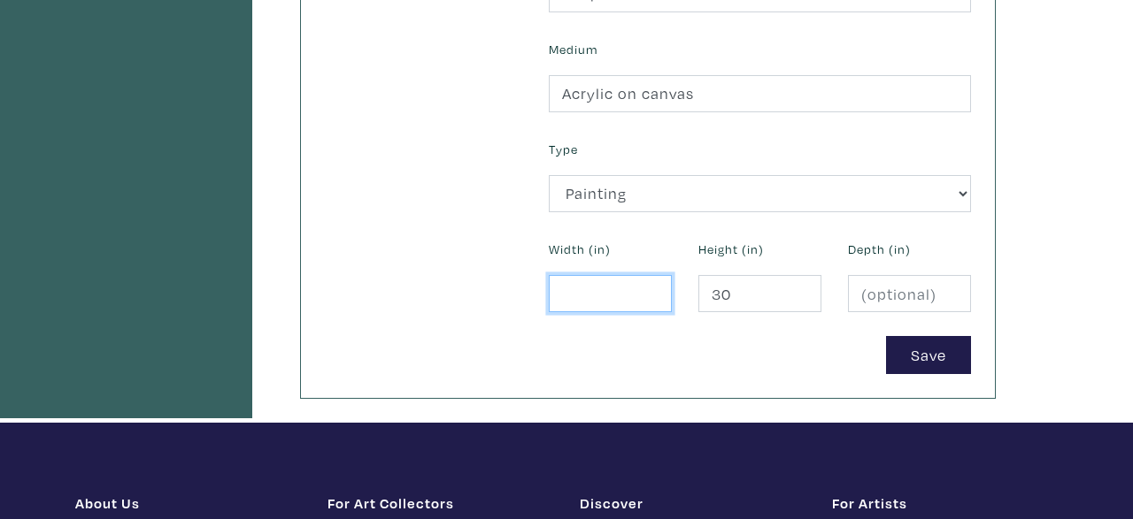
click at [615, 295] on input "number" at bounding box center [610, 294] width 123 height 38
type input "36"
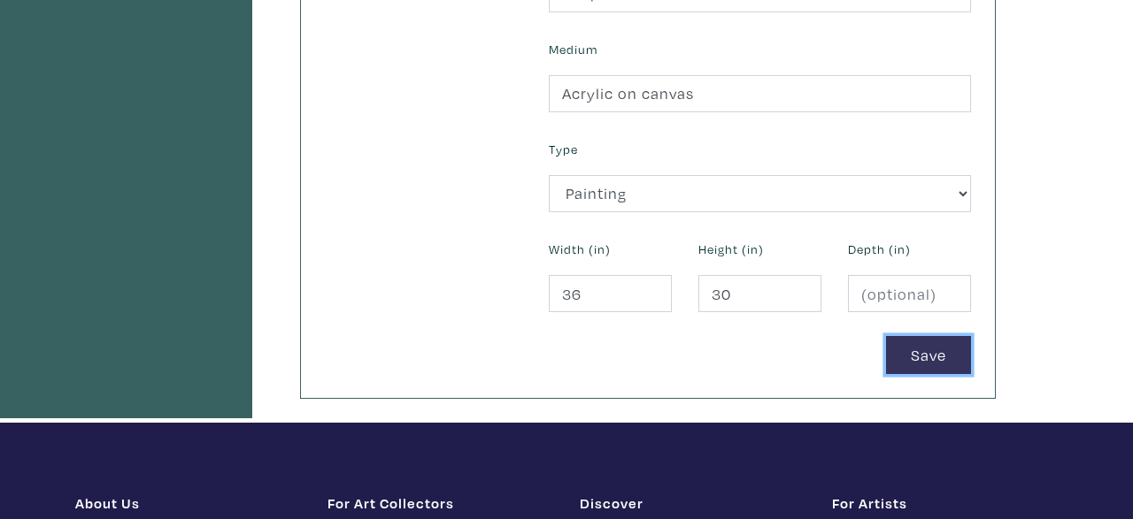
click at [918, 346] on button "Save" at bounding box center [928, 355] width 85 height 38
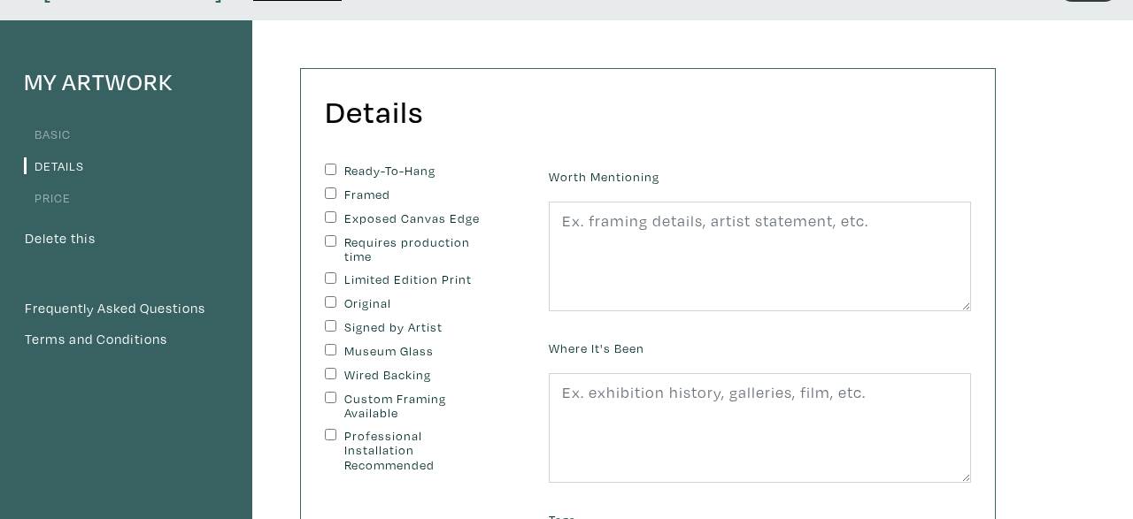
scroll to position [103, 0]
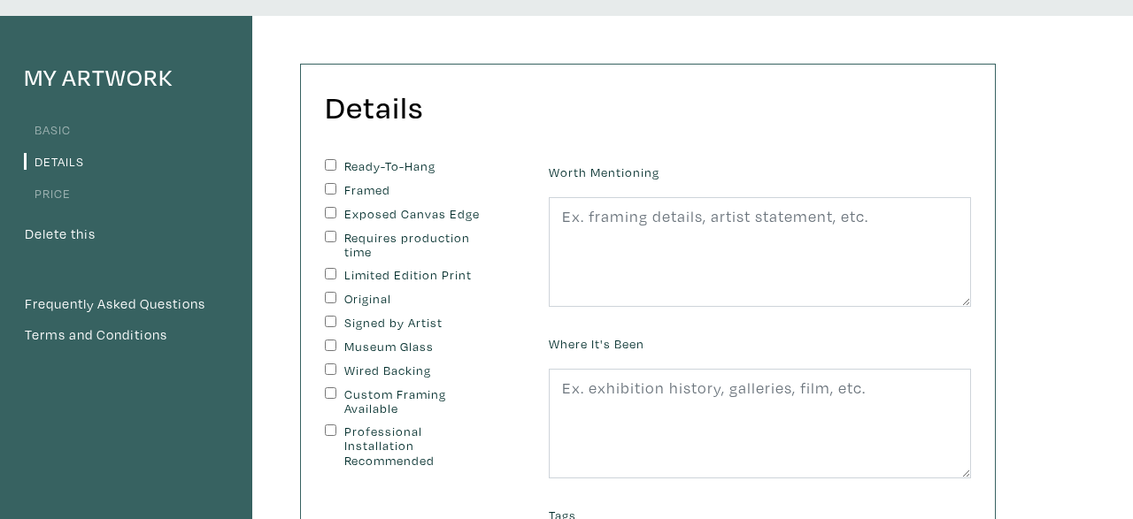
click at [326, 166] on input "Ready-To-Hang" at bounding box center [331, 165] width 12 height 12
checkbox input "true"
click at [332, 211] on input "Exposed Canvas Edge" at bounding box center [331, 213] width 12 height 12
checkbox input "true"
click at [329, 303] on input "Original" at bounding box center [331, 298] width 12 height 12
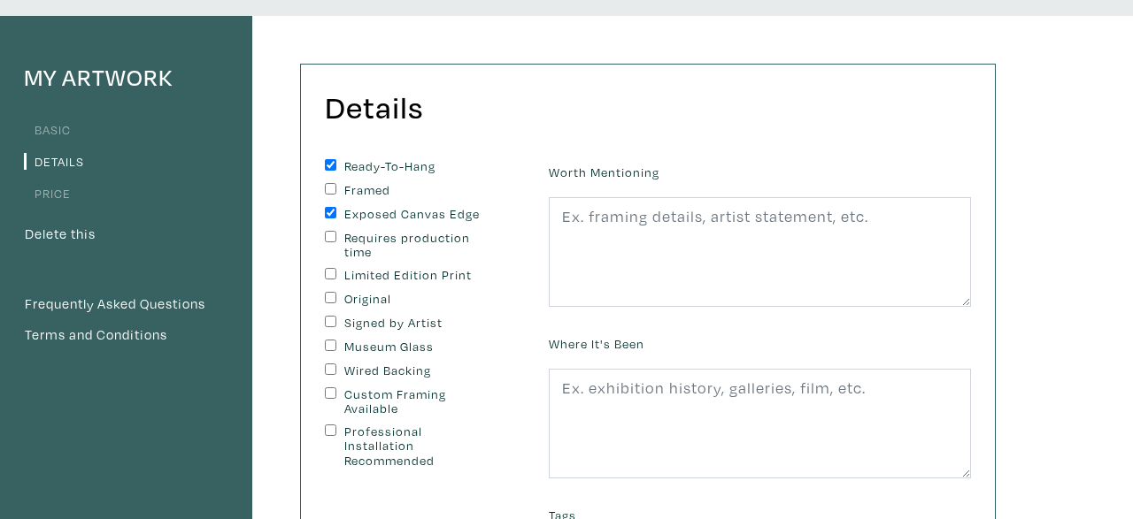
checkbox input "true"
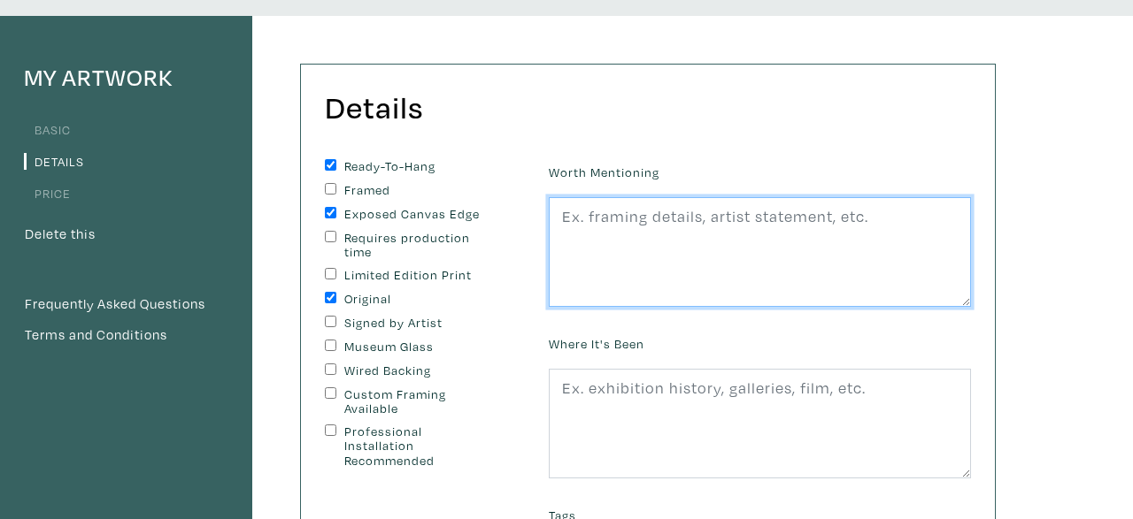
click at [641, 227] on textarea at bounding box center [760, 252] width 422 height 110
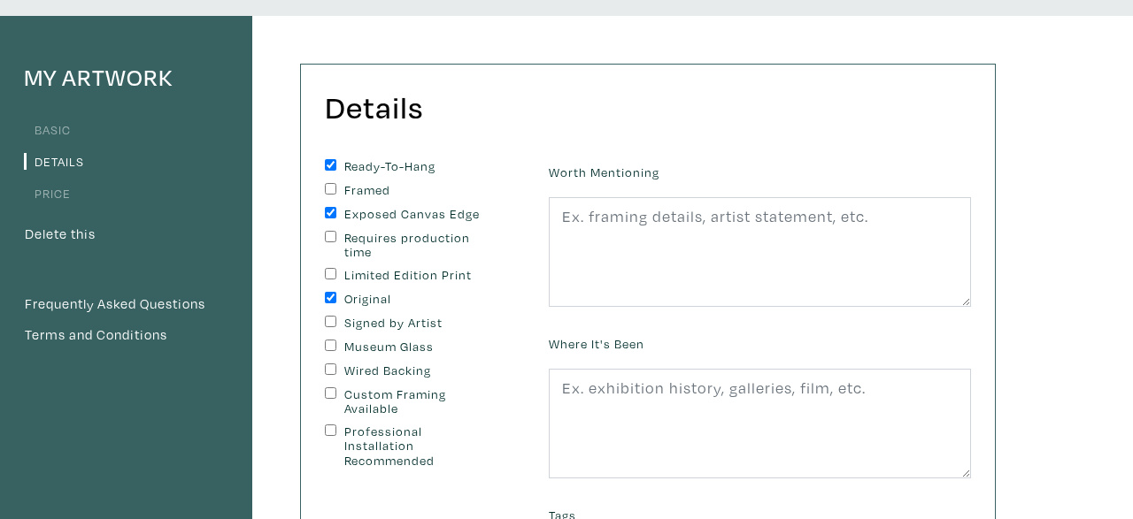
click at [328, 321] on input "Signed by Artist" at bounding box center [331, 322] width 12 height 12
checkbox input "true"
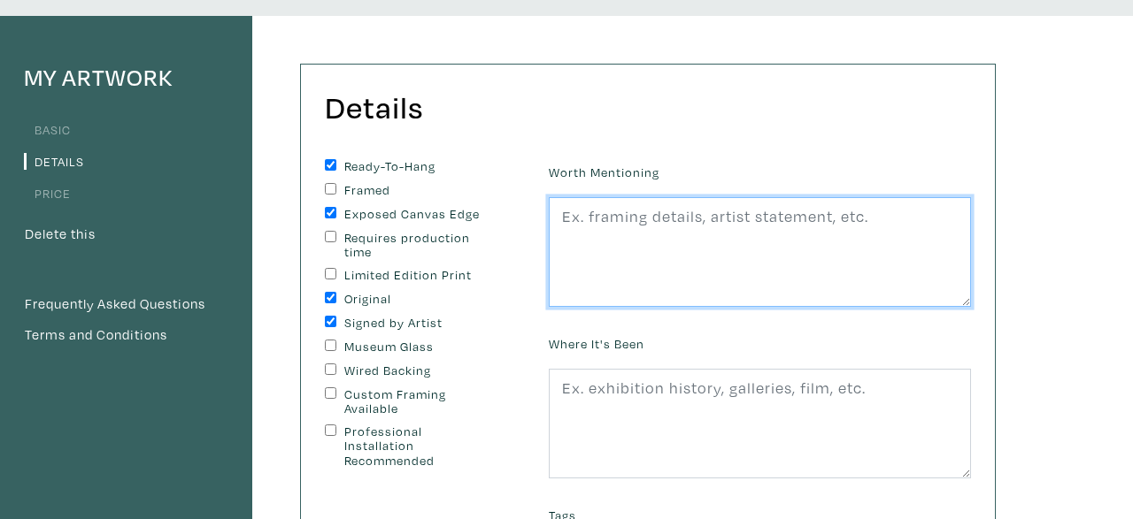
click at [833, 224] on textarea at bounding box center [760, 252] width 422 height 110
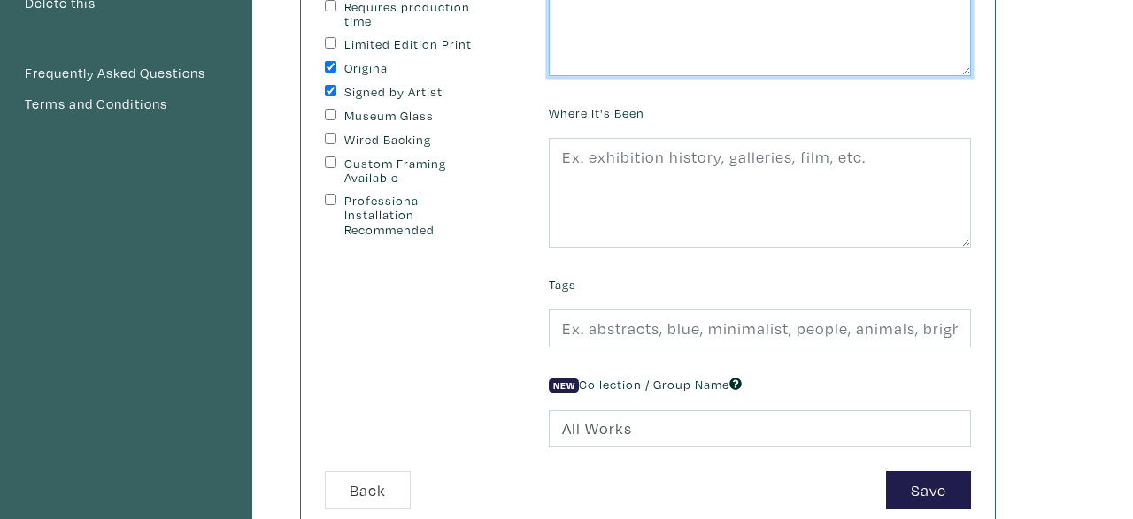
scroll to position [329, 0]
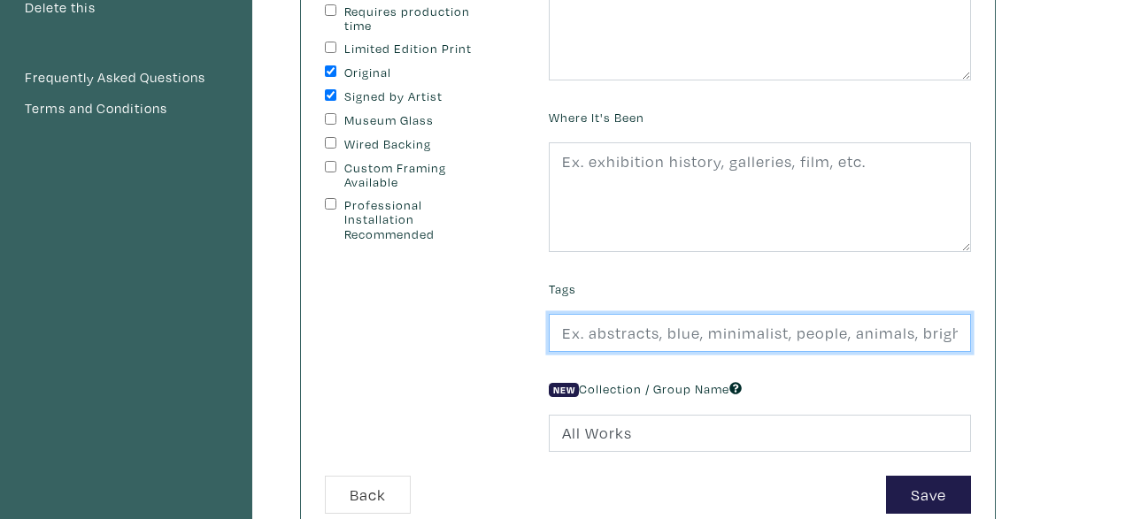
click at [751, 326] on input "text" at bounding box center [760, 333] width 422 height 38
type input "a"
type input "d"
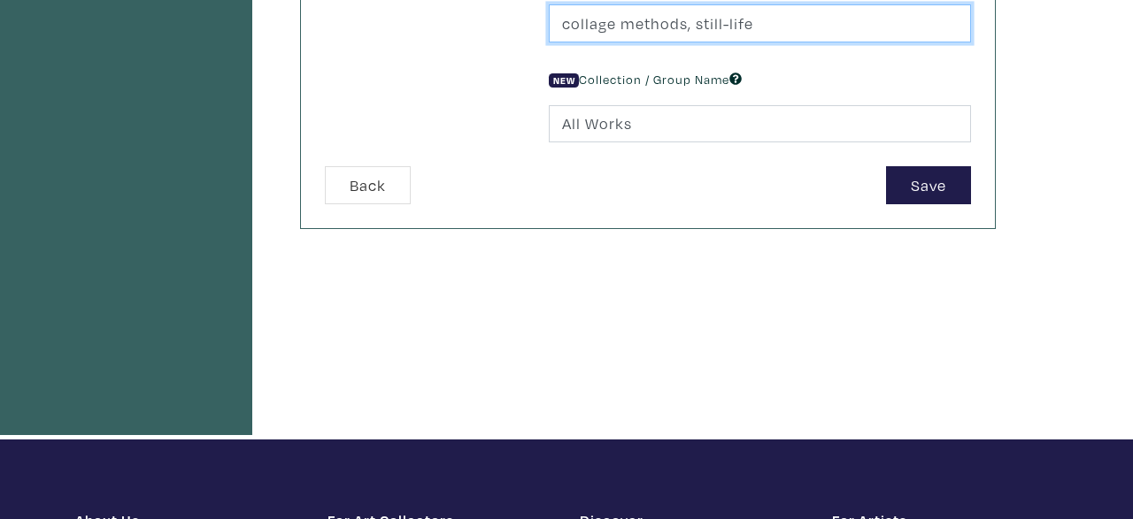
scroll to position [699, 0]
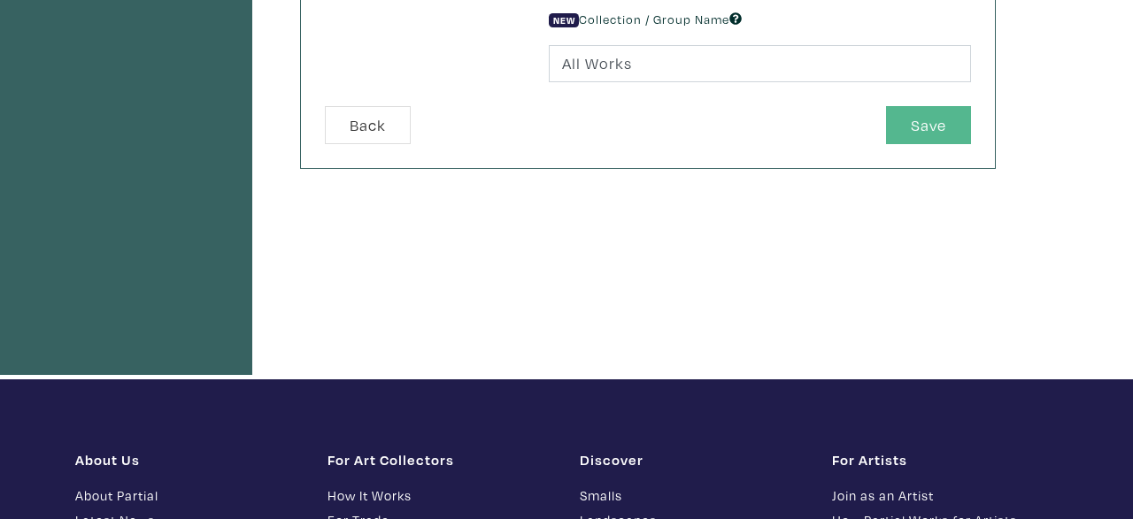
type input "collage methods, still-life"
click at [956, 116] on button "Save" at bounding box center [928, 125] width 85 height 38
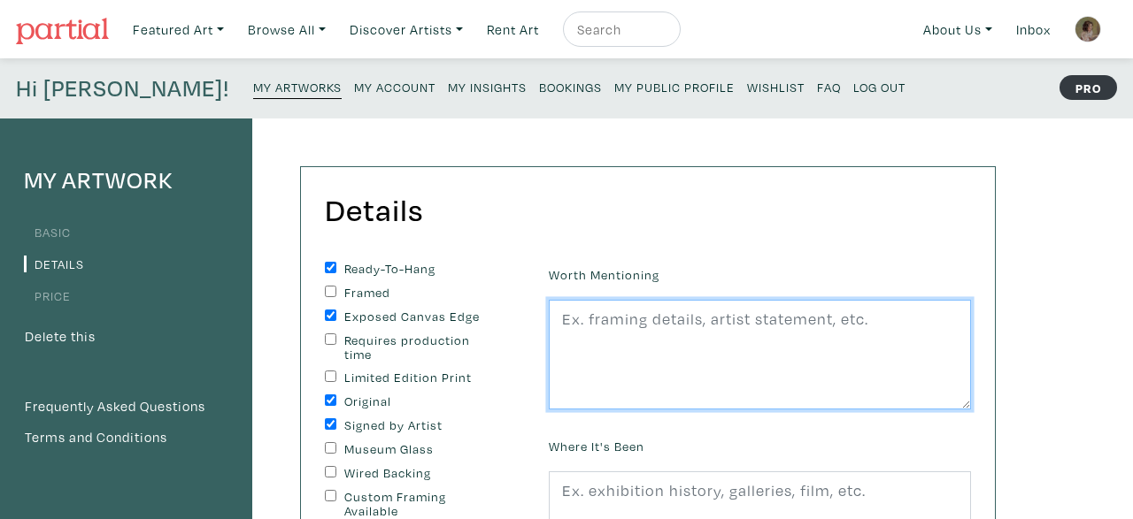
click at [712, 319] on textarea at bounding box center [760, 355] width 422 height 110
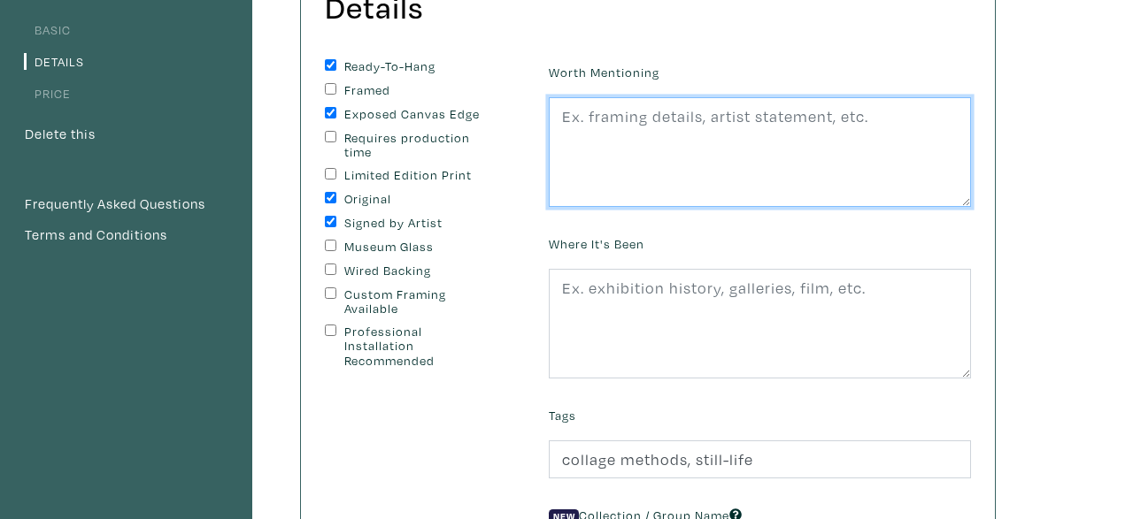
scroll to position [206, 0]
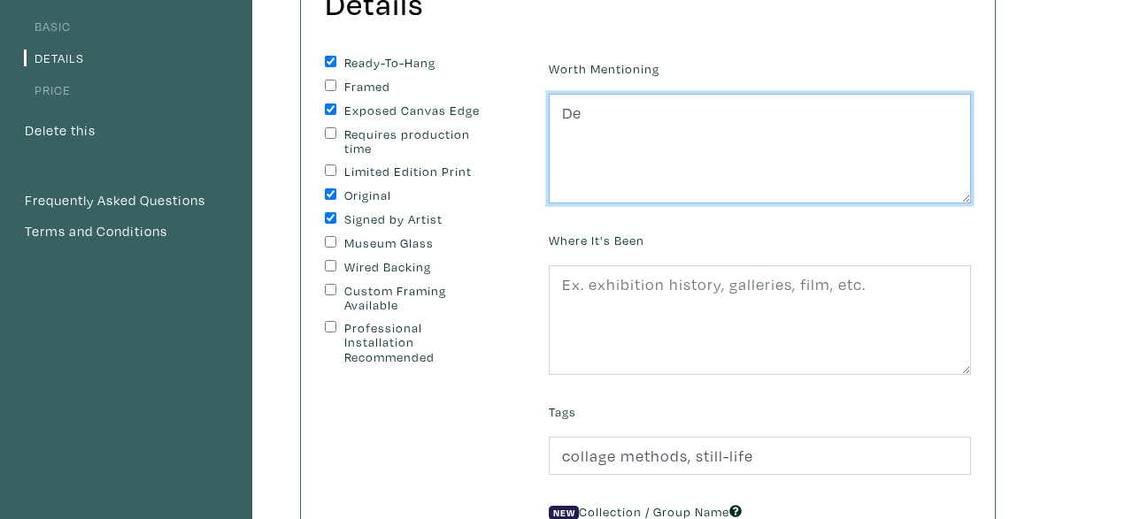
type textarea "D"
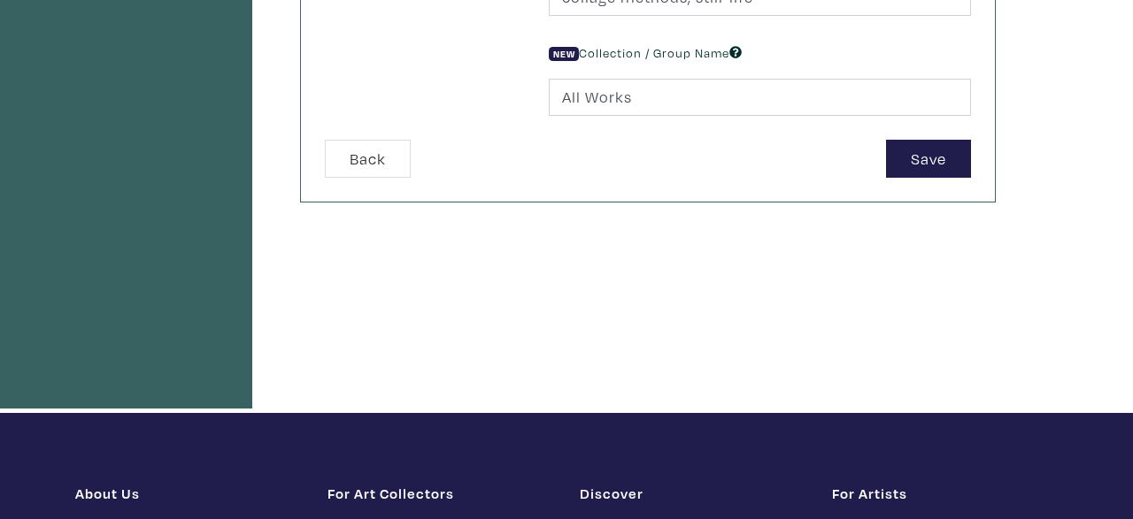
scroll to position [595, 0]
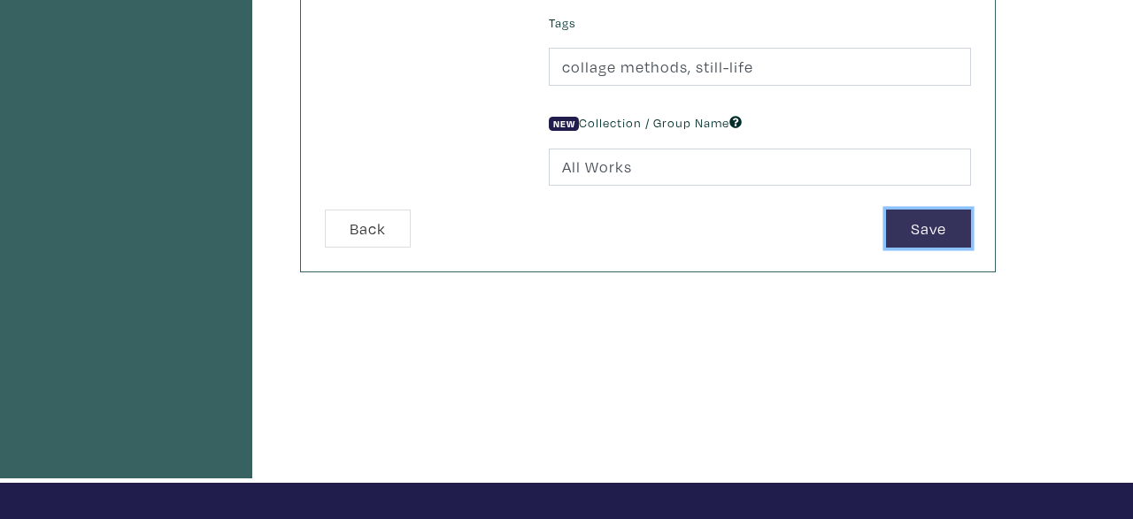
click at [933, 221] on button "Save" at bounding box center [928, 229] width 85 height 38
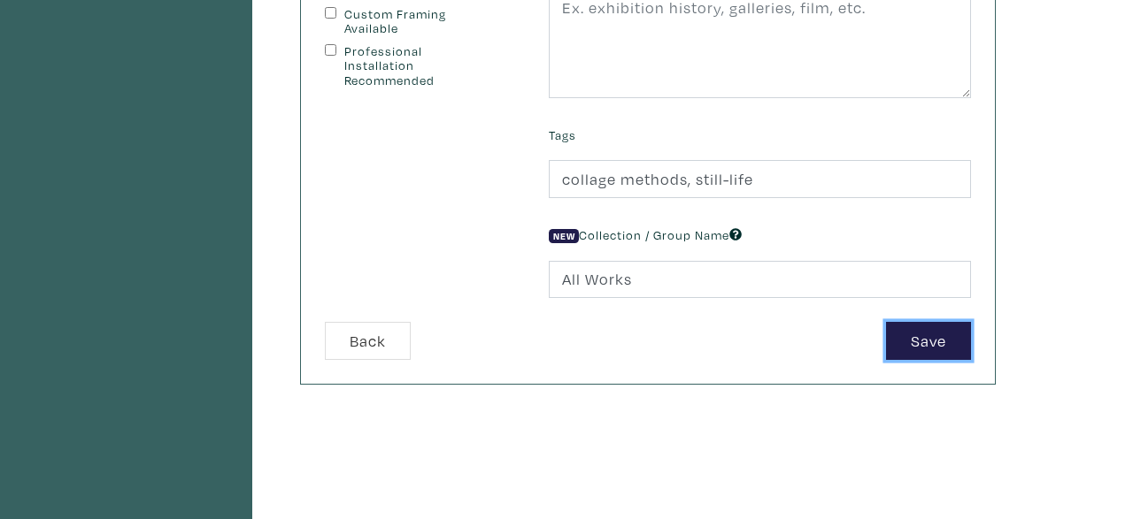
scroll to position [538, 0]
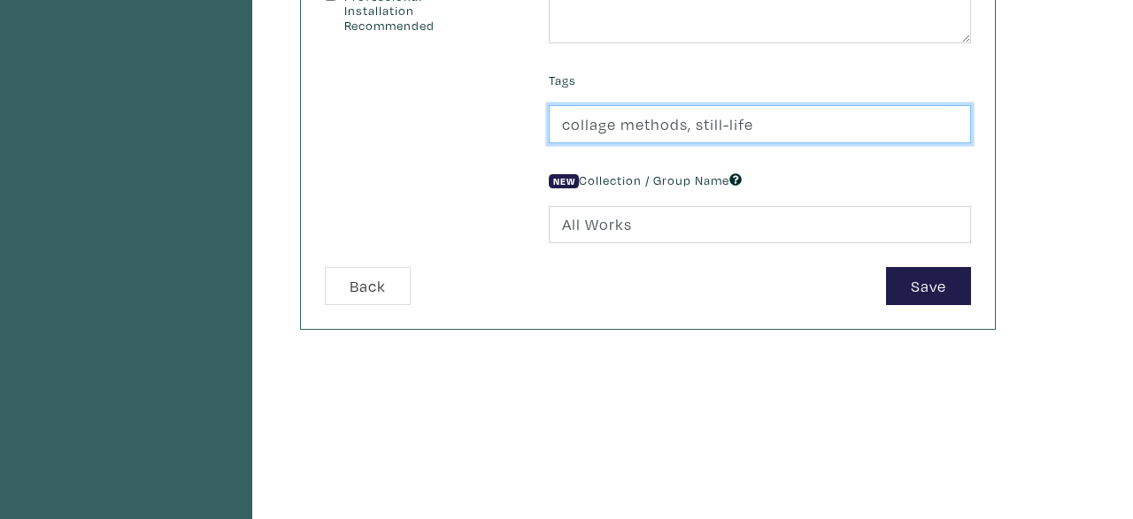
click at [562, 123] on input "collage methods, still-life" at bounding box center [760, 124] width 422 height 38
click at [962, 123] on input "green, red, blue, polka dots, collage methods, still-life" at bounding box center [760, 124] width 422 height 38
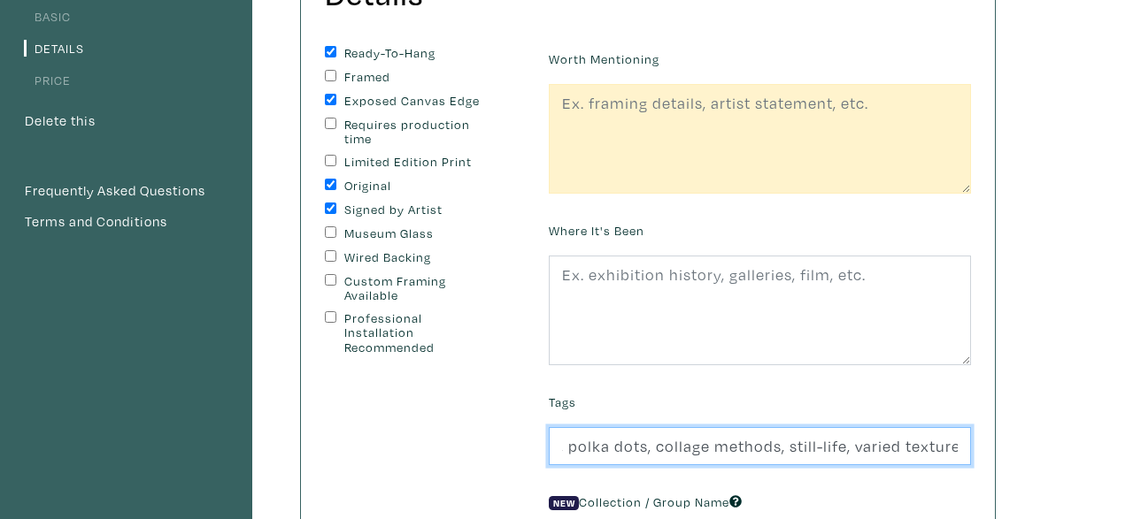
scroll to position [211, 0]
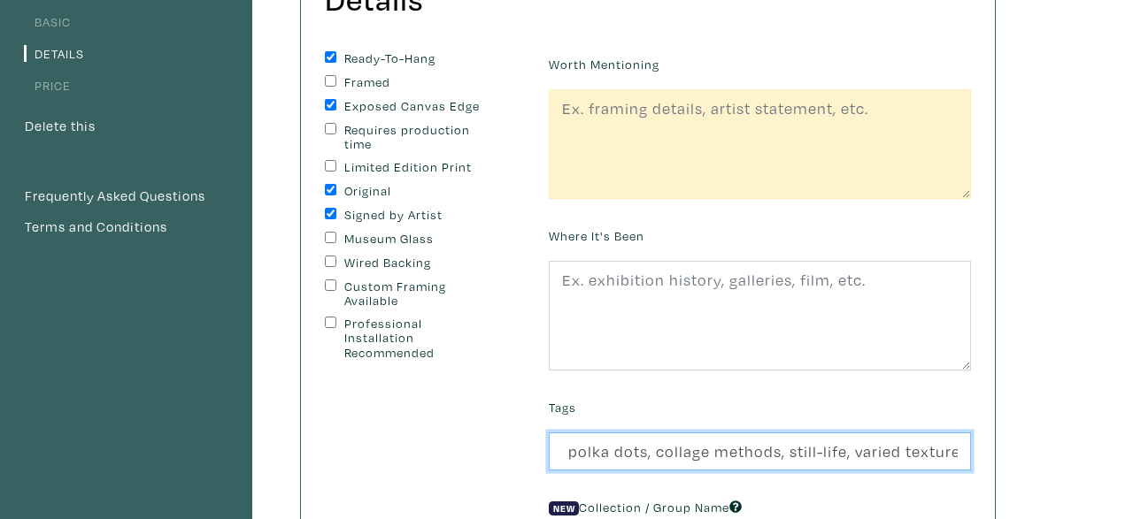
type input "green, red, blue, polka dots, collage methods, still-life, varied textures"
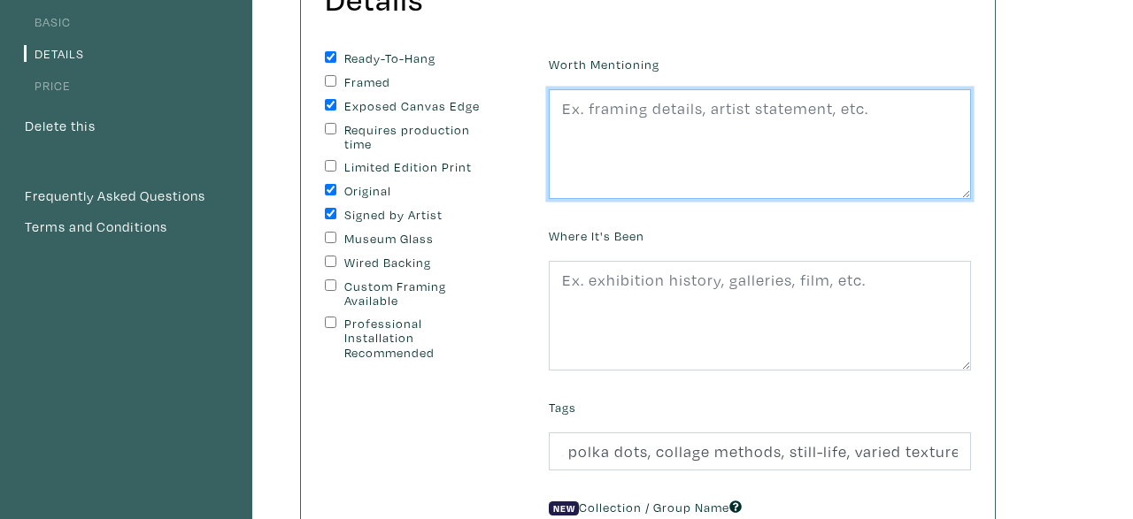
click at [893, 102] on textarea at bounding box center [760, 144] width 422 height 110
type textarea "C"
type textarea "M"
type textarea "B"
type textarea "d"
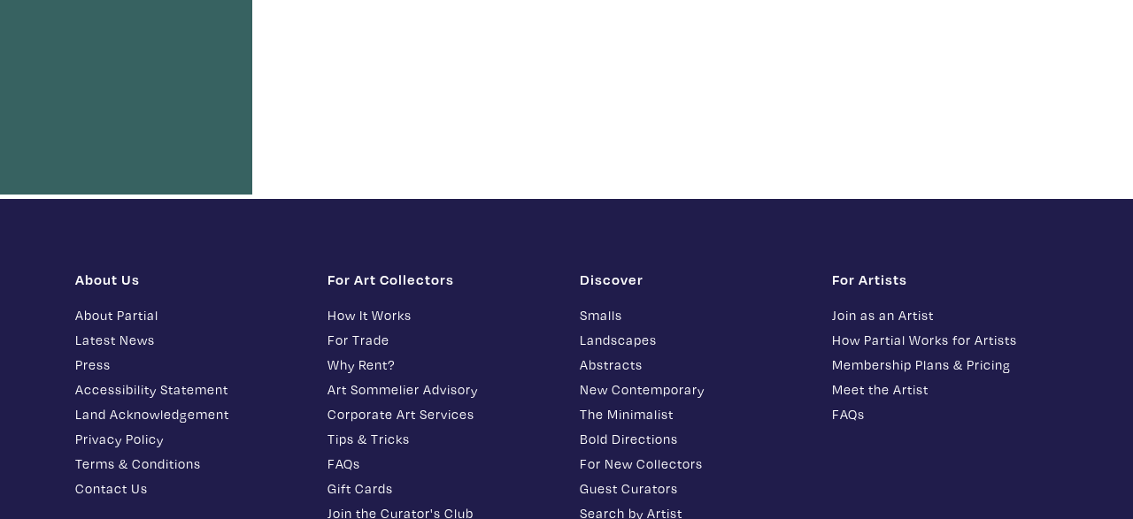
scroll to position [391, 0]
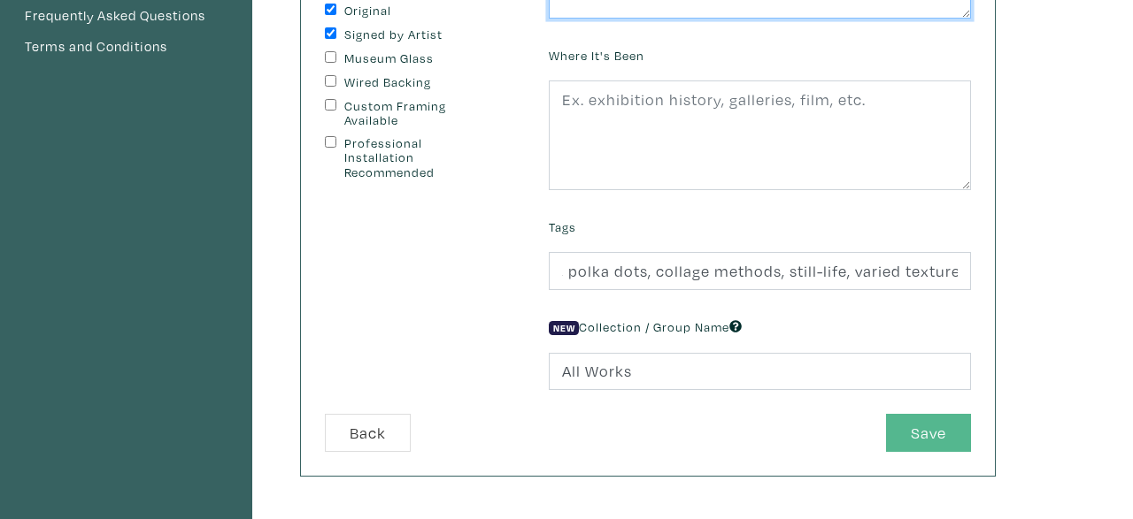
type textarea "Deconstructed still-life."
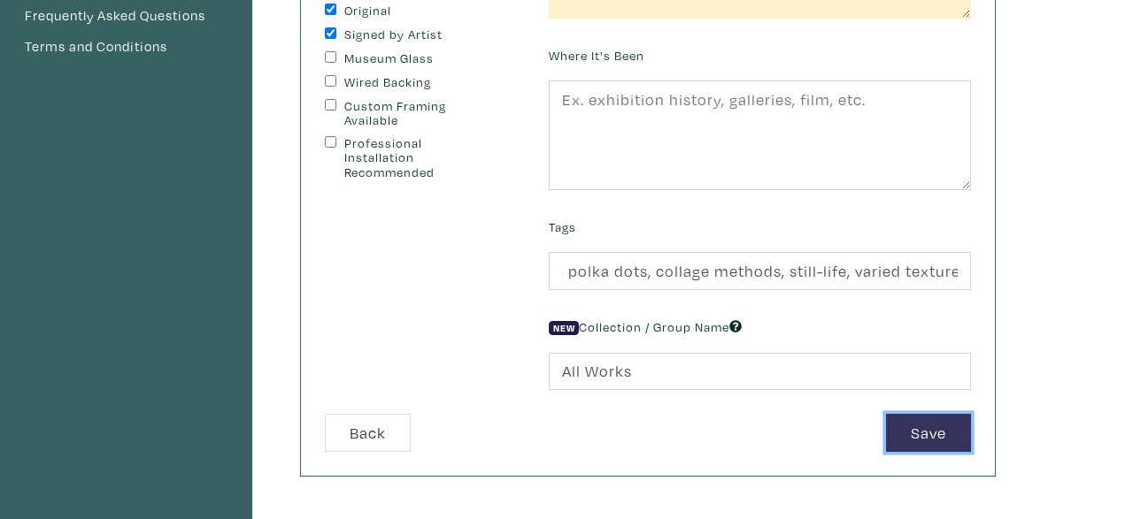
click at [927, 426] on button "Save" at bounding box center [928, 433] width 85 height 38
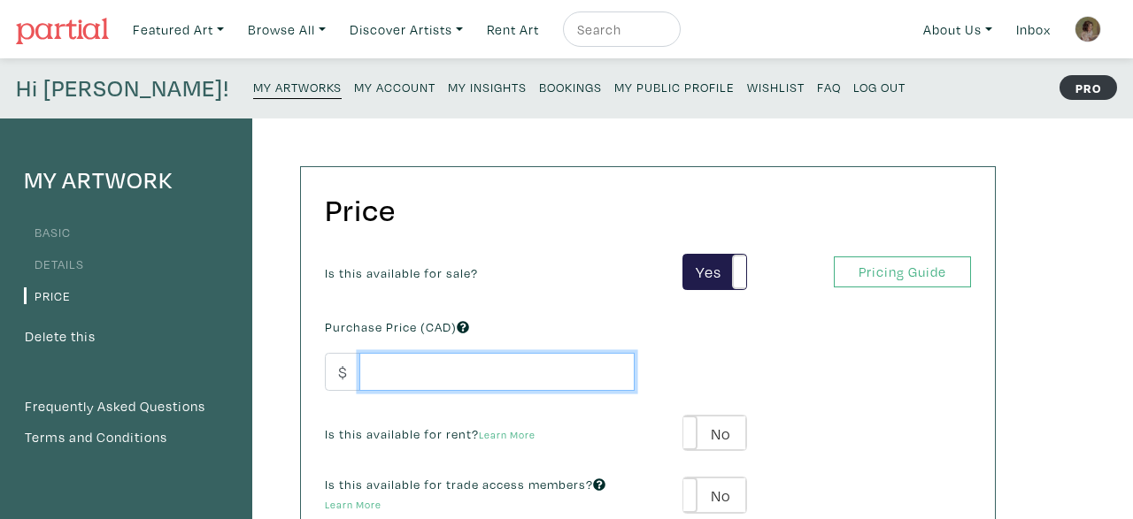
click at [505, 380] on input "number" at bounding box center [496, 372] width 275 height 38
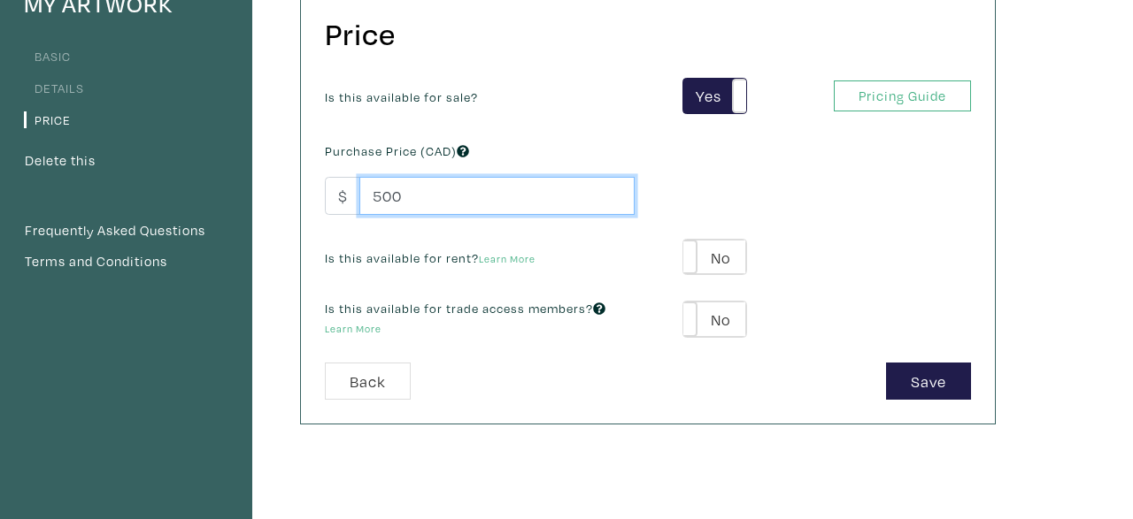
scroll to position [178, 0]
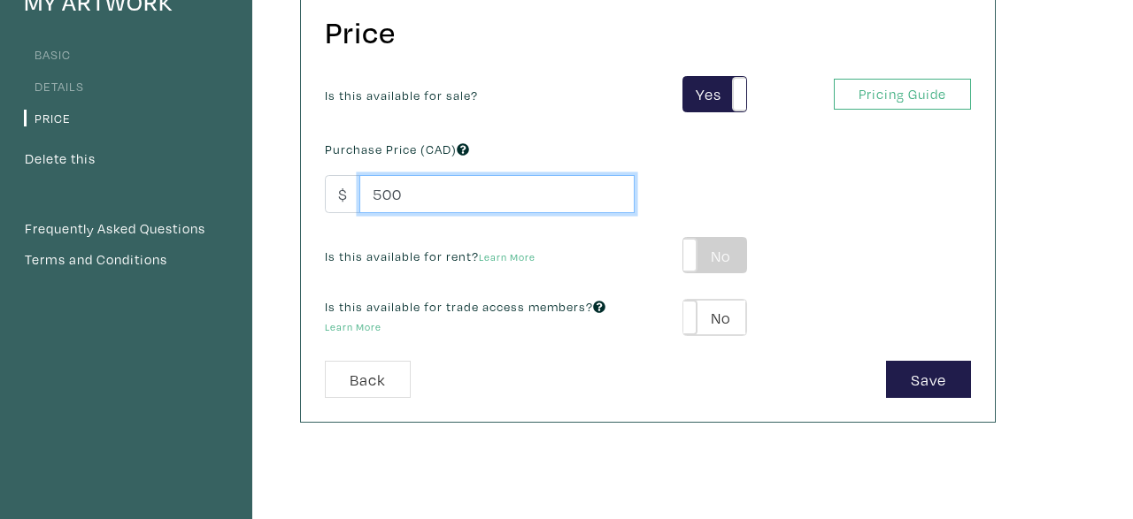
type input "500"
click at [730, 256] on label "No" at bounding box center [714, 255] width 63 height 35
type input "25"
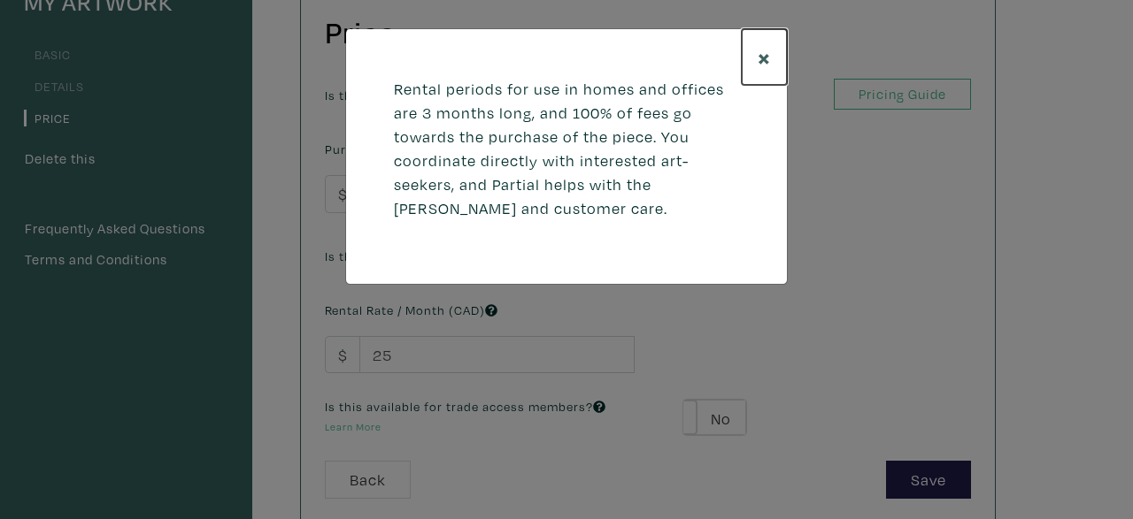
click at [764, 49] on span "×" at bounding box center [763, 57] width 13 height 31
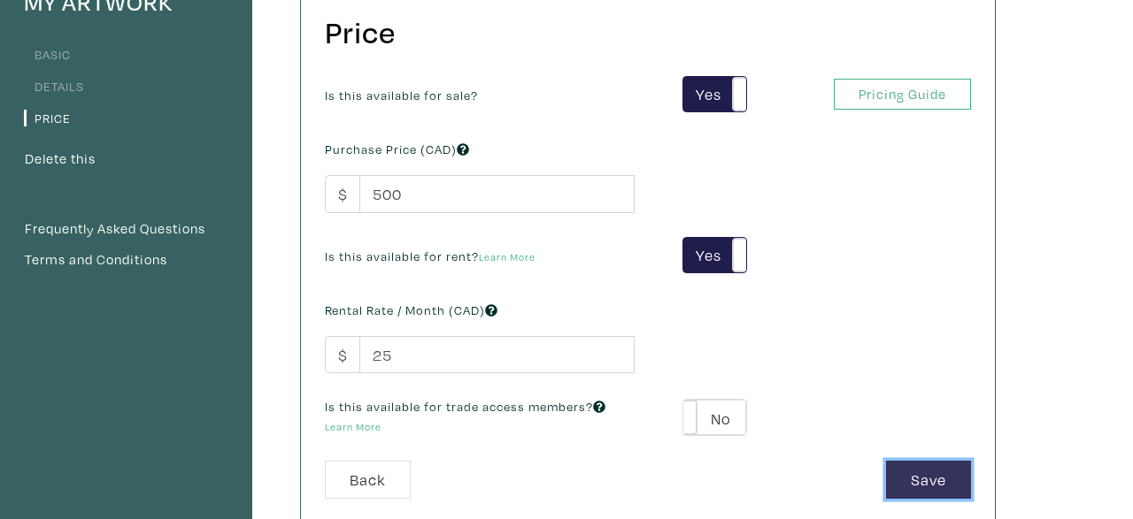
click at [915, 490] on button "Save" at bounding box center [928, 480] width 85 height 38
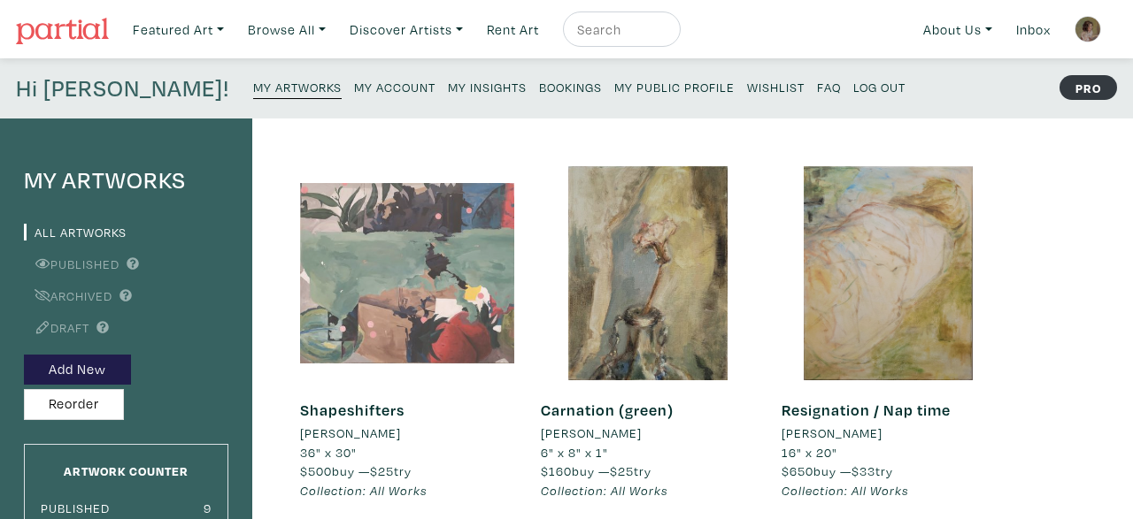
click at [409, 365] on div at bounding box center [407, 273] width 214 height 214
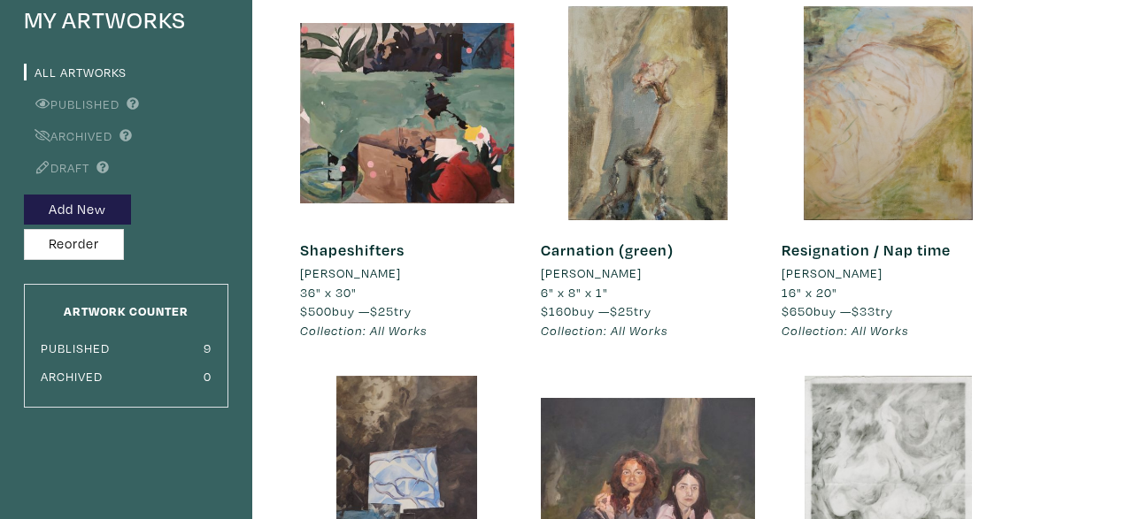
scroll to position [165, 0]
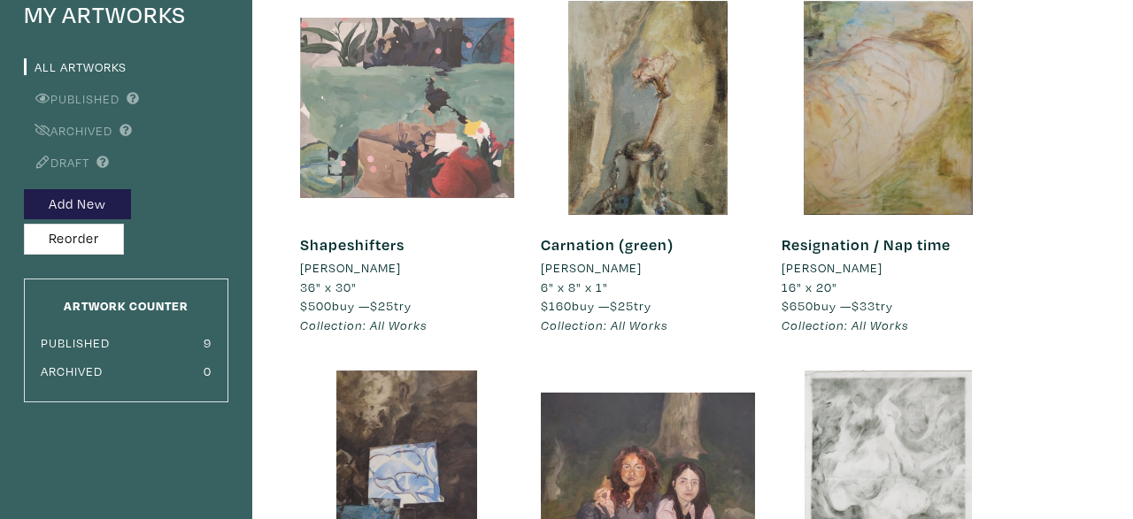
click at [465, 152] on div at bounding box center [407, 108] width 214 height 214
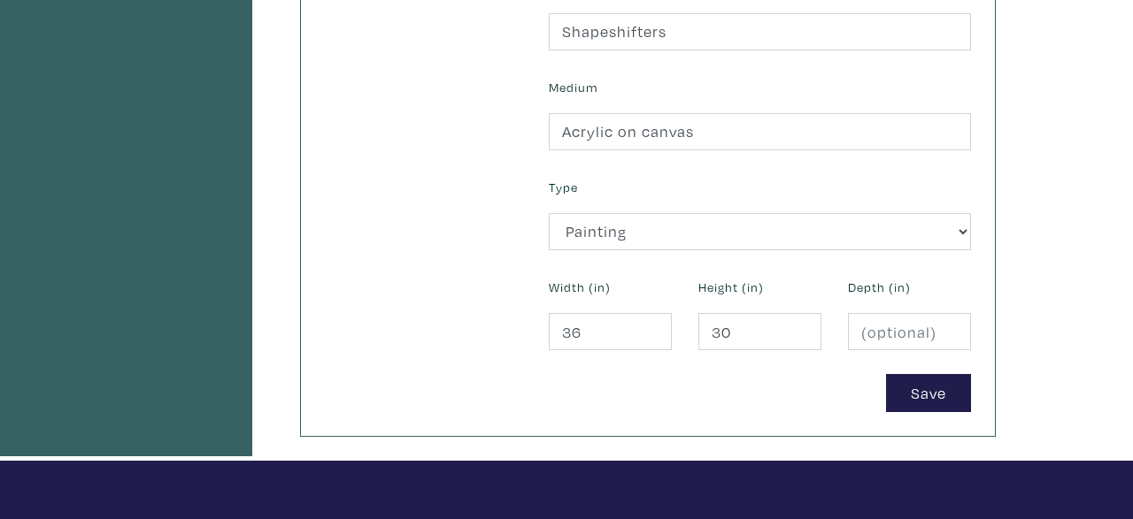
scroll to position [775, 0]
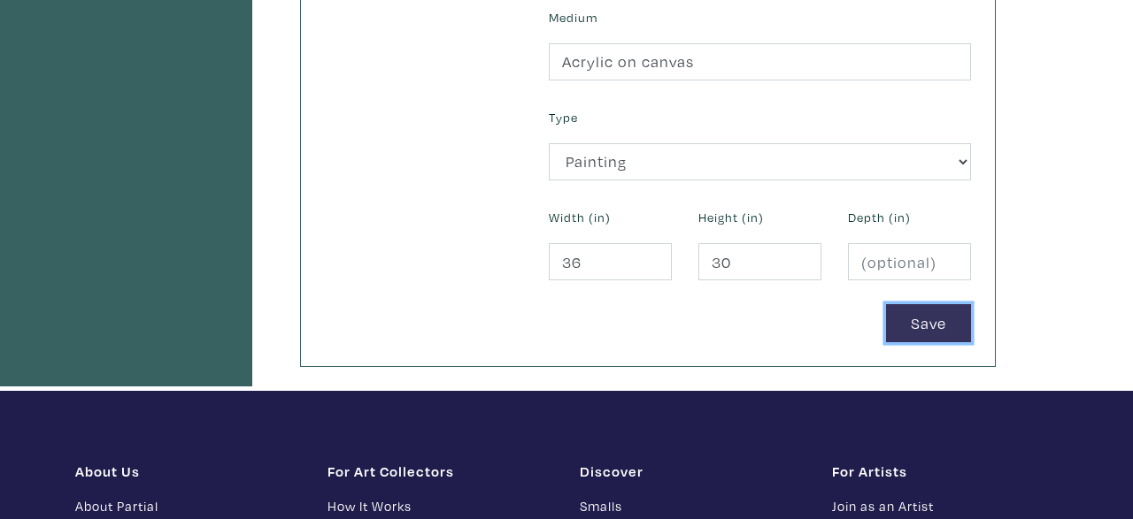
click at [938, 325] on button "Save" at bounding box center [928, 323] width 85 height 38
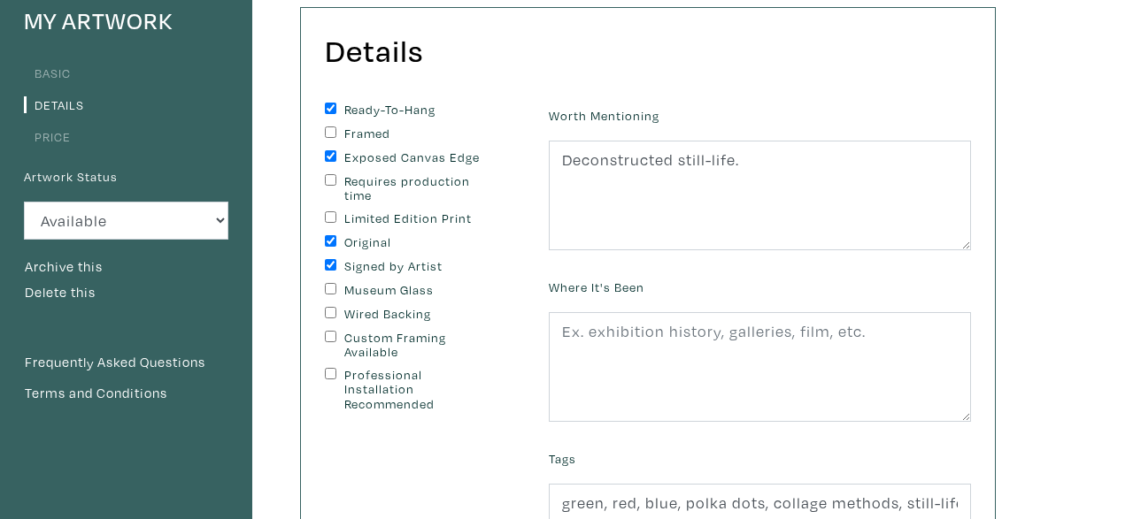
scroll to position [161, 0]
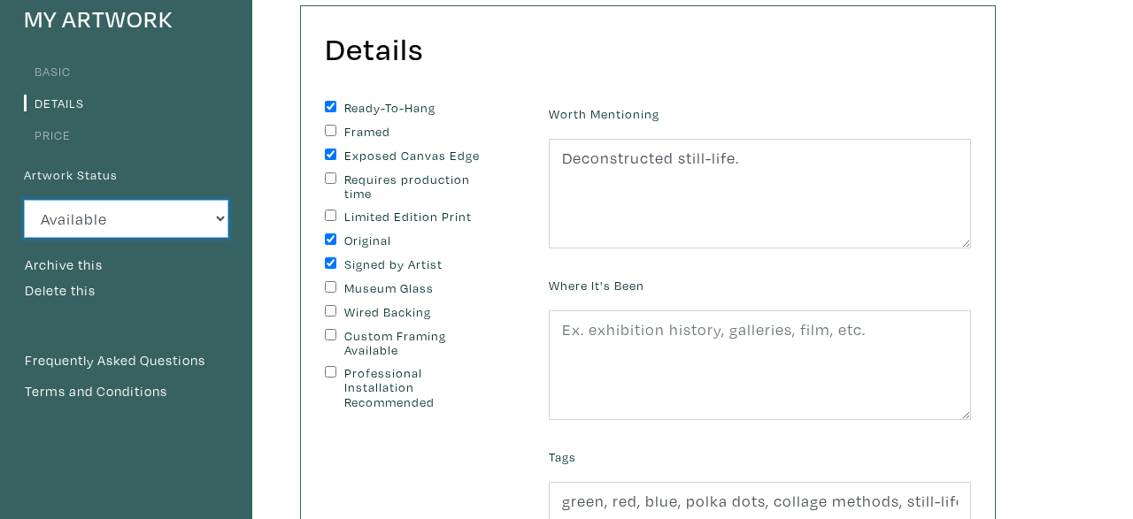
click at [24, 200] on select "Available Sold Rented Unavailable (other reason)" at bounding box center [126, 219] width 204 height 38
click at [204, 227] on select "Available Sold Rented Unavailable (other reason)" at bounding box center [126, 219] width 204 height 38
click at [61, 134] on link "Price" at bounding box center [47, 135] width 47 height 17
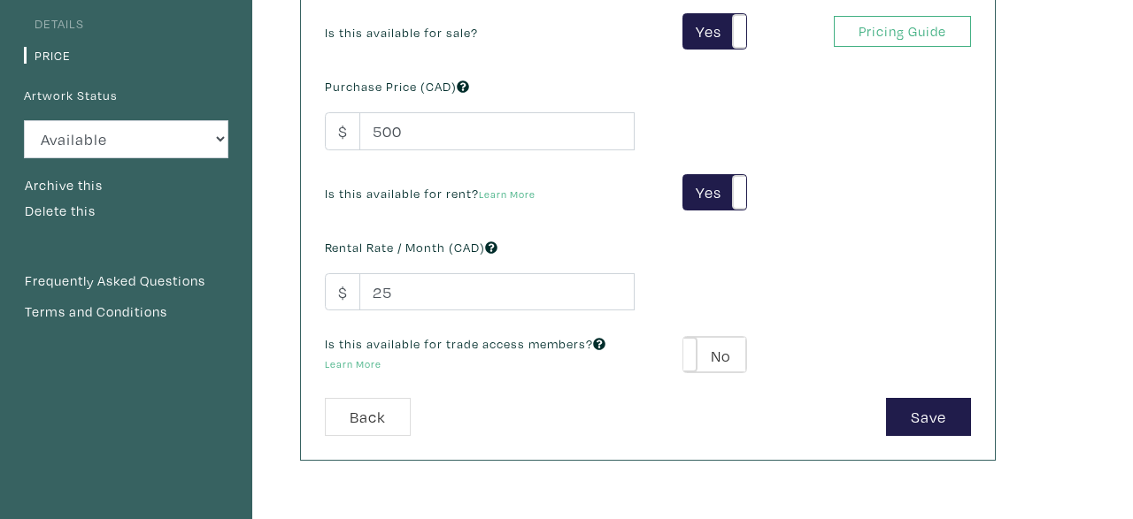
scroll to position [279, 0]
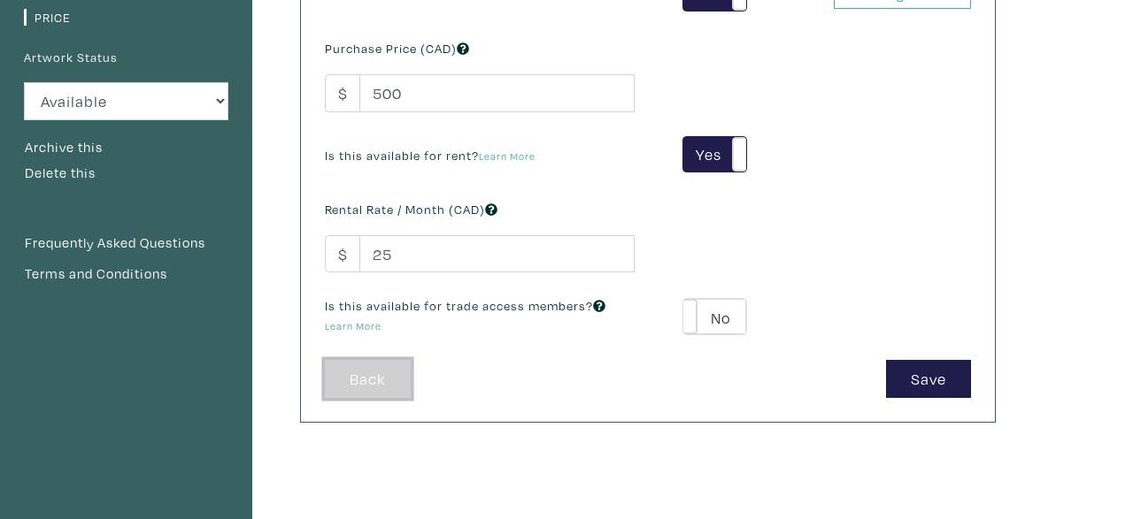
click at [397, 377] on link "Back" at bounding box center [368, 379] width 86 height 38
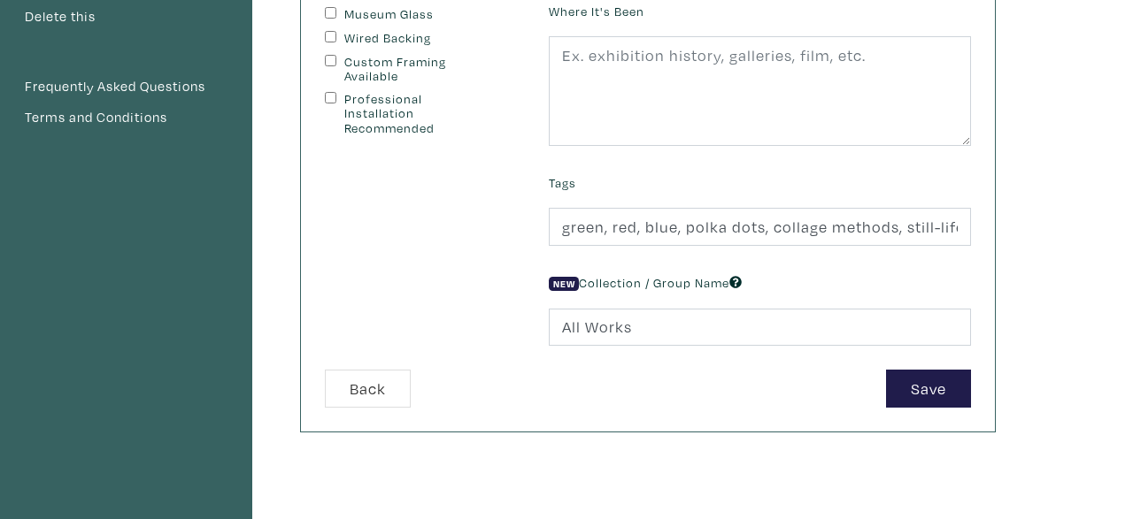
scroll to position [488, 0]
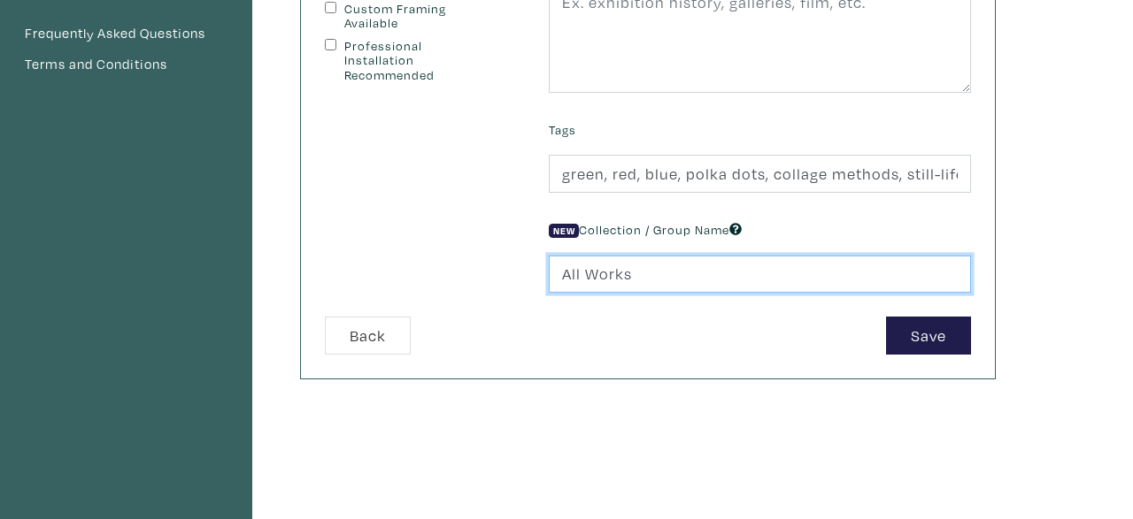
click at [716, 267] on input "All Works" at bounding box center [760, 275] width 422 height 38
type input "A"
type input "2019"
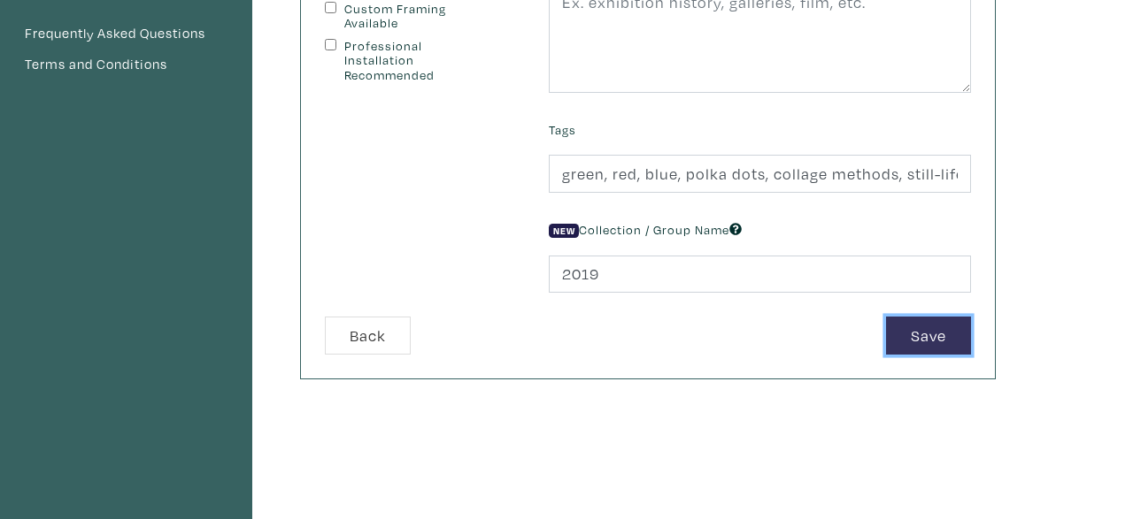
click at [923, 338] on button "Save" at bounding box center [928, 336] width 85 height 38
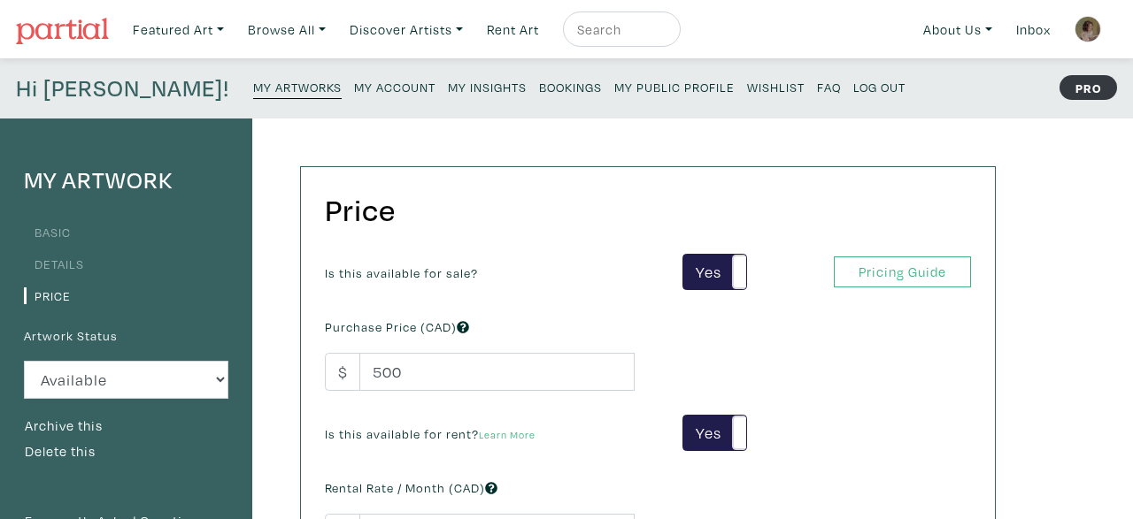
click at [253, 82] on small "My Artworks" at bounding box center [297, 87] width 88 height 17
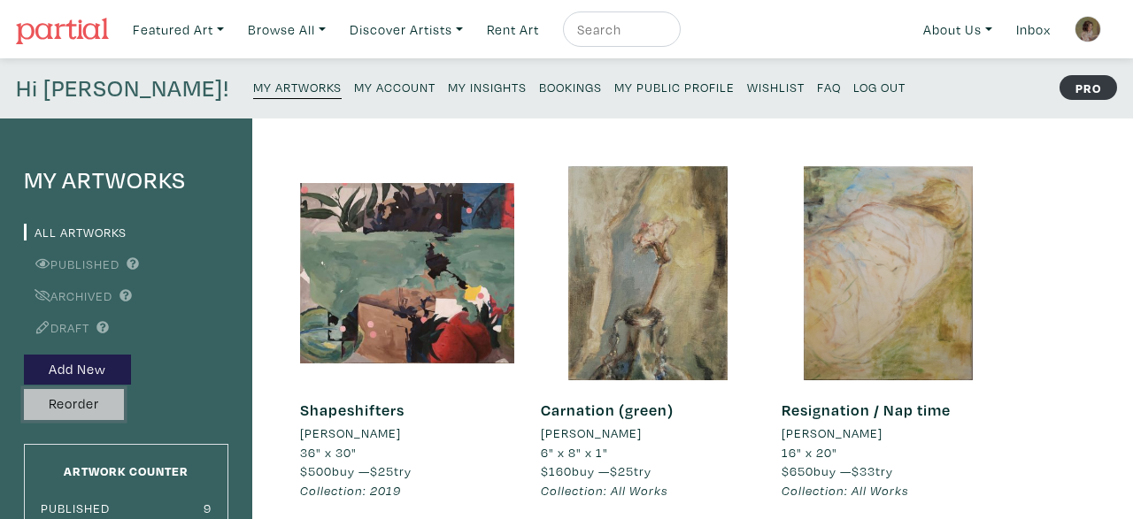
click at [63, 396] on button "Reorder" at bounding box center [74, 404] width 100 height 31
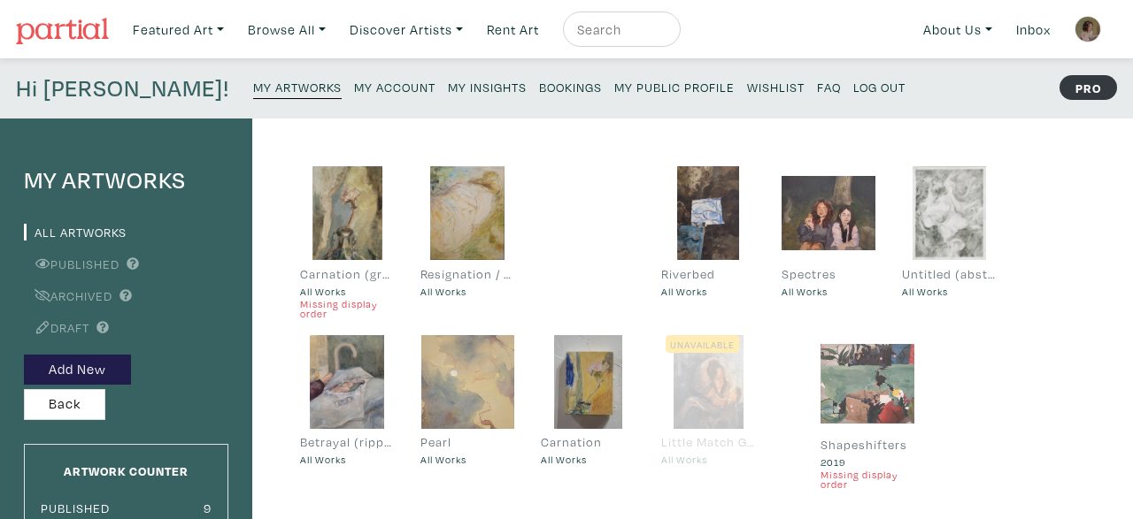
drag, startPoint x: 364, startPoint y: 224, endPoint x: 879, endPoint y: 388, distance: 541.5
click at [879, 388] on div at bounding box center [867, 384] width 94 height 94
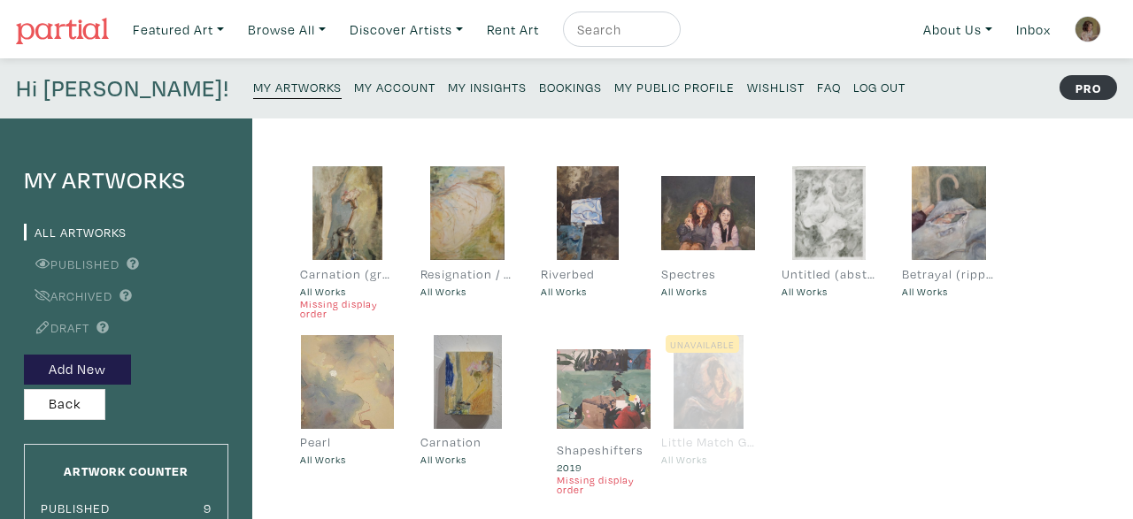
drag, startPoint x: 593, startPoint y: 244, endPoint x: 580, endPoint y: 409, distance: 165.0
click at [580, 409] on div at bounding box center [604, 389] width 94 height 94
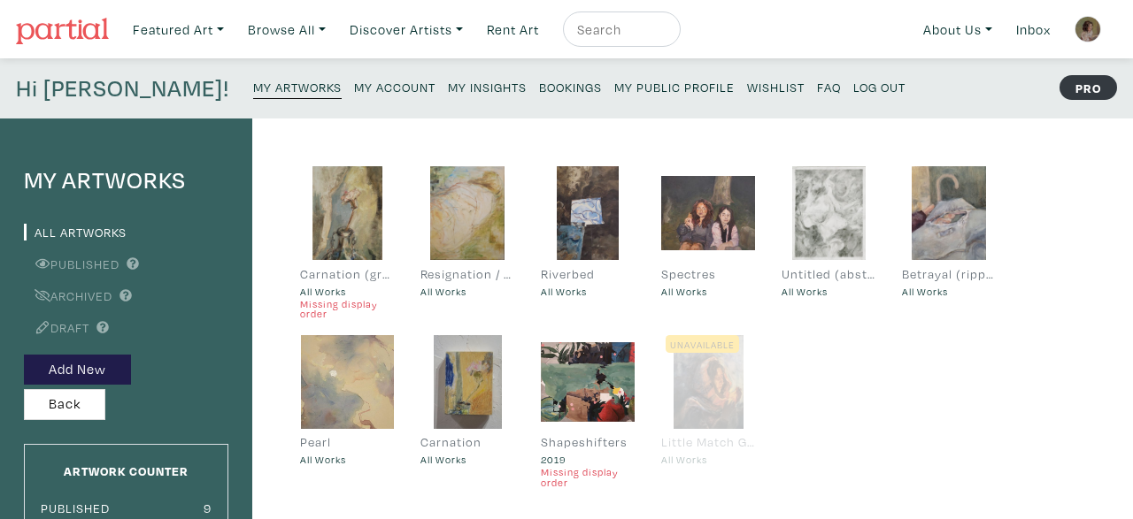
click at [614, 86] on small "My Public Profile" at bounding box center [674, 87] width 120 height 17
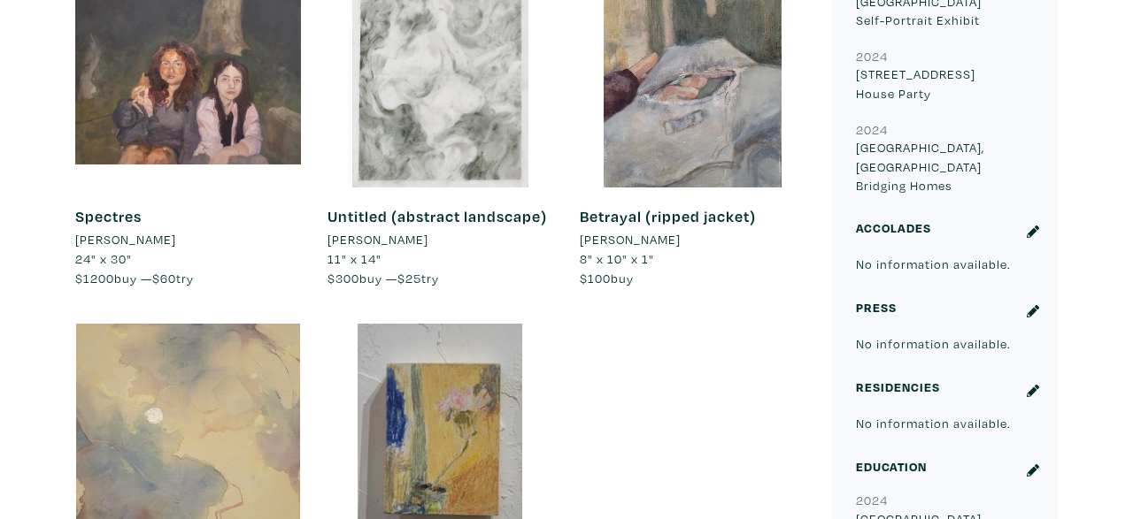
scroll to position [1882, 0]
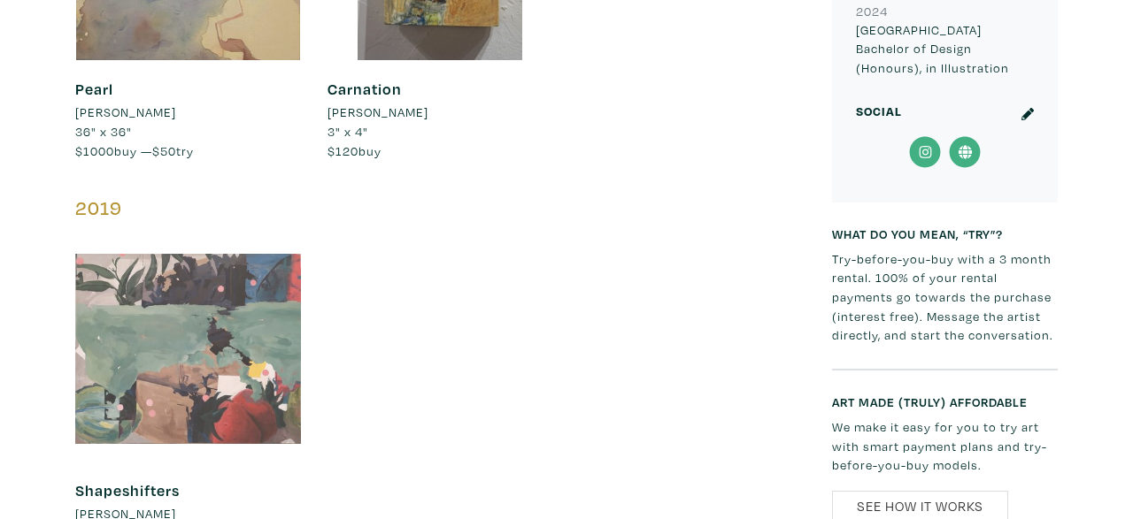
click at [115, 339] on div at bounding box center [188, 349] width 226 height 226
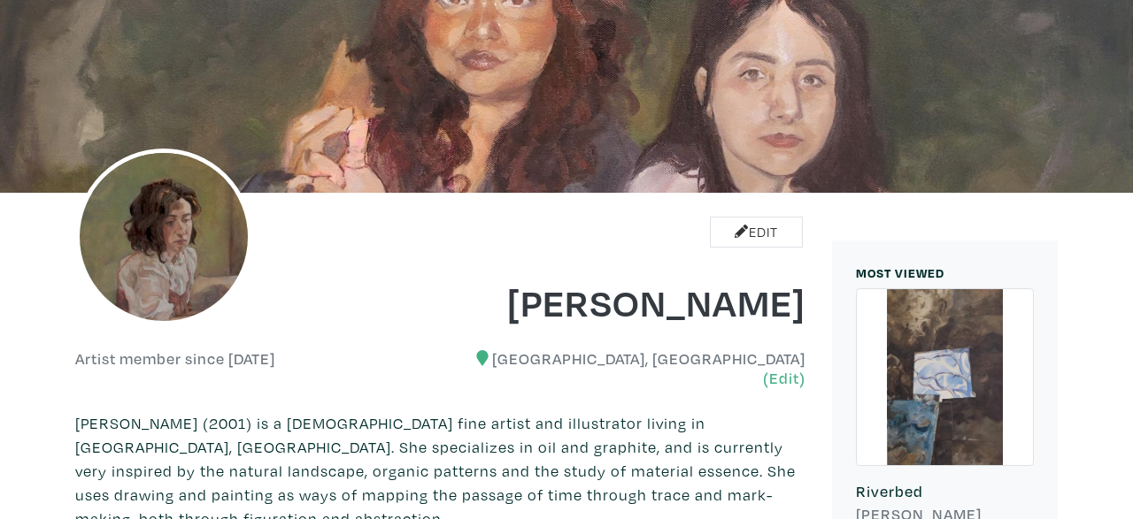
scroll to position [0, 0]
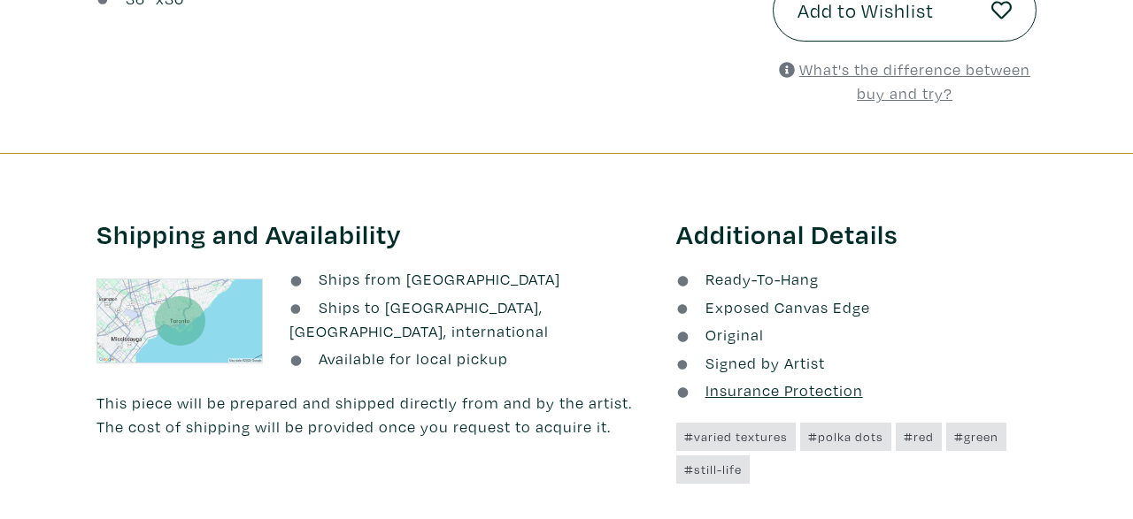
scroll to position [826, 0]
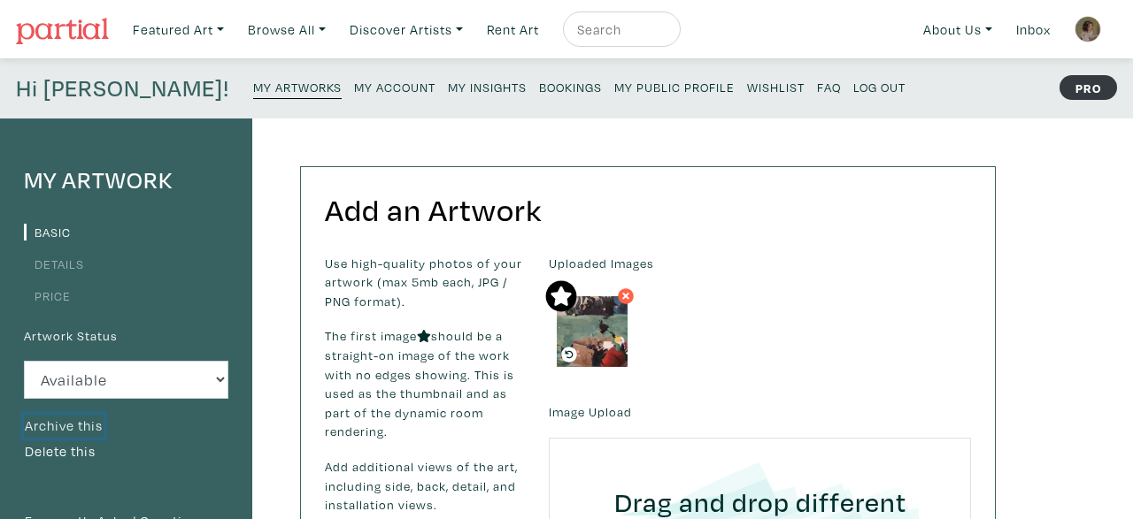
click at [86, 419] on button "Archive this" at bounding box center [64, 426] width 80 height 23
click at [253, 83] on small "My Artworks" at bounding box center [297, 87] width 88 height 17
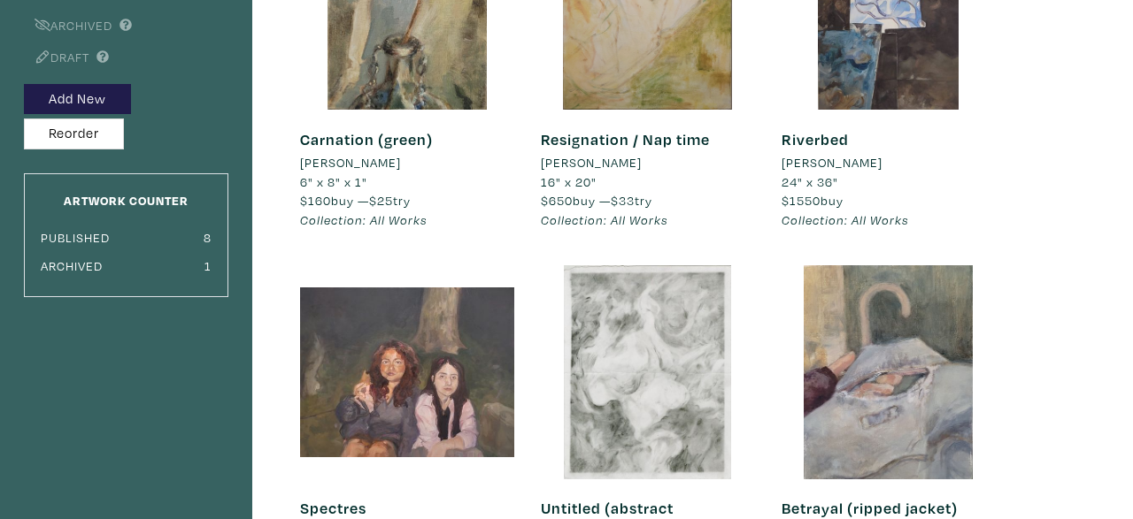
scroll to position [263, 0]
